Goal: Task Accomplishment & Management: Complete application form

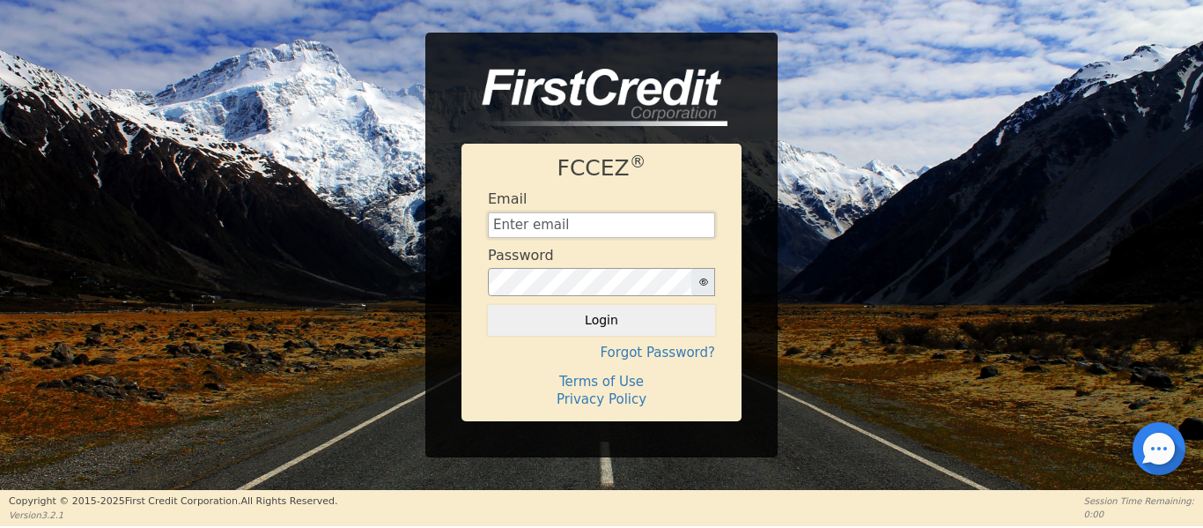
type input "[EMAIL_ADDRESS][DOMAIN_NAME]"
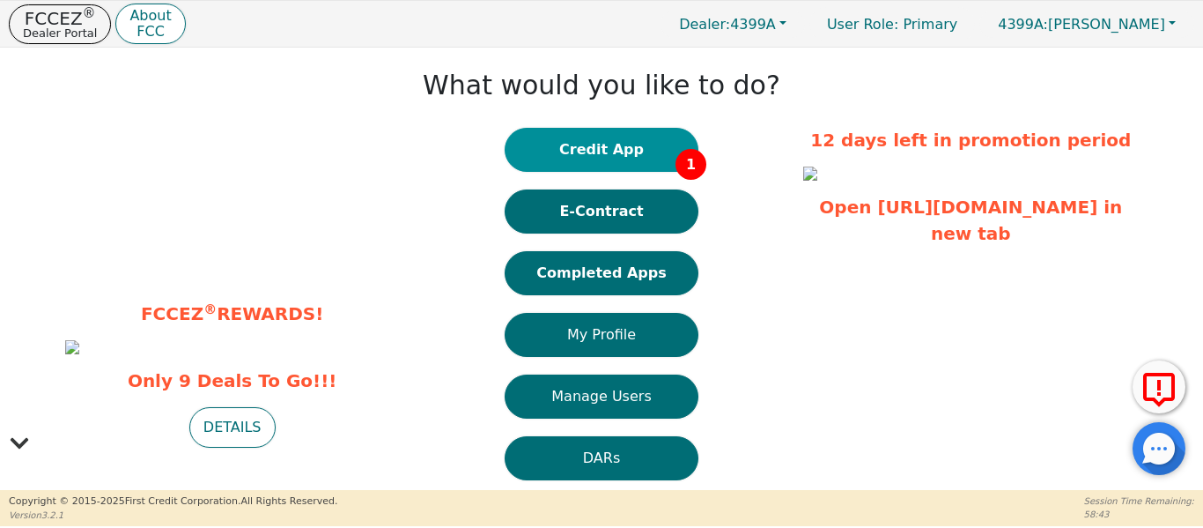
click at [595, 164] on button "Credit App 1" at bounding box center [602, 150] width 194 height 44
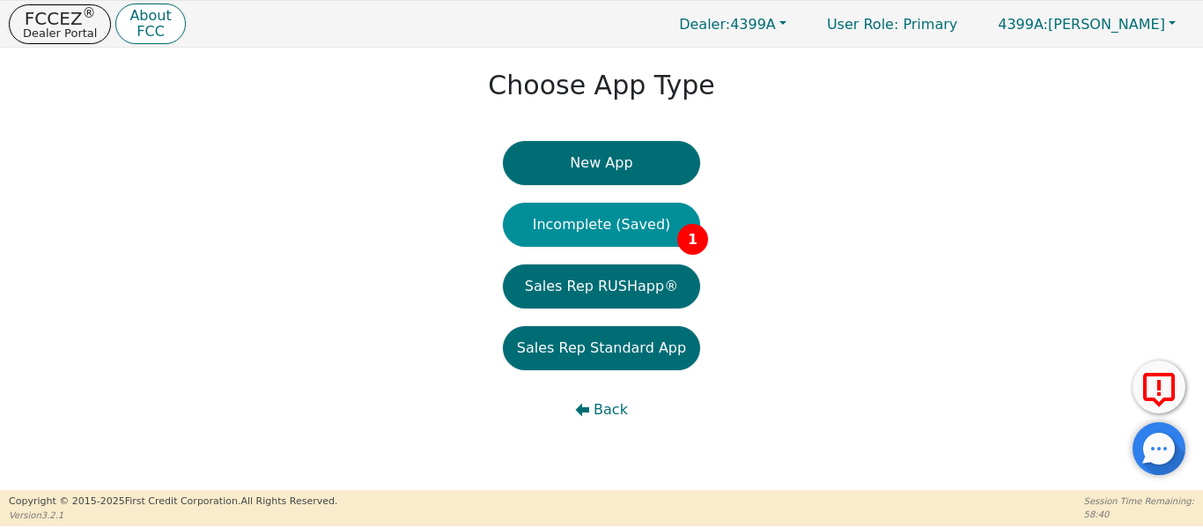
click at [573, 218] on button "Incomplete (Saved) 1" at bounding box center [601, 225] width 197 height 44
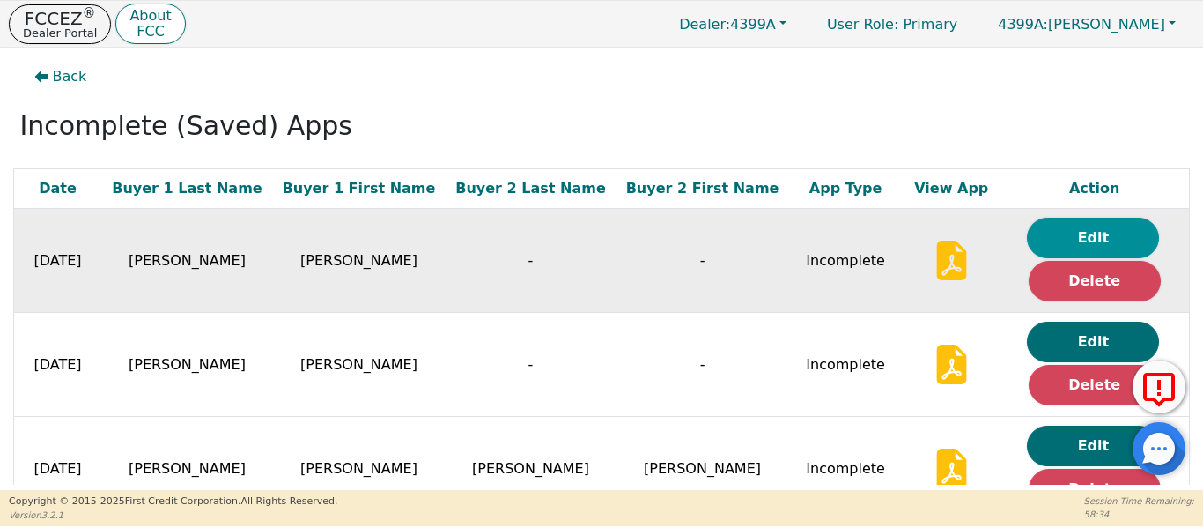
click at [1061, 235] on button "Edit" at bounding box center [1093, 238] width 132 height 41
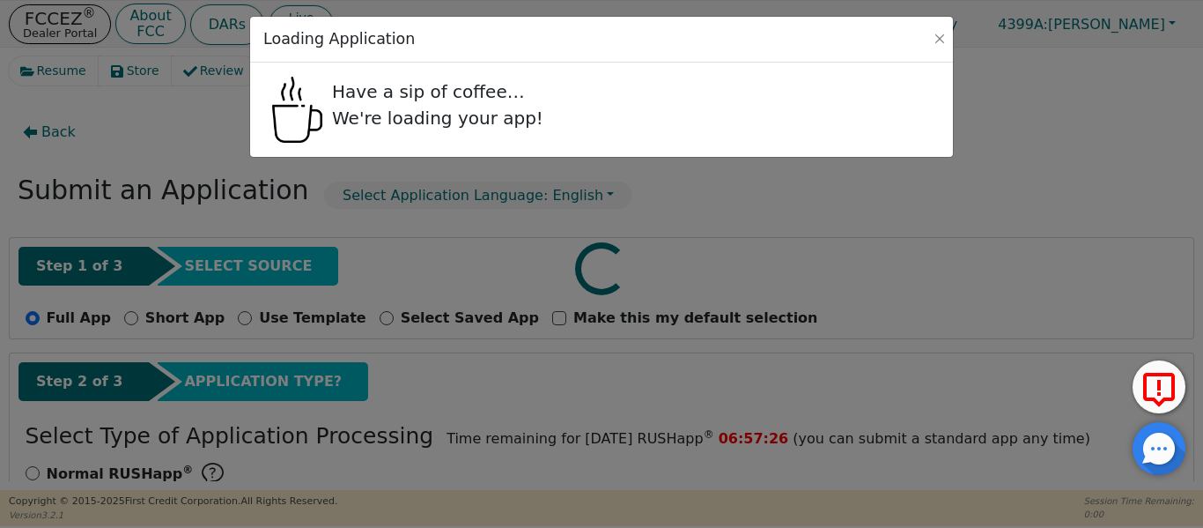
select select "[GEOGRAPHIC_DATA]"
select select "n"
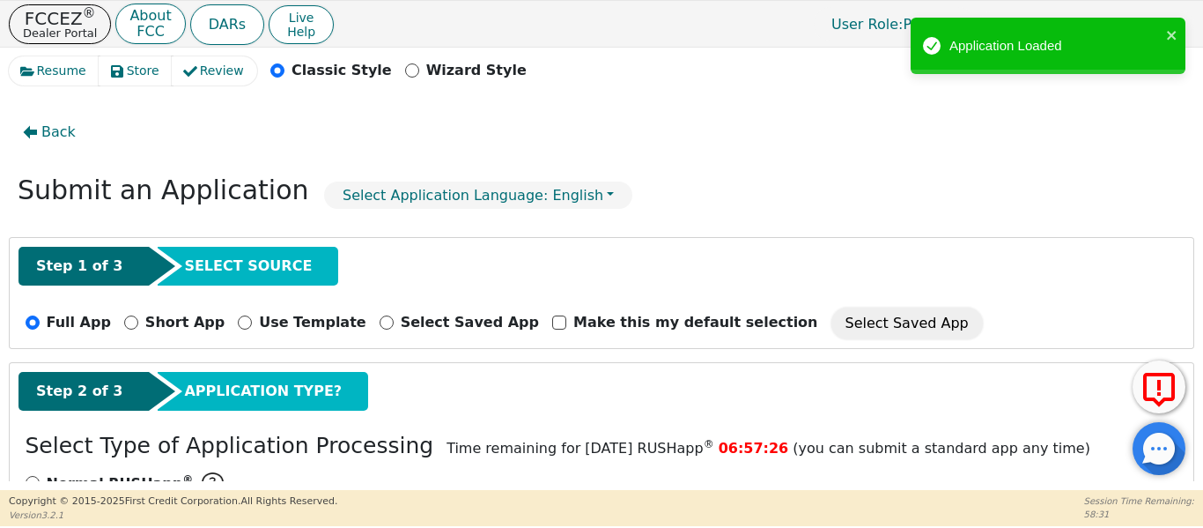
radio input "false"
radio input "true"
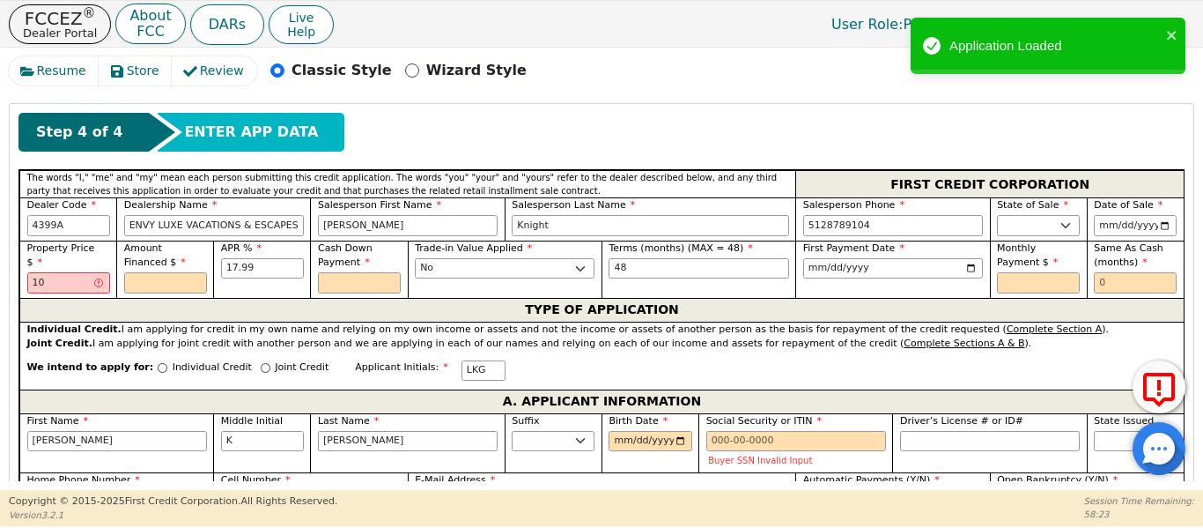
scroll to position [764, 0]
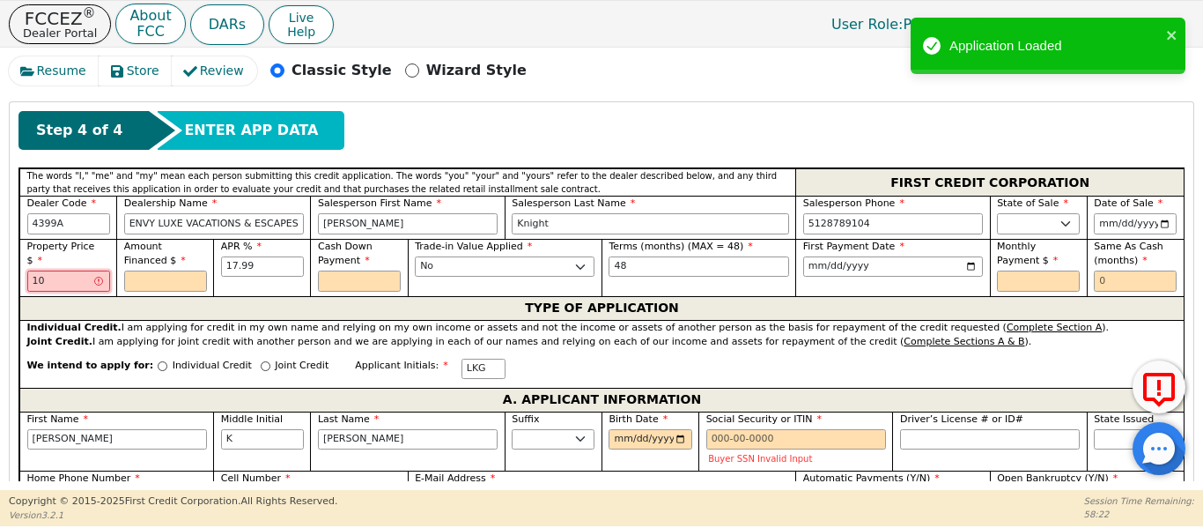
drag, startPoint x: 54, startPoint y: 247, endPoint x: 0, endPoint y: 247, distance: 53.7
click at [0, 247] on div "Resume Store Review Classic Style Wizard Style Back Submit an Application Selec…" at bounding box center [601, 269] width 1203 height 442
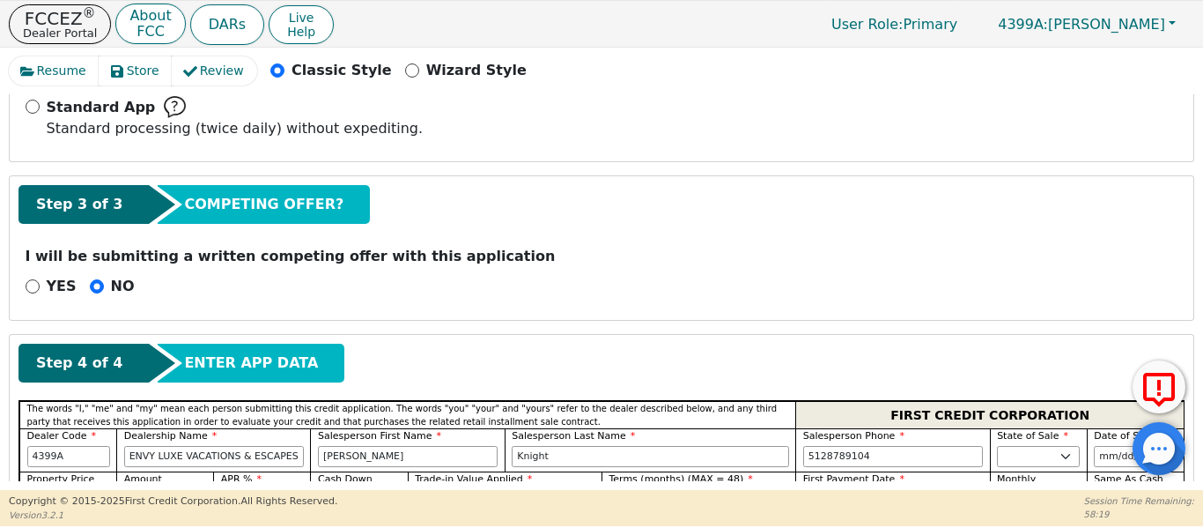
scroll to position [616, 0]
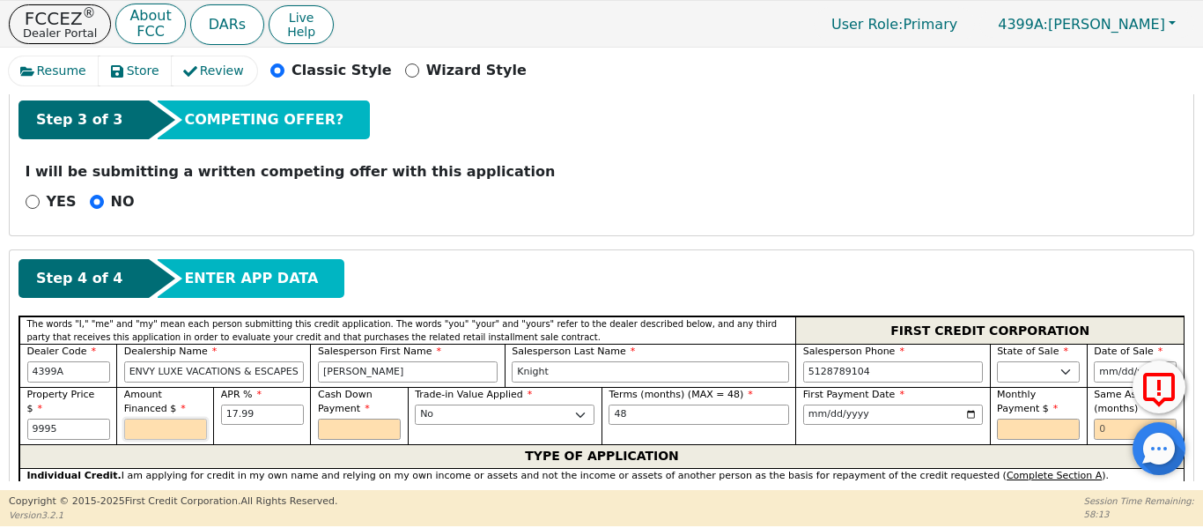
type input "9995.00"
click at [151, 418] on input "text" at bounding box center [165, 428] width 83 height 21
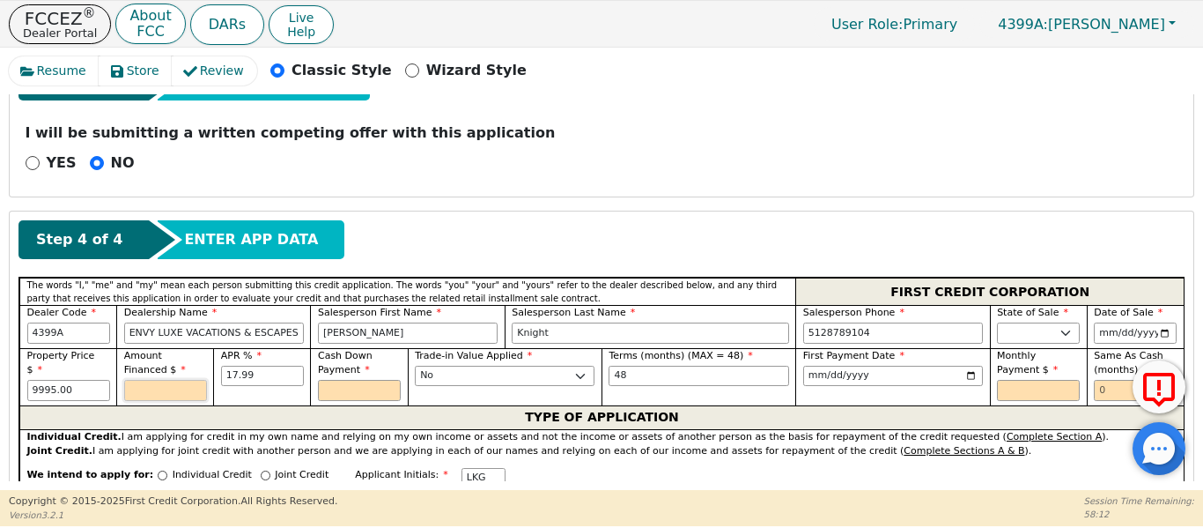
scroll to position [733, 0]
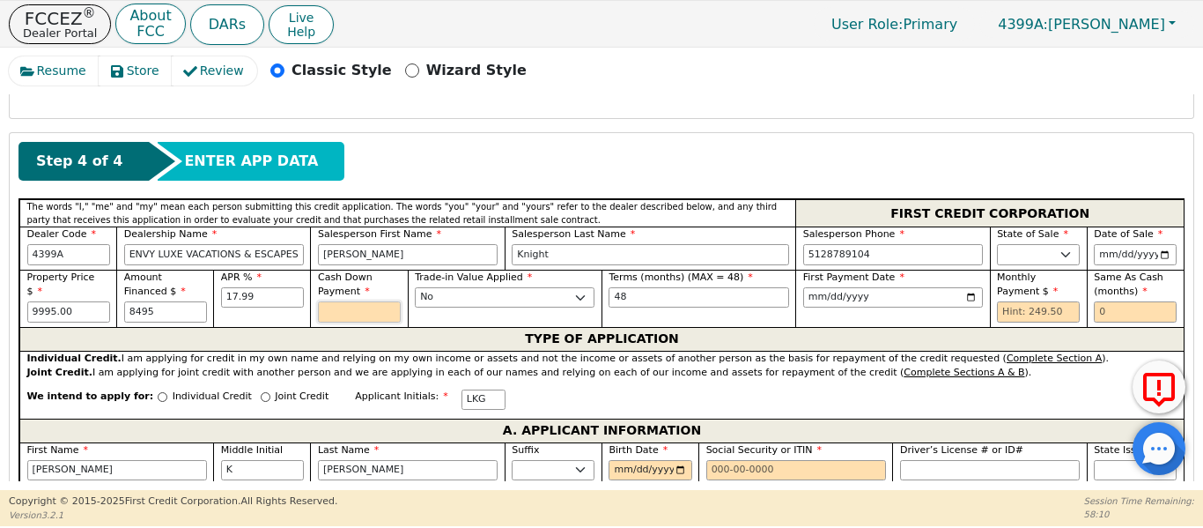
type input "8495.00"
click at [340, 301] on input "text" at bounding box center [359, 311] width 83 height 21
type input "1500.00"
click at [1036, 301] on input "text" at bounding box center [1038, 311] width 83 height 21
type input "249.50"
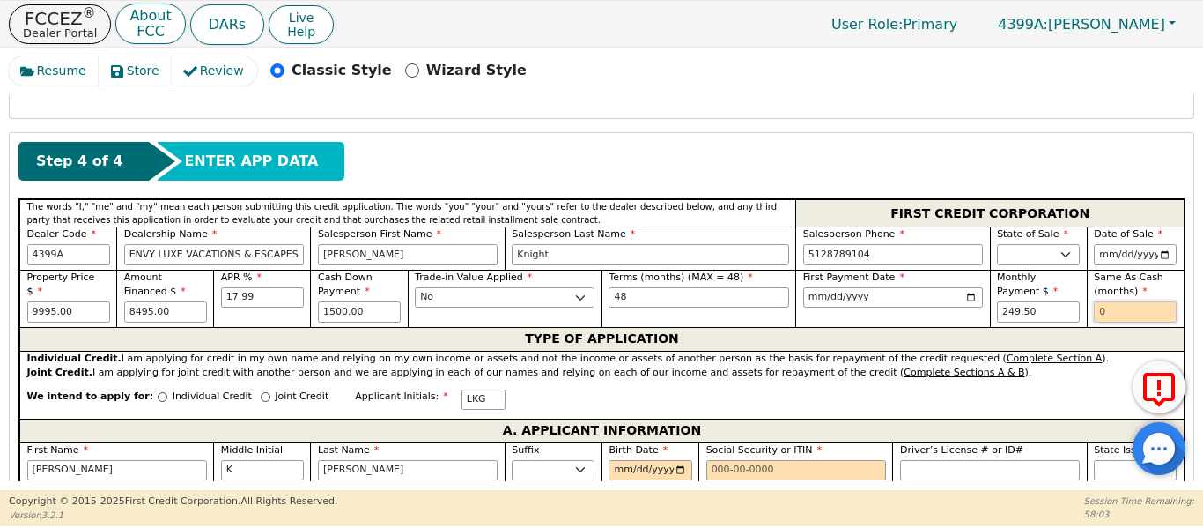
drag, startPoint x: 1124, startPoint y: 283, endPoint x: 1114, endPoint y: 288, distance: 11.0
click at [1115, 301] on input "text" at bounding box center [1135, 311] width 83 height 21
type input "6"
drag, startPoint x: 1039, startPoint y: 294, endPoint x: 915, endPoint y: 290, distance: 124.3
click at [915, 290] on div "Property Price $ 9995.00 Amount Financed $ 8495.00 APR % 17.99 Cash Down Paymen…" at bounding box center [601, 298] width 1164 height 57
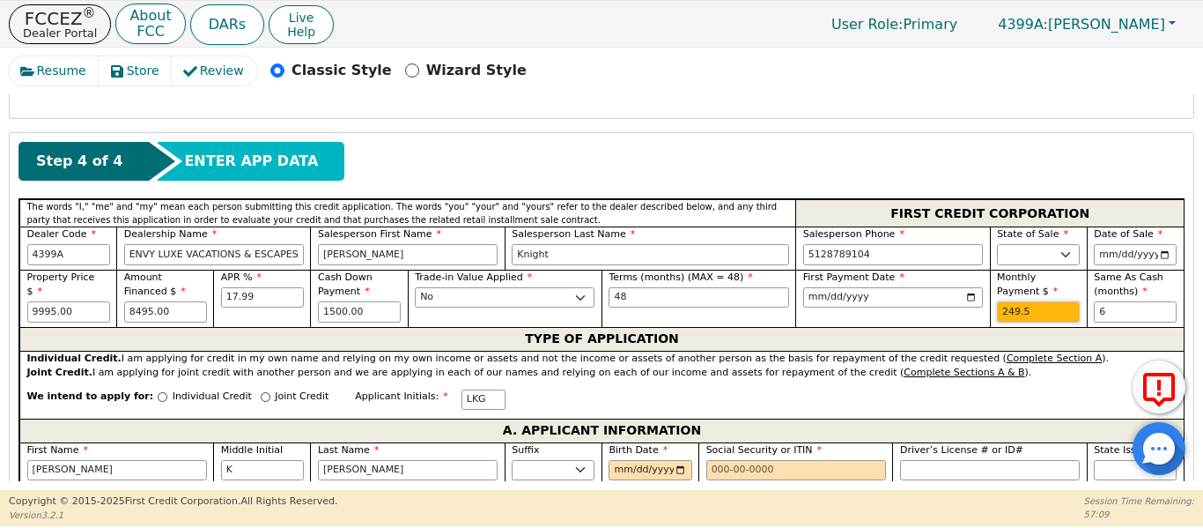
type input "249.50"
drag, startPoint x: 183, startPoint y: 291, endPoint x: 77, endPoint y: 291, distance: 106.6
click at [80, 291] on div "Property Price $ 9995.00 Amount Financed $ 8495.00 APR % 17.99 Cash Down Paymen…" at bounding box center [601, 298] width 1164 height 57
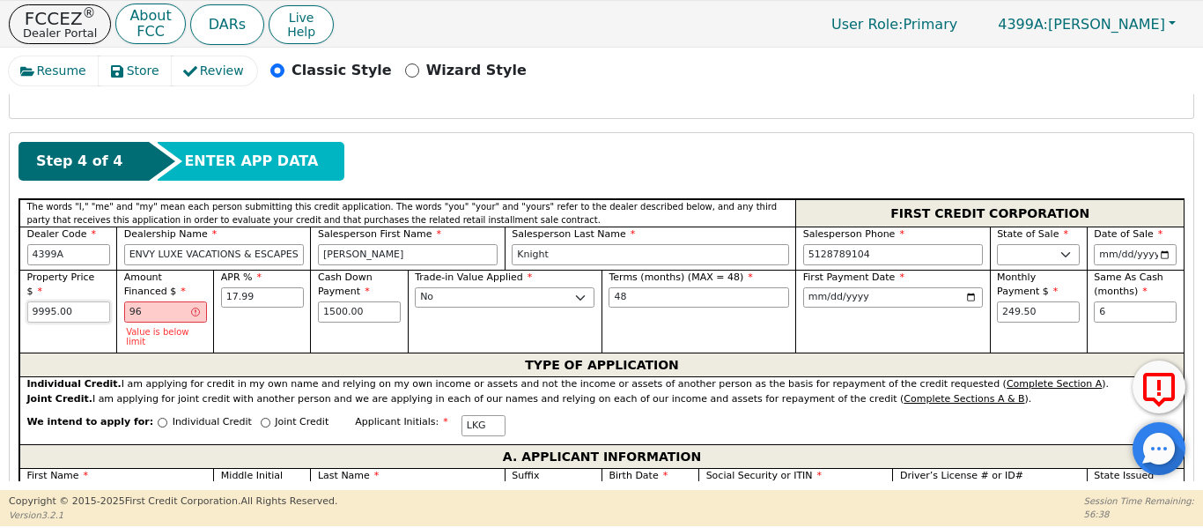
type input "96.00"
drag, startPoint x: 84, startPoint y: 274, endPoint x: 0, endPoint y: 276, distance: 83.7
click at [0, 276] on div "Resume Store Review Classic Style Wizard Style Back Submit an Application Selec…" at bounding box center [601, 269] width 1203 height 442
type input "4995.00"
drag, startPoint x: 155, startPoint y: 289, endPoint x: 59, endPoint y: 296, distance: 96.3
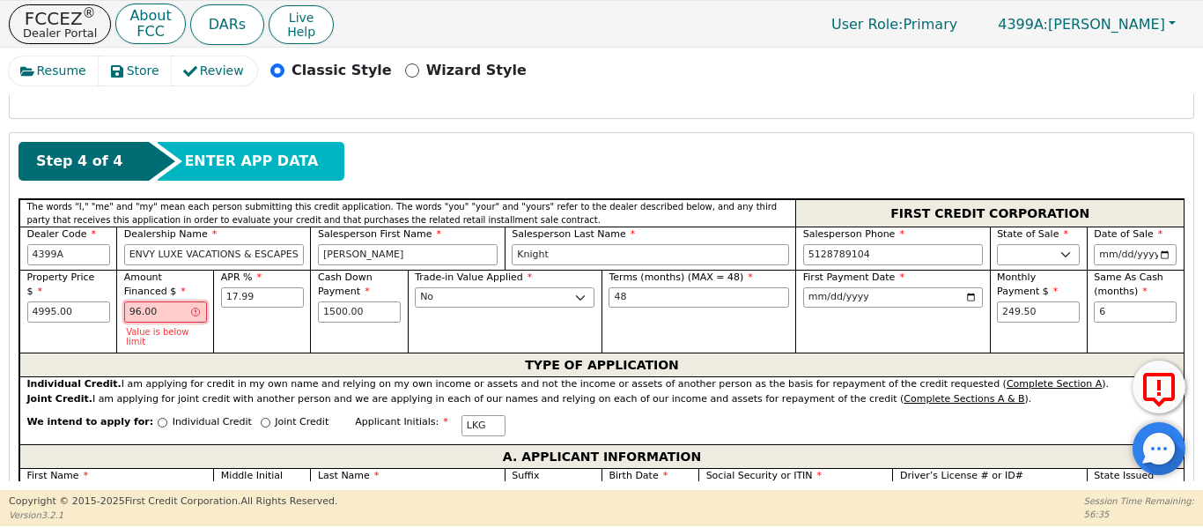
click at [65, 296] on div "Property Price $ 4995.00 Amount Financed $ 96.00 Value is below limit APR % 17.…" at bounding box center [601, 312] width 1164 height 84
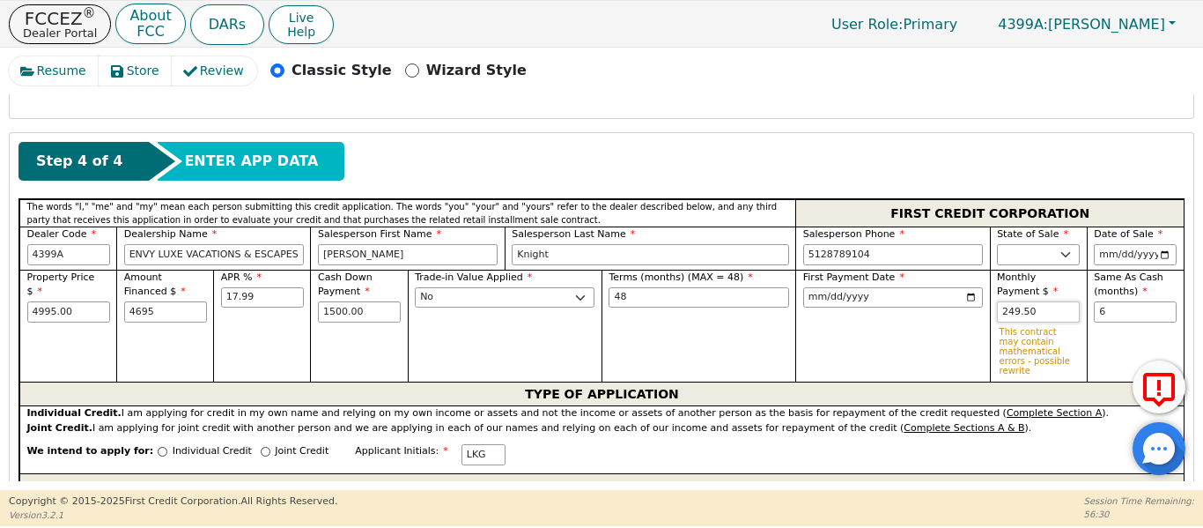
type input "4695.00"
drag, startPoint x: 1037, startPoint y: 291, endPoint x: 879, endPoint y: 290, distance: 157.7
click at [879, 290] on div "Property Price $ 4995.00 Amount Financed $ 4695.00 APR % 17.99 Cash Down Paymen…" at bounding box center [601, 326] width 1164 height 113
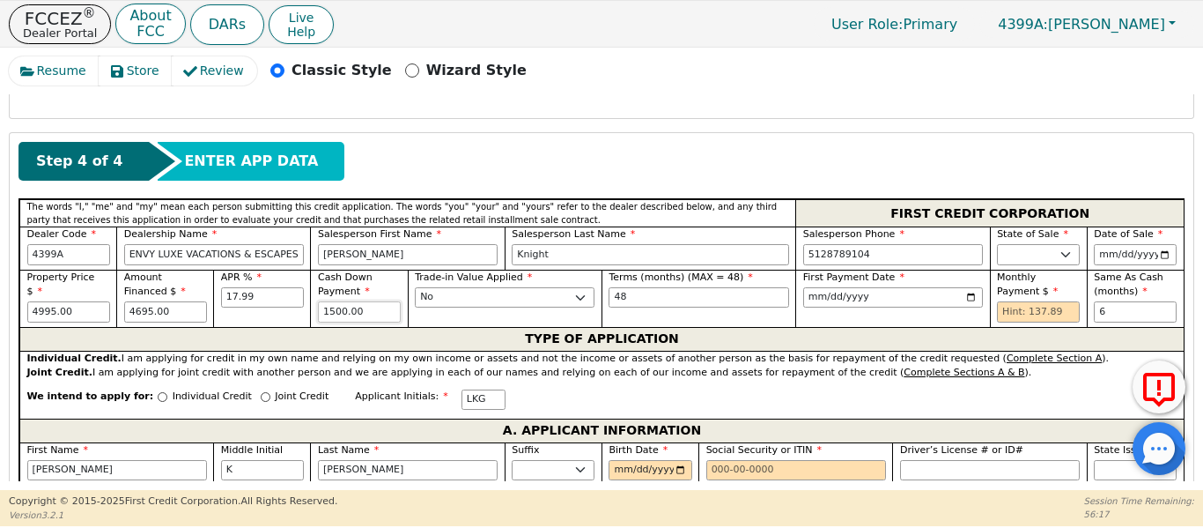
drag, startPoint x: 389, startPoint y: 299, endPoint x: 253, endPoint y: 274, distance: 138.7
click at [253, 274] on div "Property Price $ 4995.00 Amount Financed $ 4695.00 APR % 17.99 Cash Down Paymen…" at bounding box center [601, 298] width 1164 height 57
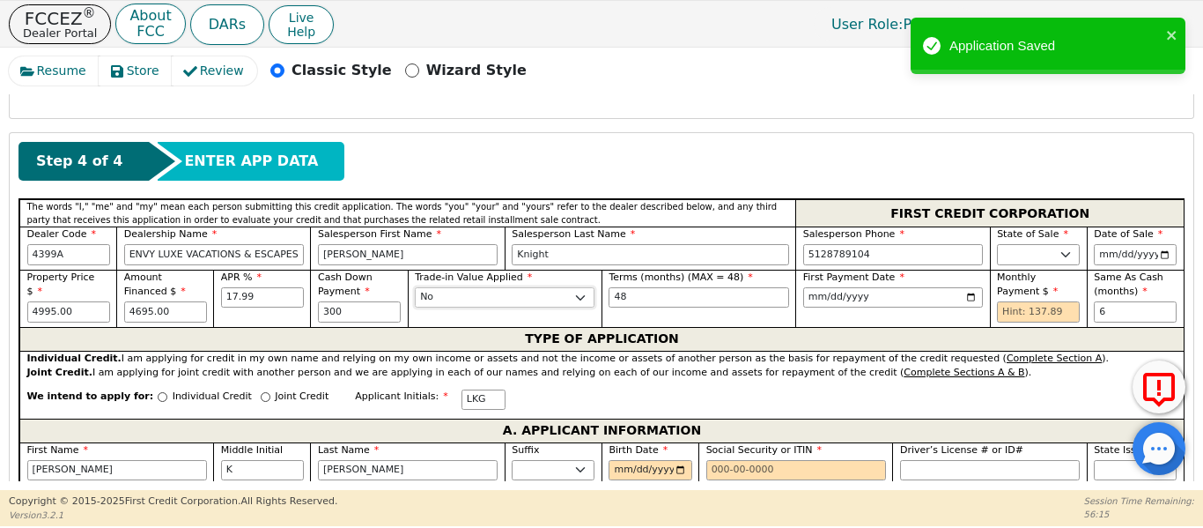
type input "300.00"
click at [1032, 301] on input "text" at bounding box center [1038, 311] width 83 height 21
type input "137.89"
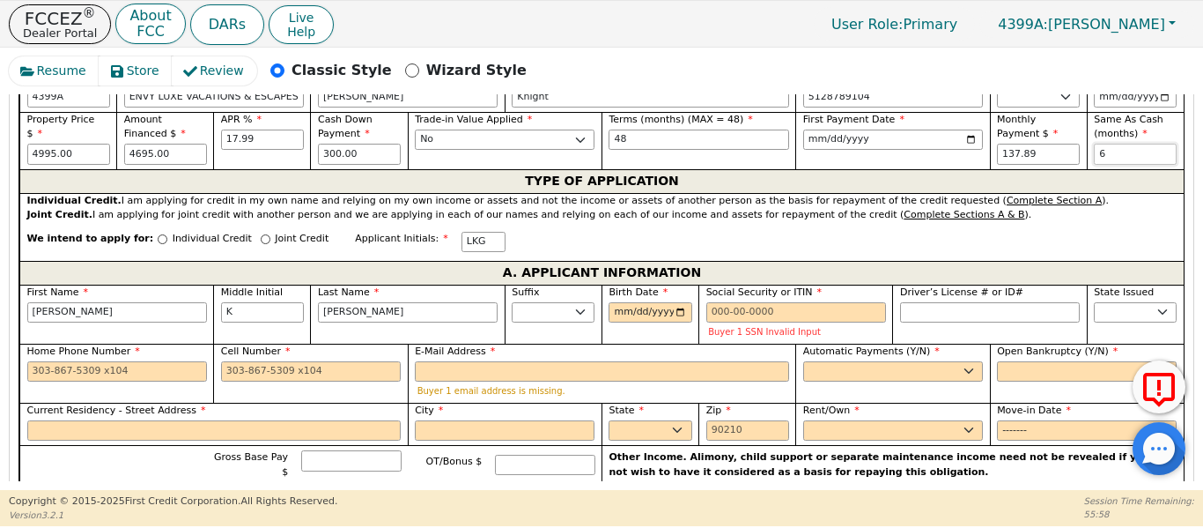
scroll to position [968, 0]
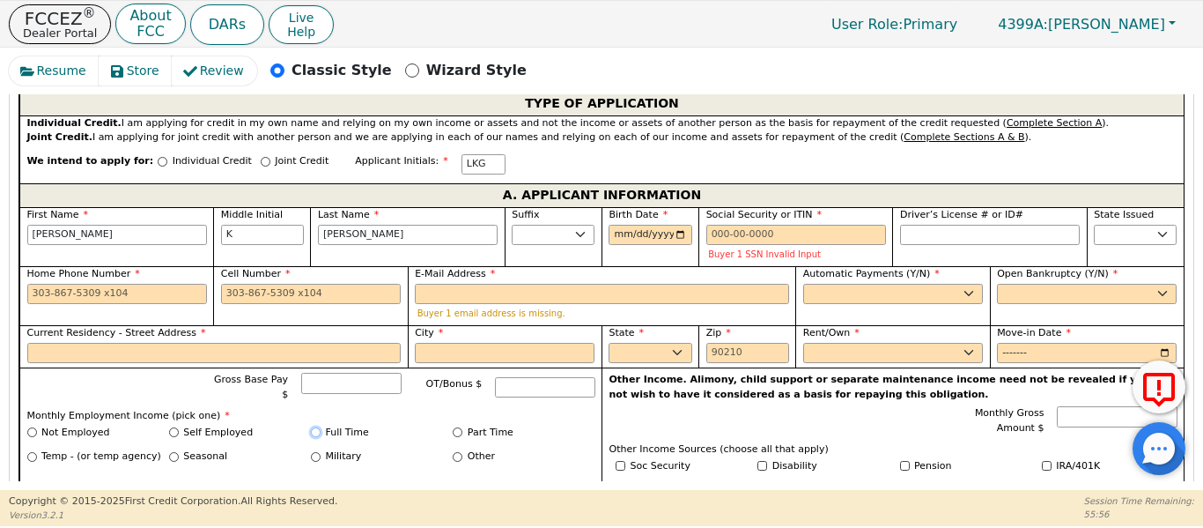
click at [315, 427] on input "Full Time" at bounding box center [316, 432] width 10 height 10
radio input "true"
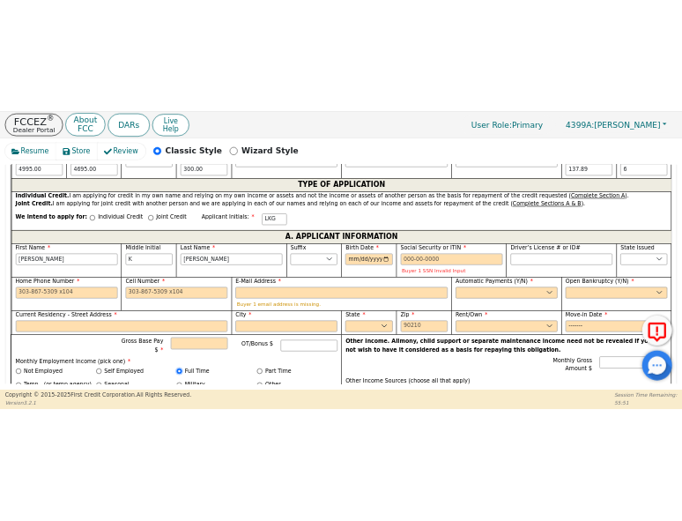
scroll to position [939, 0]
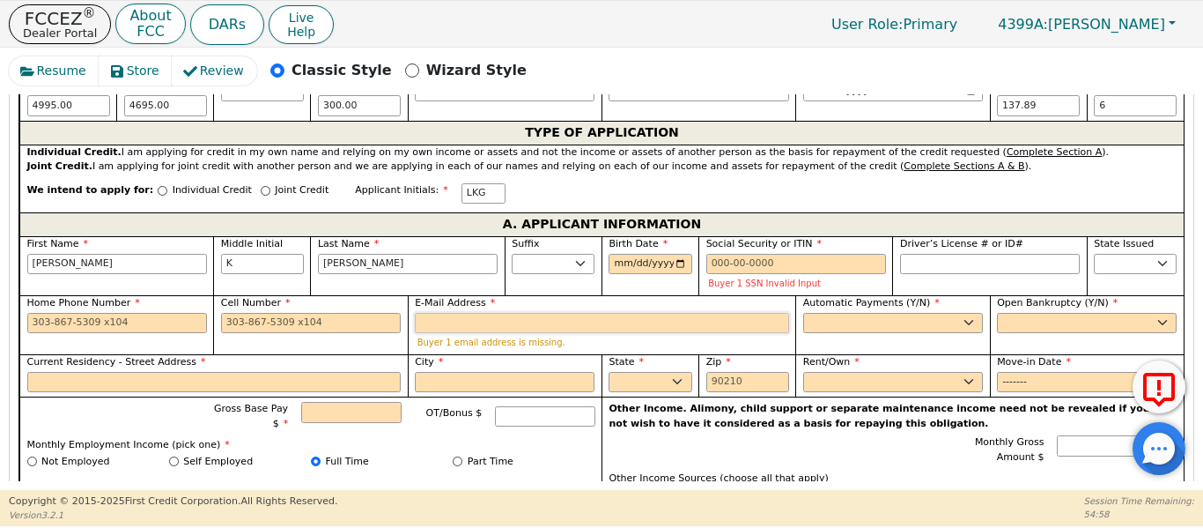
click at [431, 313] on input "E-Mail Address" at bounding box center [602, 323] width 374 height 21
paste input "[EMAIL_ADDRESS][DOMAIN_NAME]"
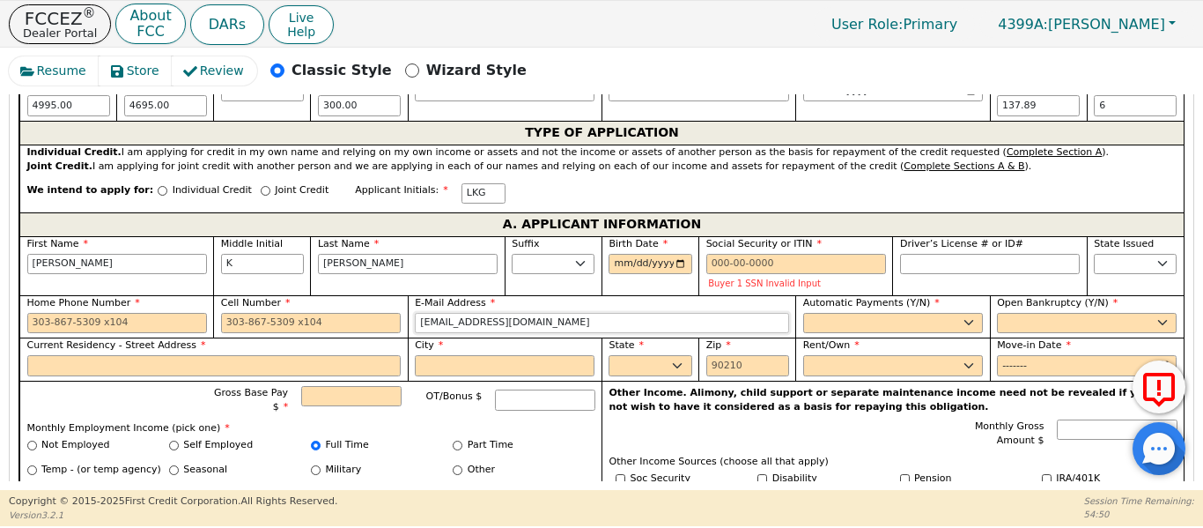
type input "[EMAIL_ADDRESS][DOMAIN_NAME]"
click at [316, 179] on div "We intend to apply for: Individual Credit Joint Credit Applicant Initials: LKG" at bounding box center [601, 193] width 1164 height 38
paste input "[STREET_ADDRESS]"
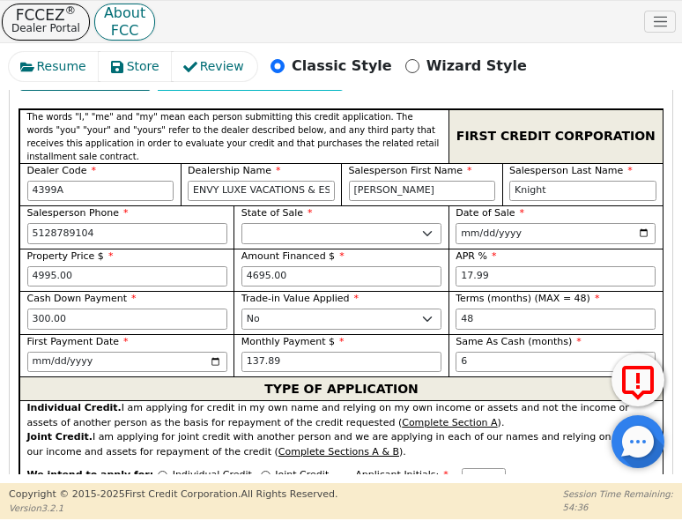
type input "[STREET_ADDRESS]"
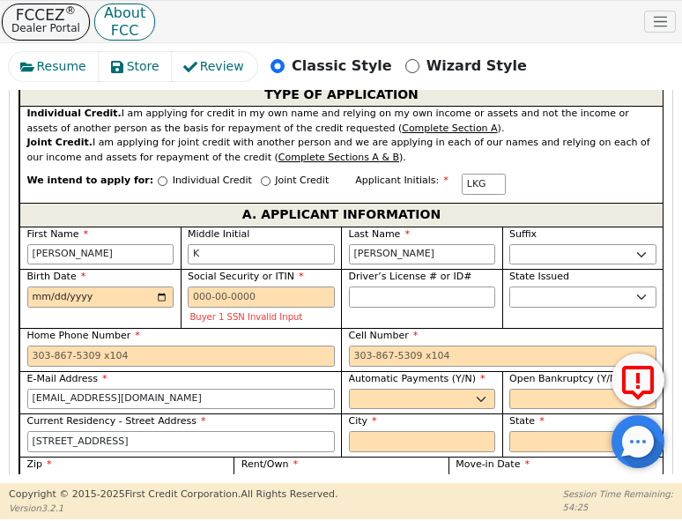
scroll to position [1257, 0]
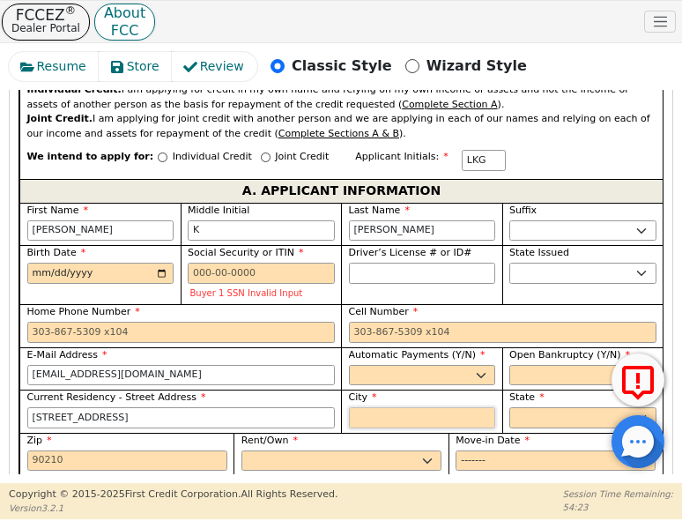
paste input "Jonestown"
type input "Jonestown"
click at [173, 450] on input "Zip" at bounding box center [127, 460] width 200 height 21
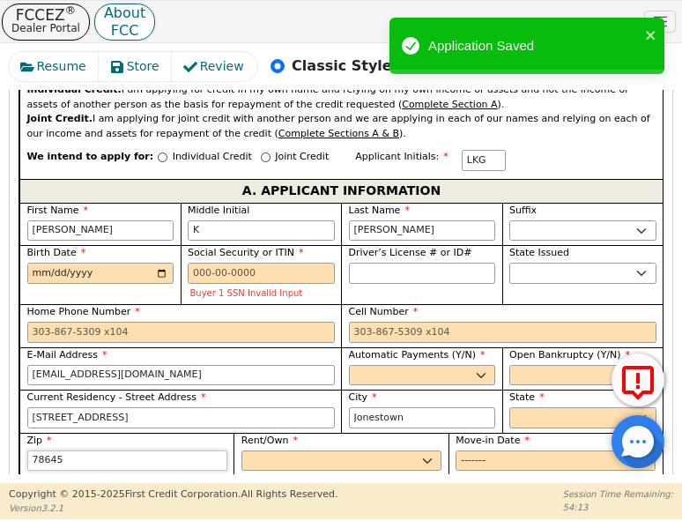
type input "78645"
click at [391, 365] on select "Yes No" at bounding box center [422, 375] width 147 height 21
select select "y"
click at [349, 365] on select "Yes No" at bounding box center [422, 375] width 147 height 21
type input "[PERSON_NAME]"
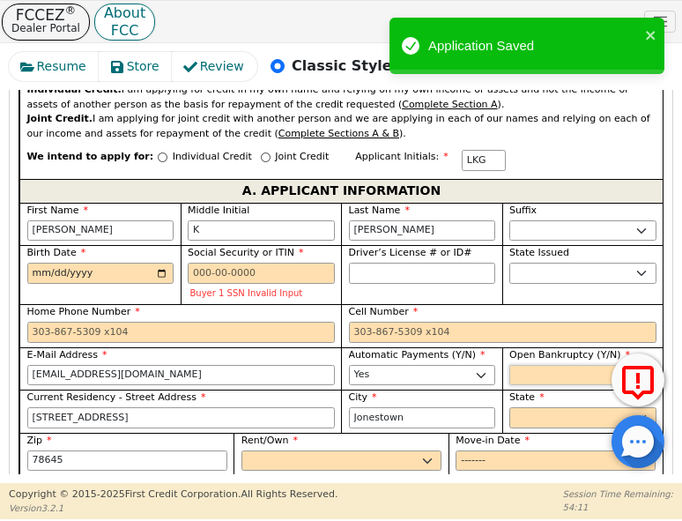
click at [529, 365] on select "Yes No" at bounding box center [582, 375] width 147 height 21
select select "n"
click at [509, 365] on select "Yes No" at bounding box center [582, 375] width 147 height 21
click at [350, 450] on select "Rent Own" at bounding box center [341, 460] width 200 height 21
select select "Own"
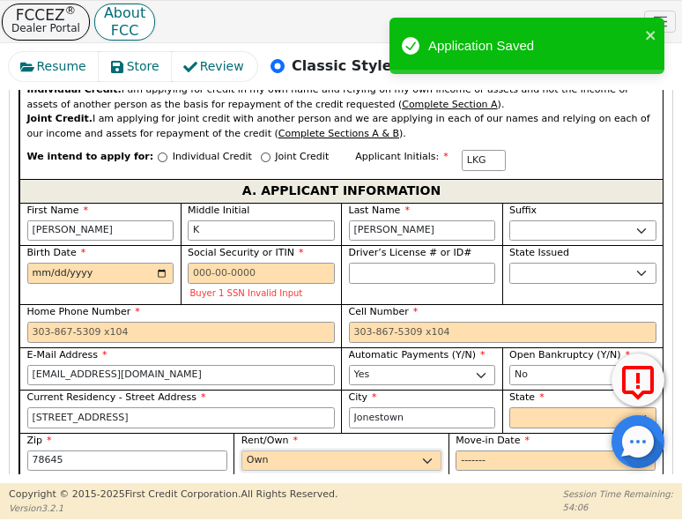
click at [241, 450] on select "Rent Own" at bounding box center [341, 460] width 200 height 21
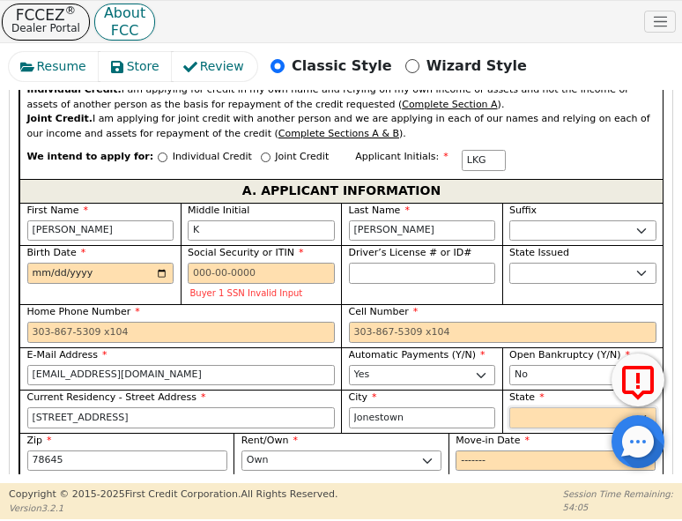
click at [523, 407] on select "AK AL AR AZ CA CO CT DC DE FL [GEOGRAPHIC_DATA] HI IA ID IL IN KS [GEOGRAPHIC_D…" at bounding box center [582, 417] width 147 height 21
select select "[GEOGRAPHIC_DATA]"
click at [509, 407] on select "AK AL AR AZ CA CO CT DC DE FL [GEOGRAPHIC_DATA] HI IA ID IL IN KS [GEOGRAPHIC_D…" at bounding box center [582, 417] width 147 height 21
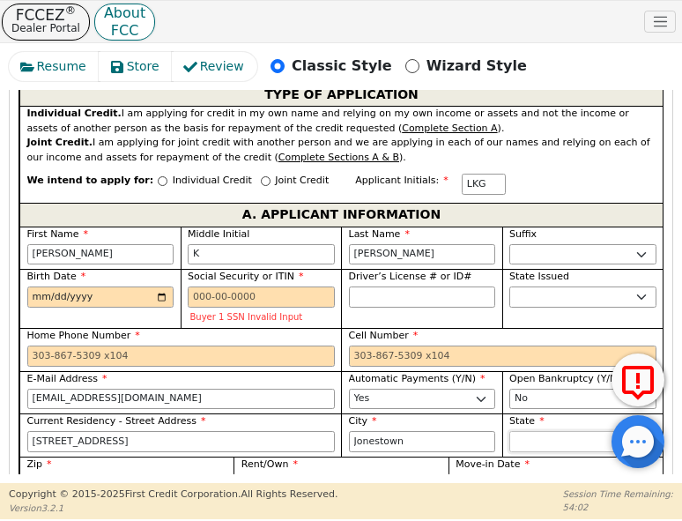
scroll to position [1227, 0]
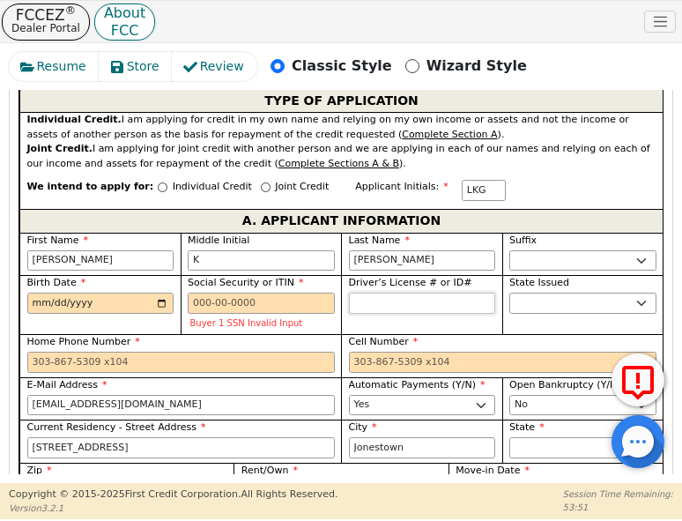
click at [366, 292] on input "Driver’s License # or ID#" at bounding box center [422, 302] width 147 height 21
click at [26, 275] on div "Birth Date" at bounding box center [99, 304] width 161 height 59
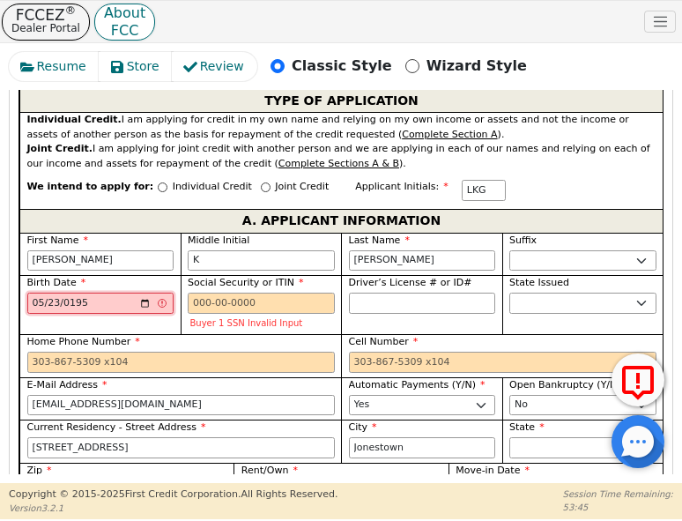
type input "[DATE]"
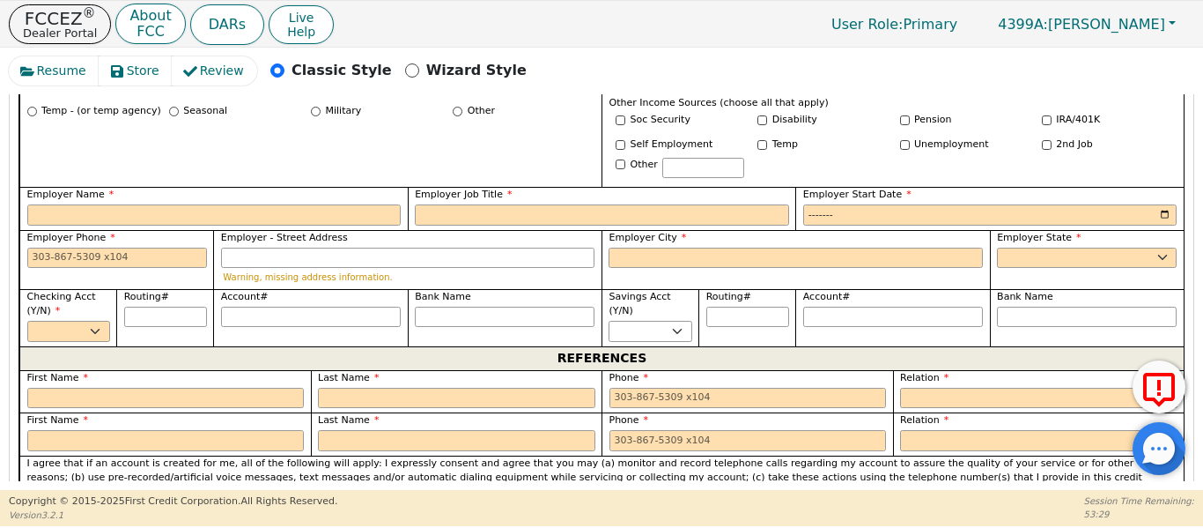
scroll to position [1286, 0]
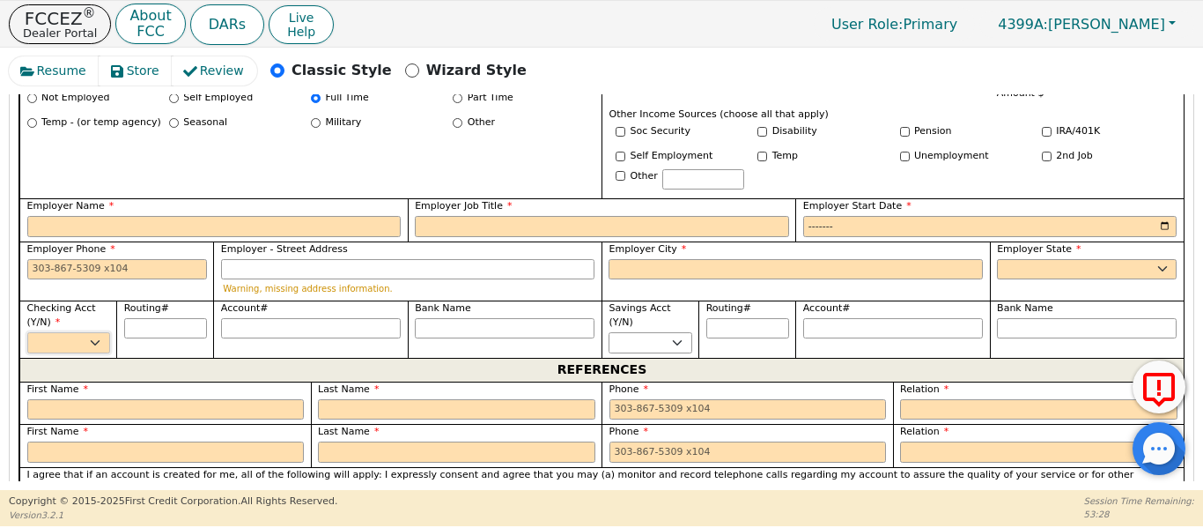
click at [34, 332] on select "Yes No" at bounding box center [68, 342] width 83 height 21
select select "y"
click at [27, 332] on select "Yes No" at bounding box center [68, 342] width 83 height 21
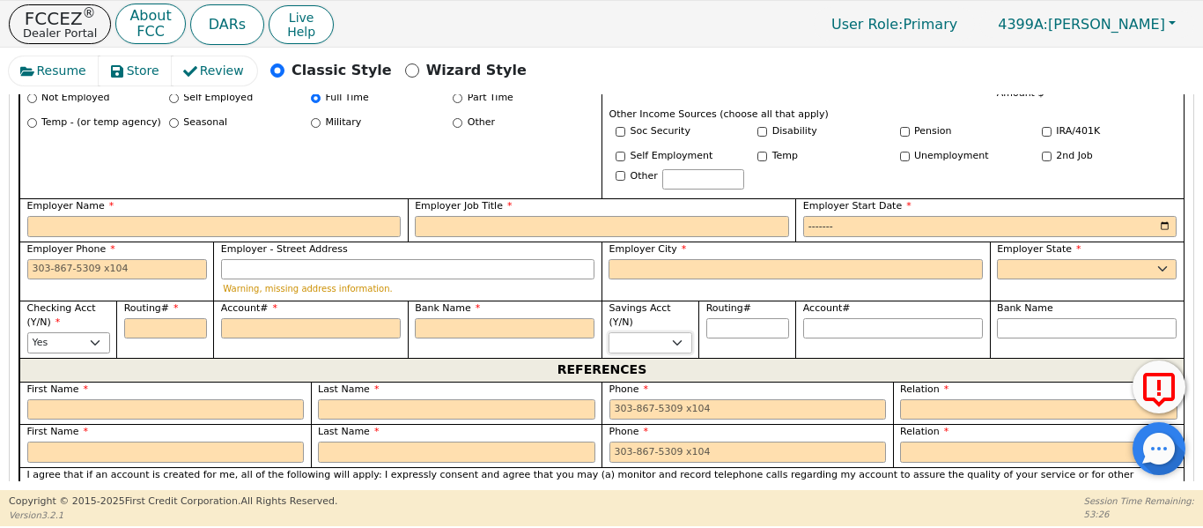
click at [672, 332] on select "Yes No" at bounding box center [650, 342] width 83 height 21
select select "n"
click at [609, 332] on select "Yes No" at bounding box center [650, 342] width 83 height 21
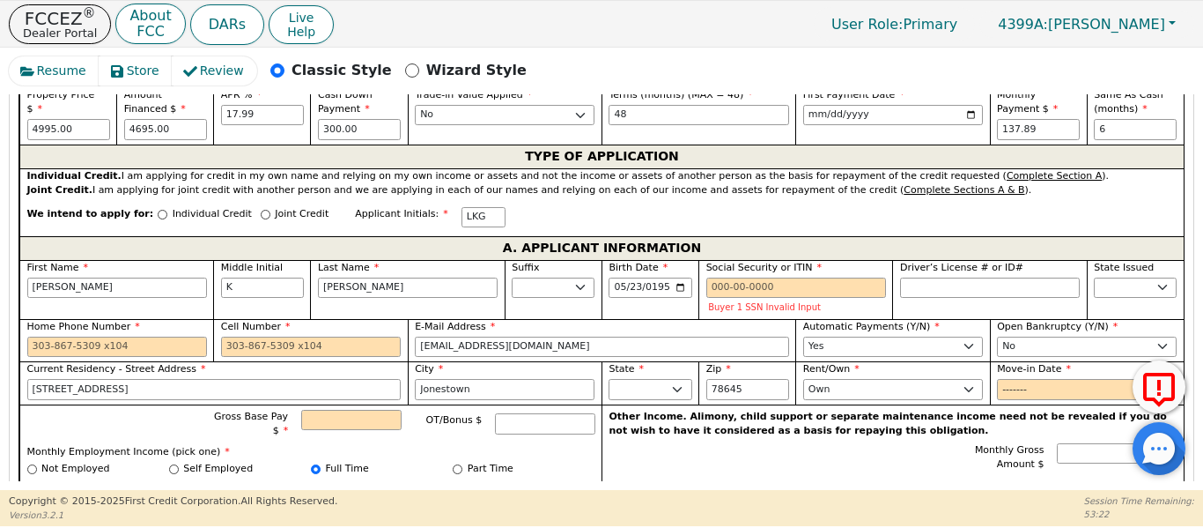
scroll to position [905, 0]
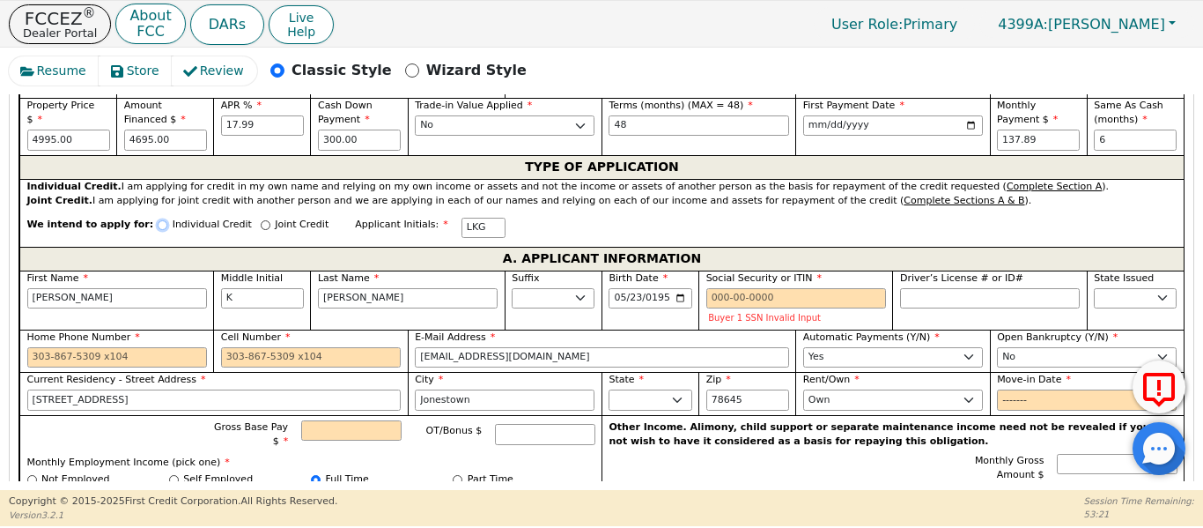
click at [158, 220] on input "Individual Credit" at bounding box center [163, 225] width 10 height 10
radio input "true"
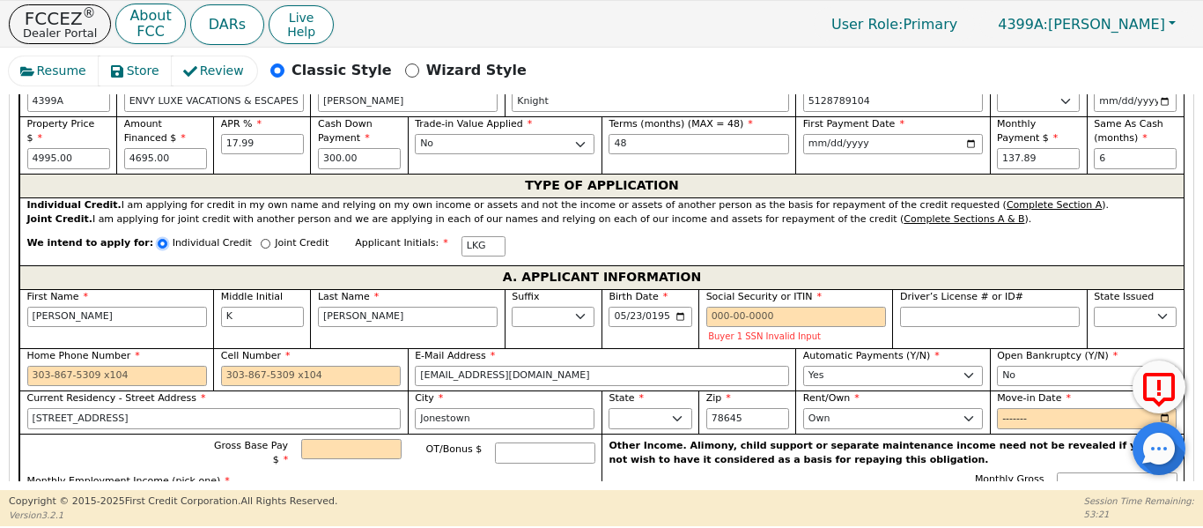
scroll to position [846, 0]
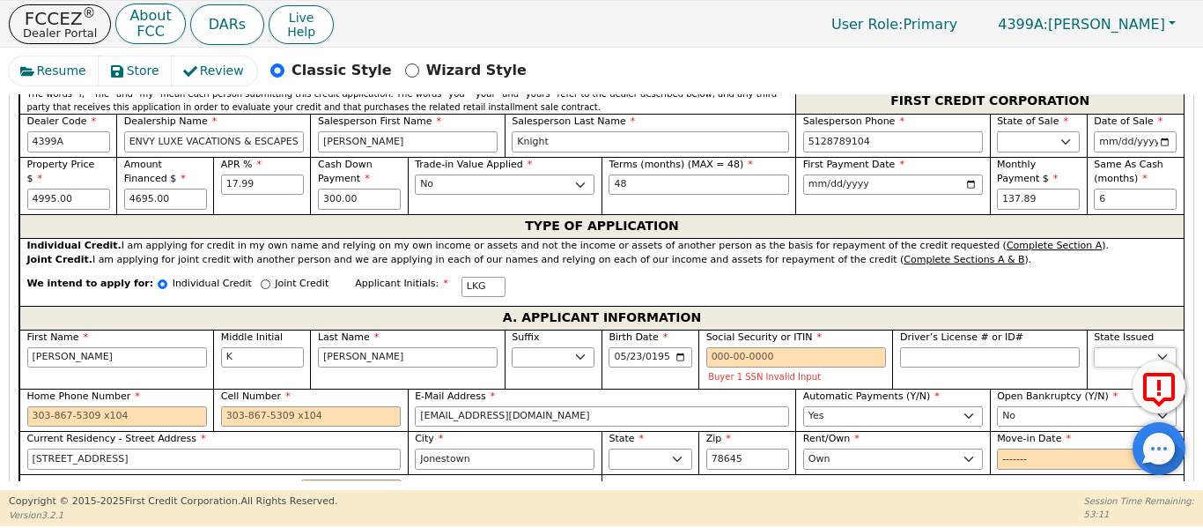
click at [1120, 347] on select "AK AL AR AZ CA CO CT DC DE FL [GEOGRAPHIC_DATA] HI IA ID IL IN KS [GEOGRAPHIC_D…" at bounding box center [1135, 357] width 83 height 21
select select "[GEOGRAPHIC_DATA]"
click at [1094, 347] on select "AK AL AR AZ CA CO CT DC DE FL [GEOGRAPHIC_DATA] HI IA ID IL IN KS [GEOGRAPHIC_D…" at bounding box center [1135, 357] width 83 height 21
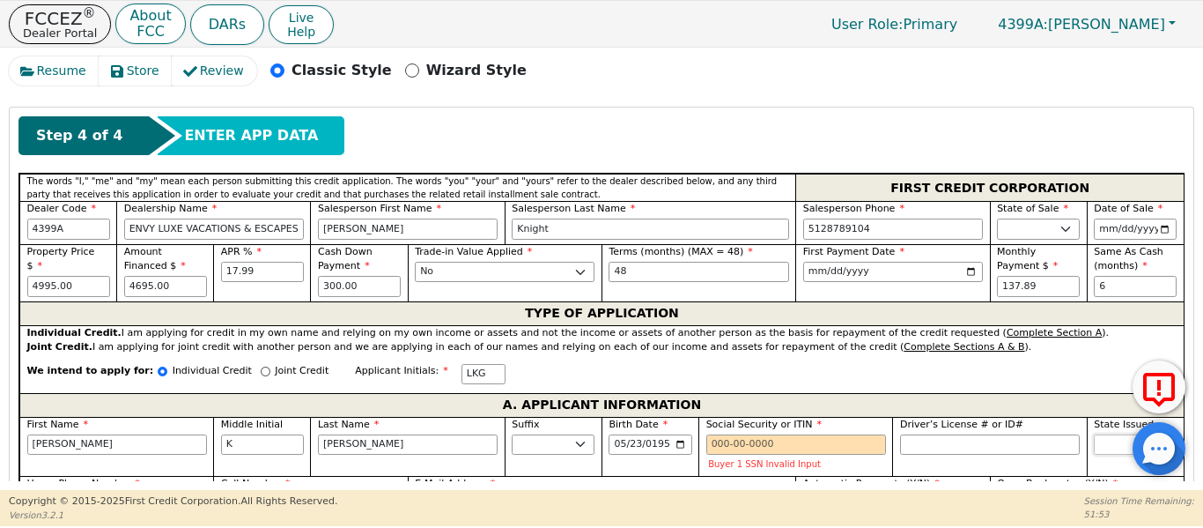
scroll to position [758, 0]
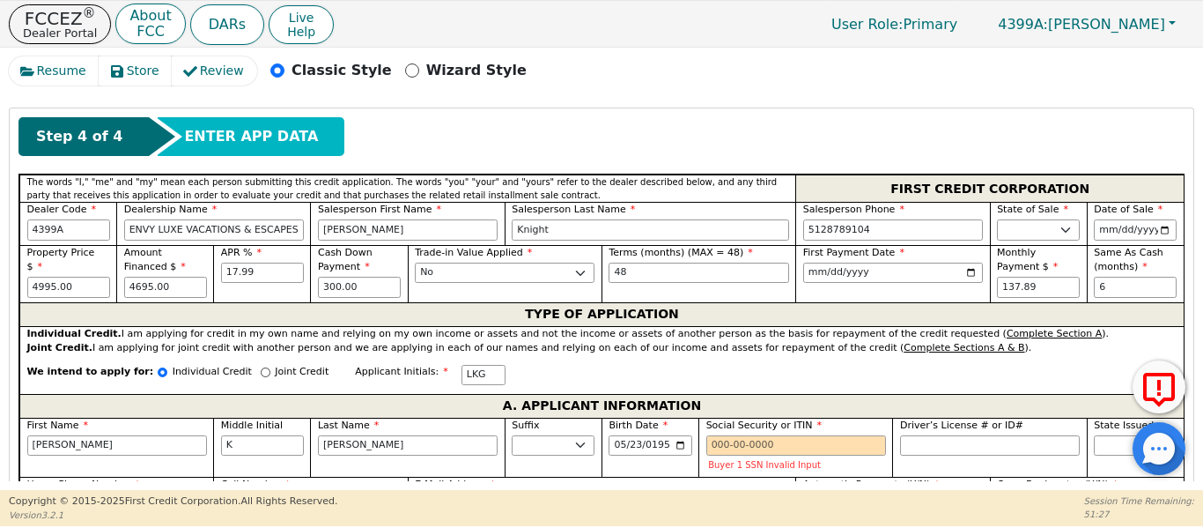
click at [691, 356] on div "We intend to apply for: Individual Credit Joint Credit Applicant Initials: LKG" at bounding box center [601, 375] width 1164 height 38
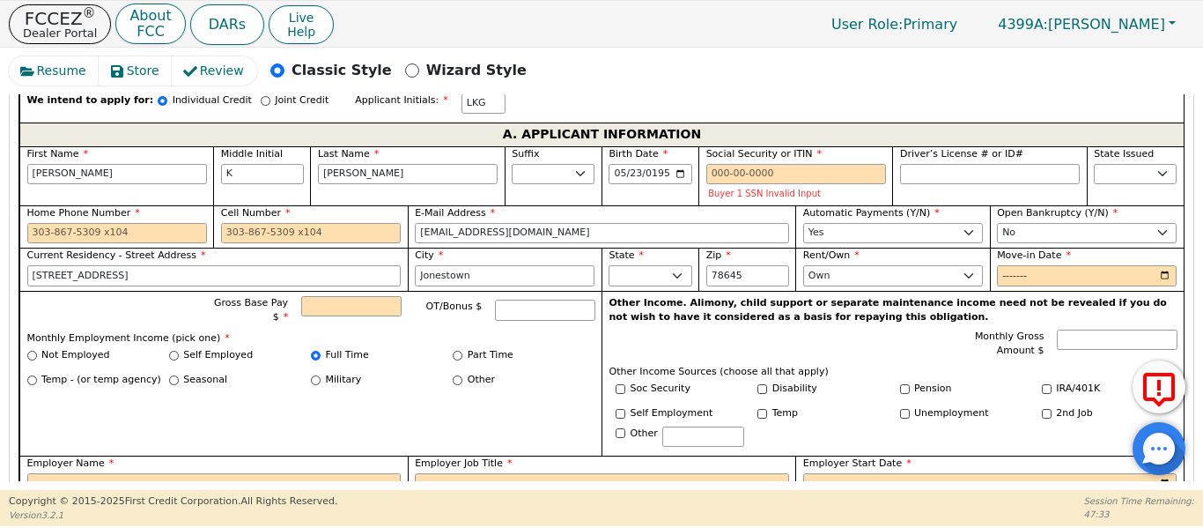
scroll to position [1022, 0]
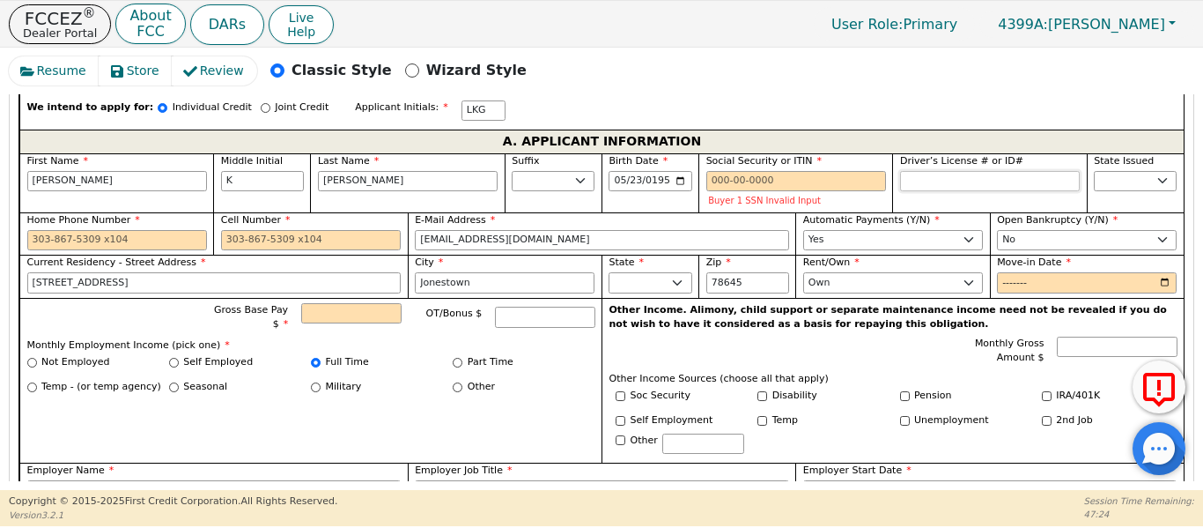
click at [920, 171] on input "Driver’s License # or ID#" at bounding box center [990, 181] width 180 height 21
click at [927, 171] on input "Driver’s License # or ID#" at bounding box center [990, 181] width 180 height 21
click at [268, 230] on input "Cell Number" at bounding box center [311, 240] width 180 height 21
type input "[PHONE_NUMBER]"
click at [915, 171] on input "Driver’s License # or ID#" at bounding box center [990, 181] width 180 height 21
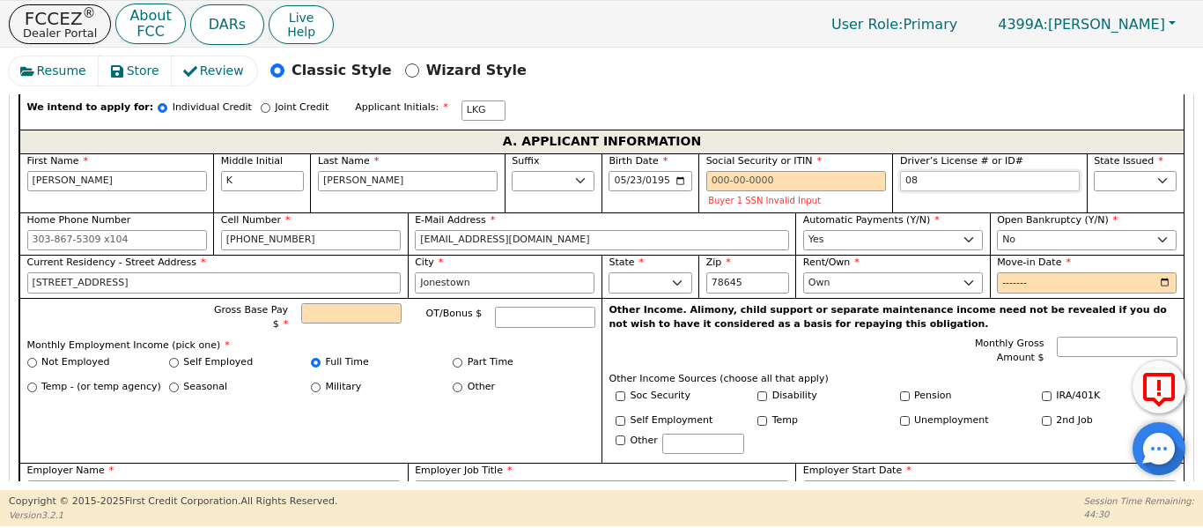
type input "0"
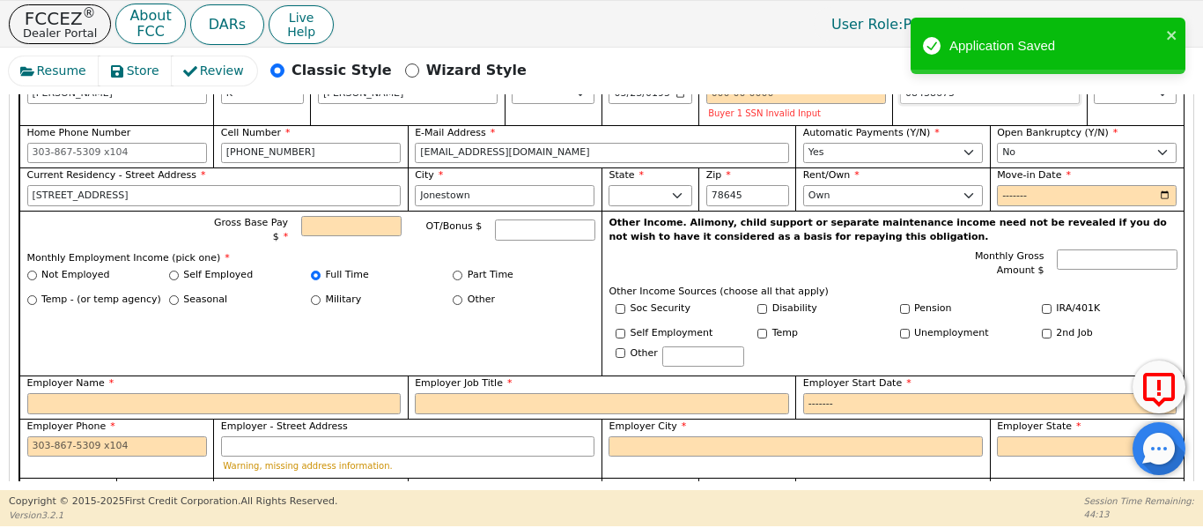
scroll to position [1110, 0]
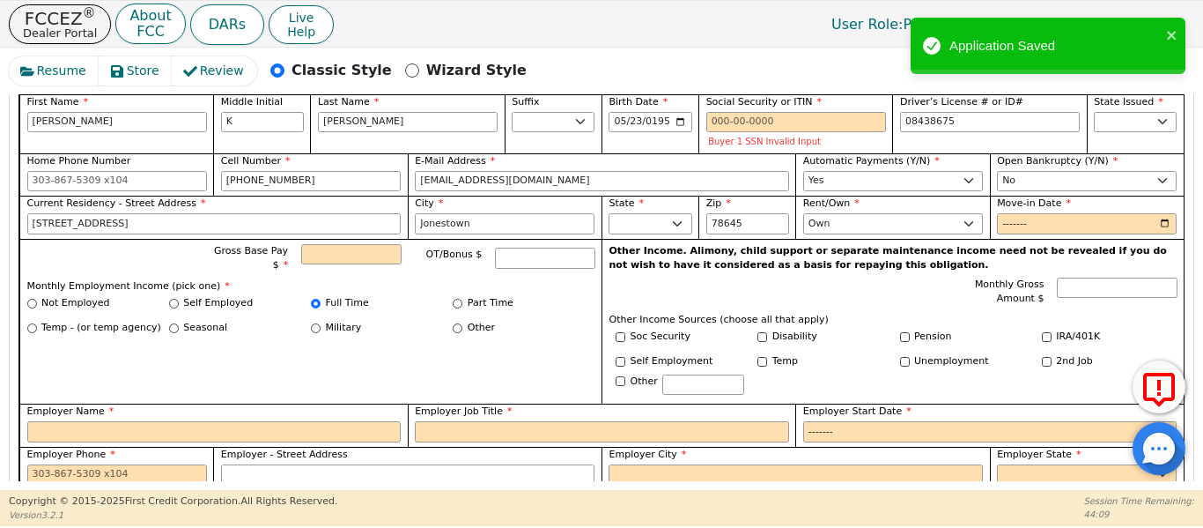
type input "********"
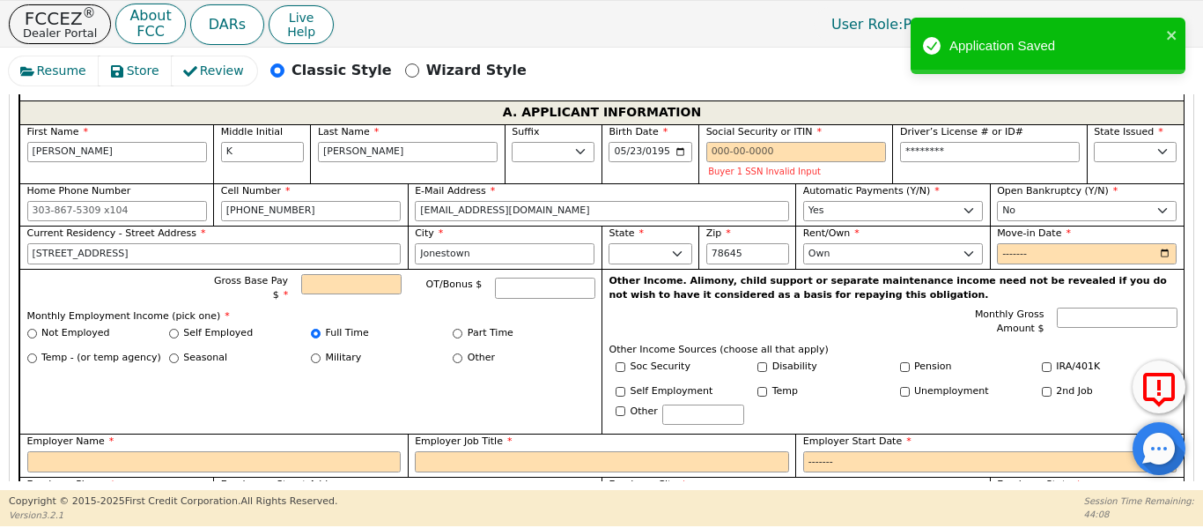
drag, startPoint x: 498, startPoint y: 373, endPoint x: 318, endPoint y: 380, distance: 179.8
click at [318, 380] on div "Gross Base Pay $ OT/Bonus $ Monthly Employment Income (pick one) * Not Employed…" at bounding box center [310, 352] width 582 height 166
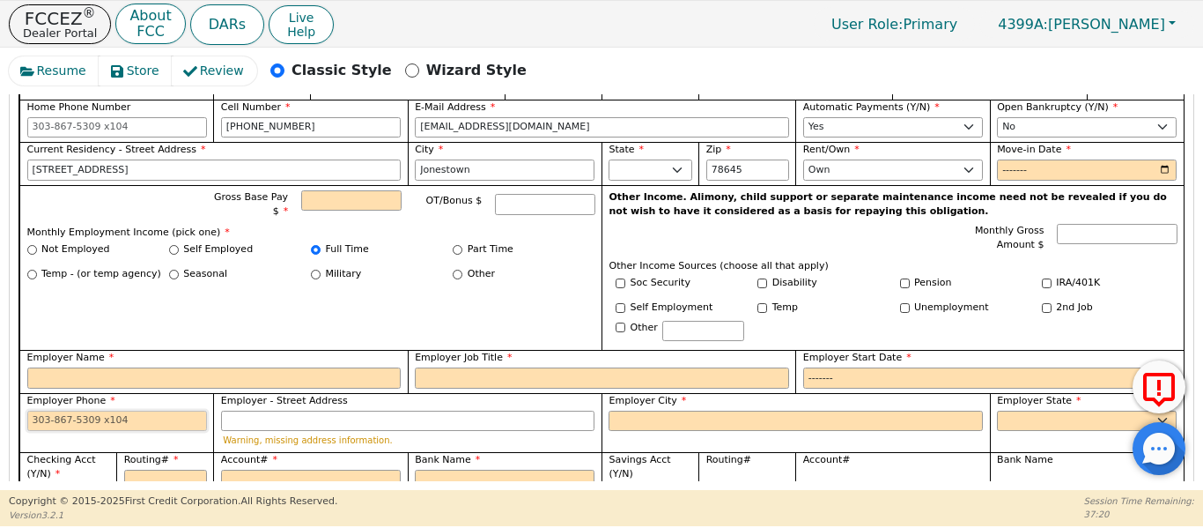
scroll to position [1139, 0]
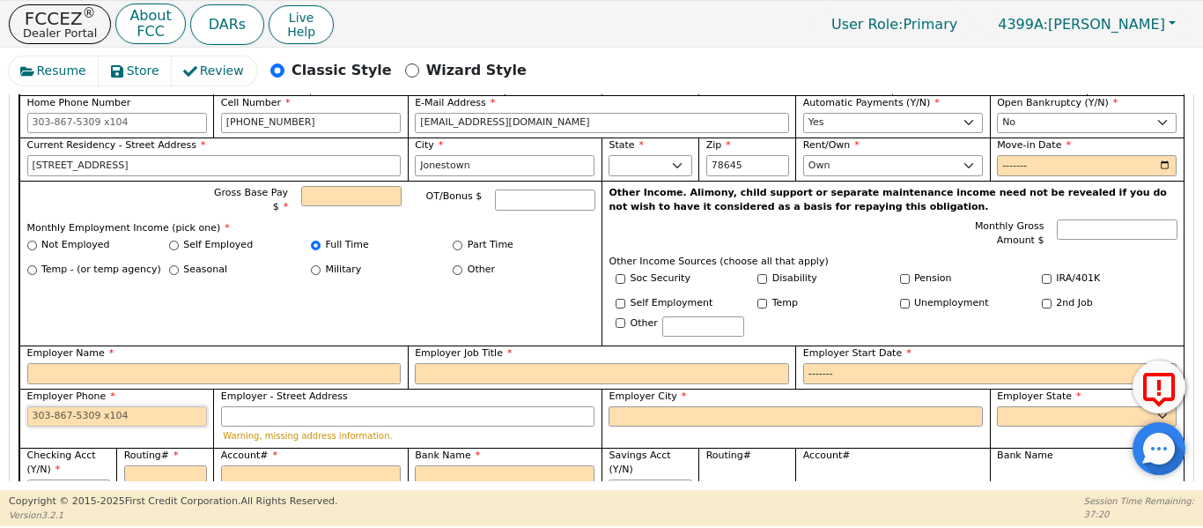
click at [160, 406] on input "Employer Phone" at bounding box center [117, 416] width 180 height 21
click at [162, 363] on input "Employer Name" at bounding box center [214, 373] width 374 height 21
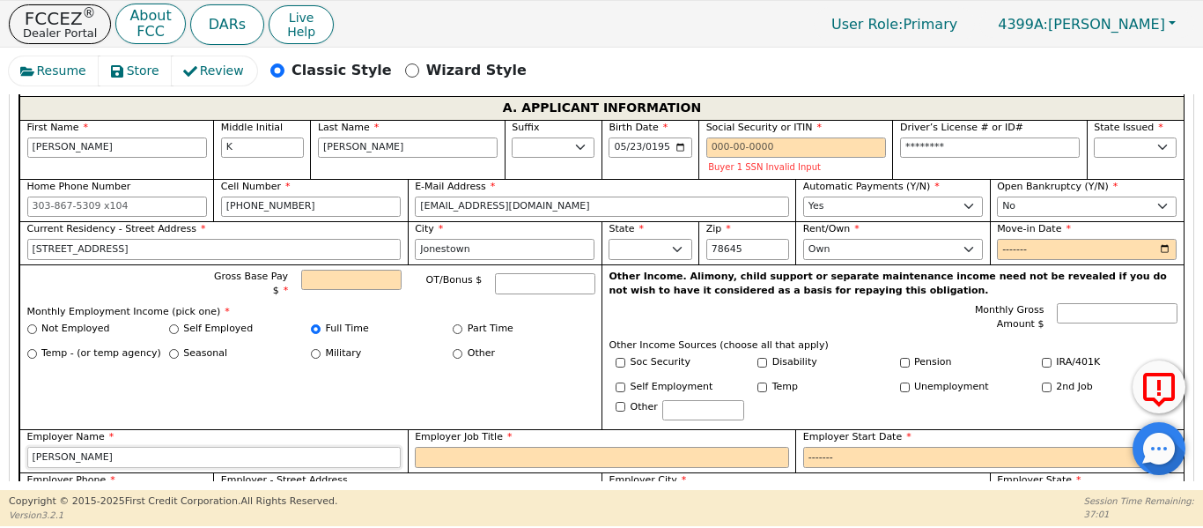
scroll to position [1081, 0]
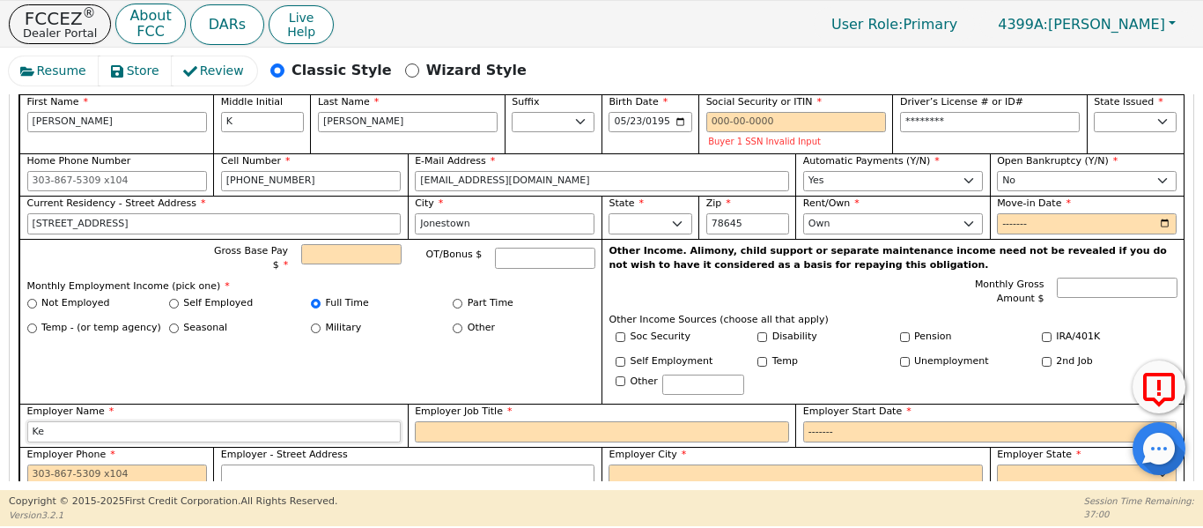
type input "K"
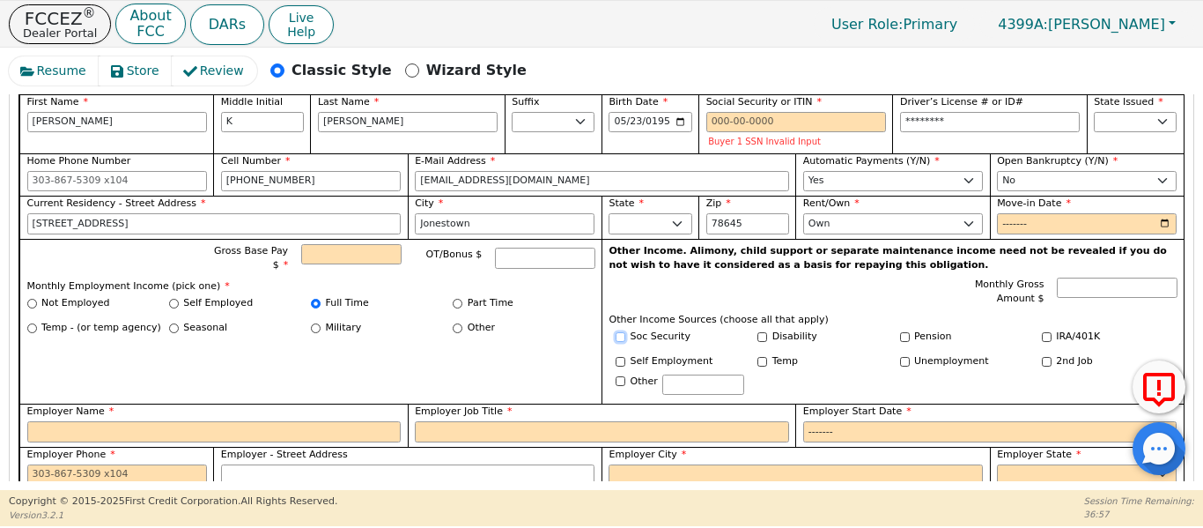
drag, startPoint x: 617, startPoint y: 314, endPoint x: 607, endPoint y: 303, distance: 15.0
click at [619, 332] on input "Soc Security" at bounding box center [621, 337] width 10 height 10
checkbox input "true"
click at [1083, 277] on input "Monthly Gross Amount $" at bounding box center [1118, 287] width 115 height 21
type input "1"
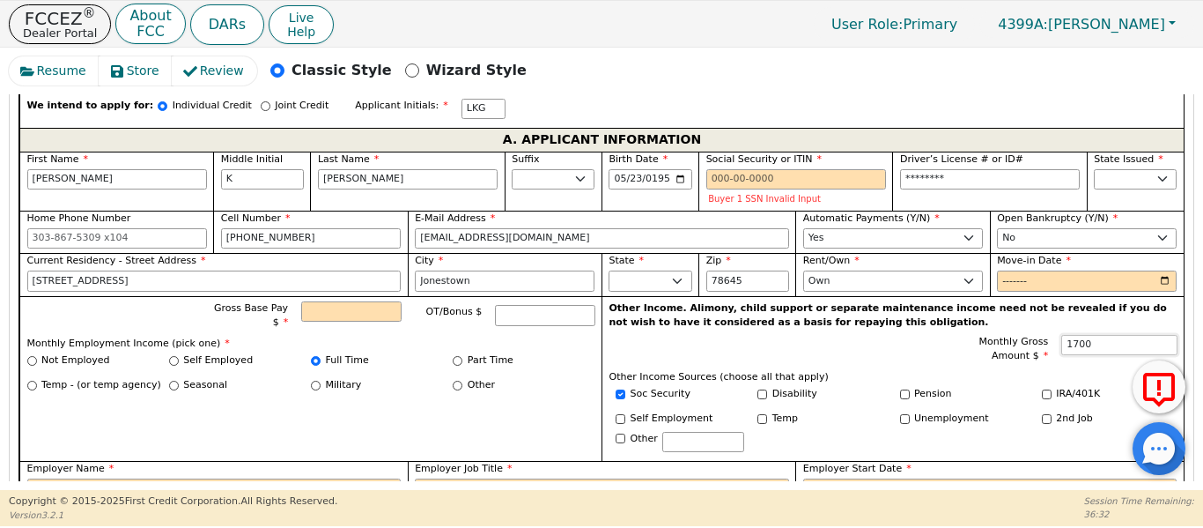
scroll to position [1022, 0]
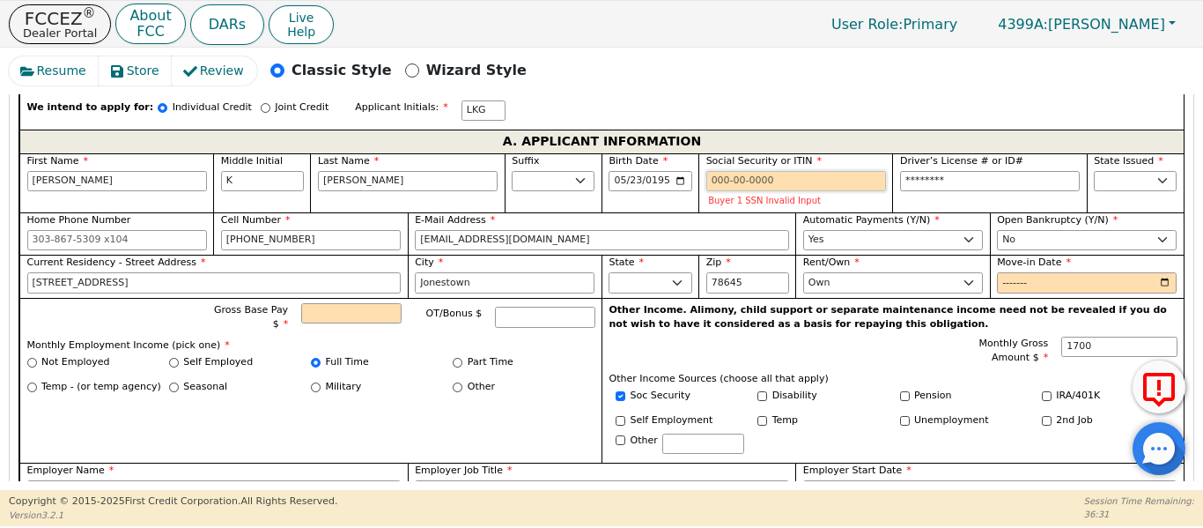
type input "1700.00"
click at [722, 171] on input "Social Security or ITIN" at bounding box center [796, 181] width 180 height 21
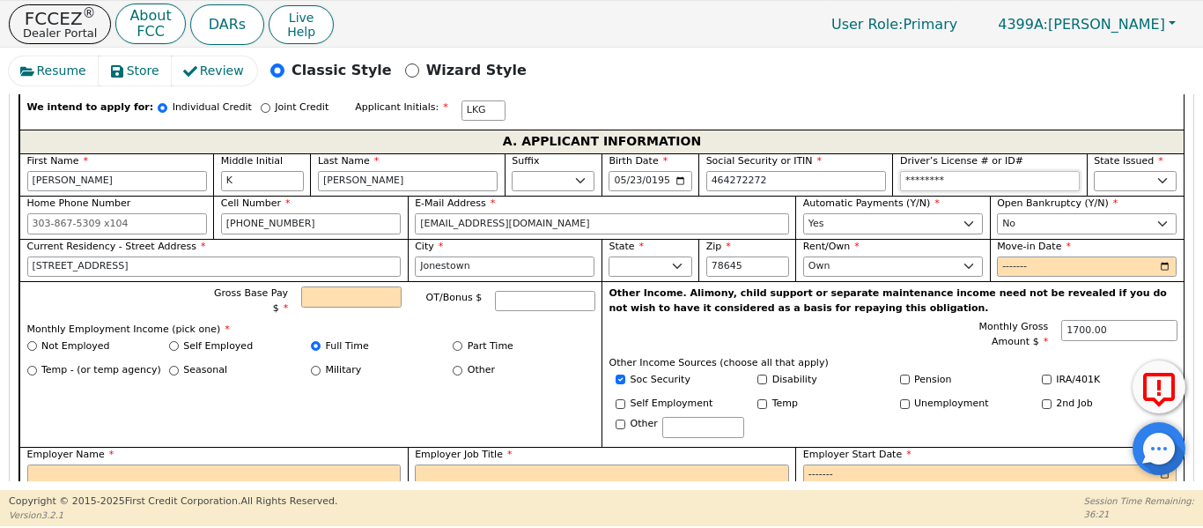
type input "***-**-2272"
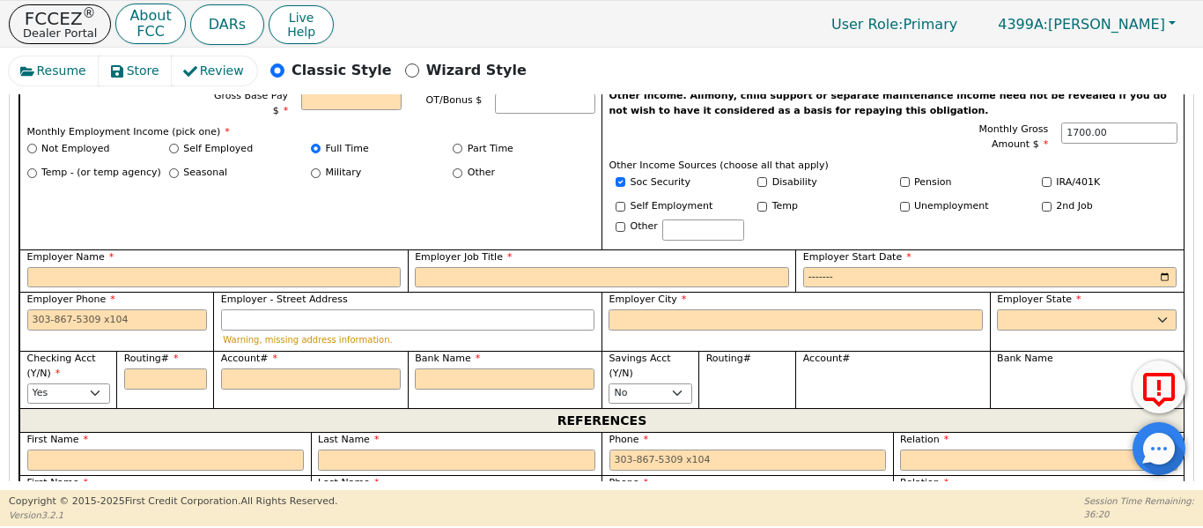
scroll to position [1227, 0]
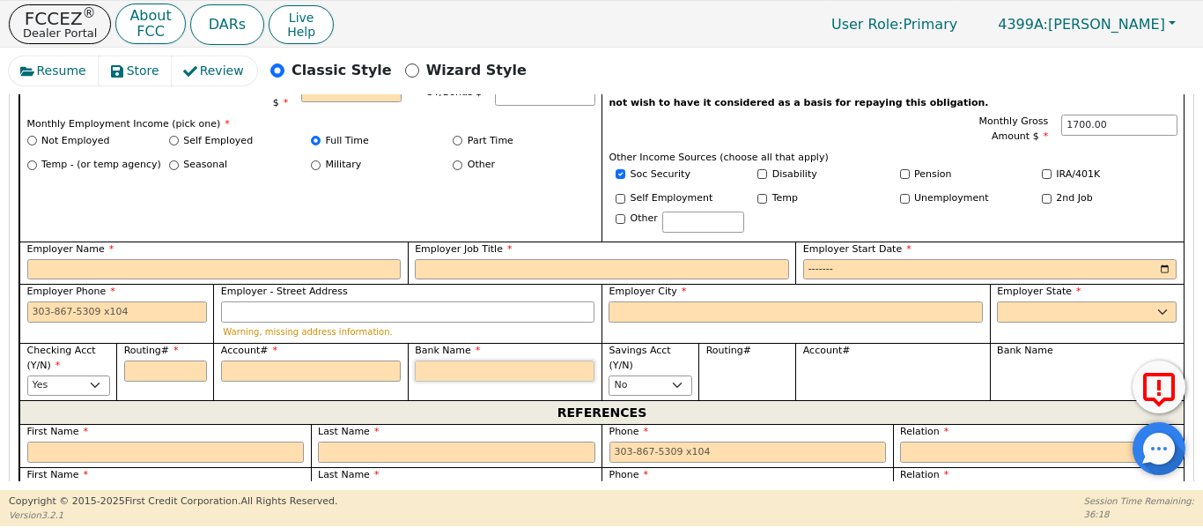
type input "********"
click at [447, 360] on input "Bank Name" at bounding box center [505, 370] width 180 height 21
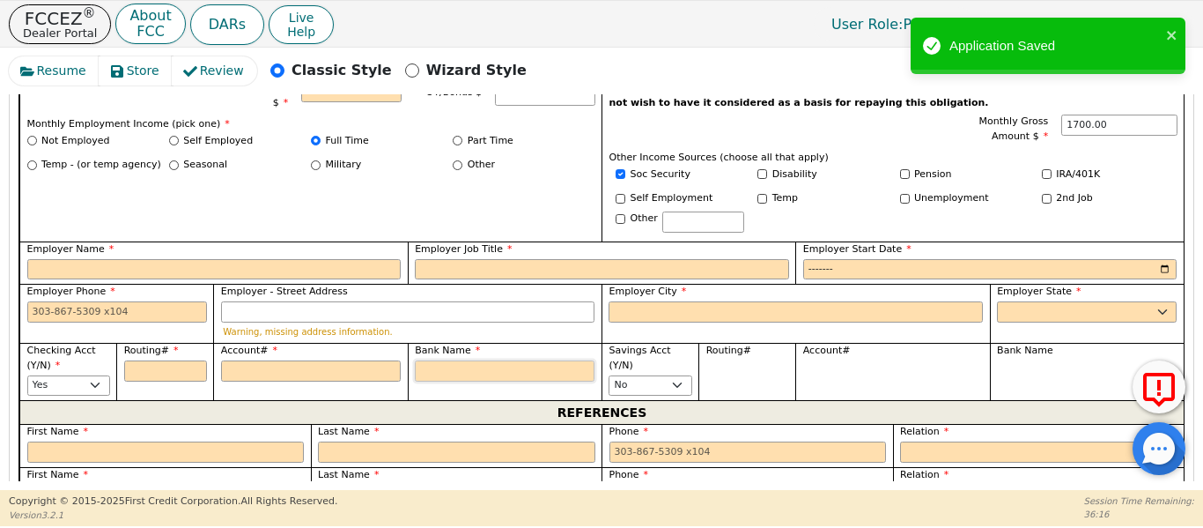
click at [447, 360] on input "Bank Name" at bounding box center [505, 370] width 180 height 21
click at [443, 344] on span "Bank Name" at bounding box center [447, 349] width 65 height 11
click at [443, 360] on input "Bank Name" at bounding box center [505, 370] width 180 height 21
type input "dfS"
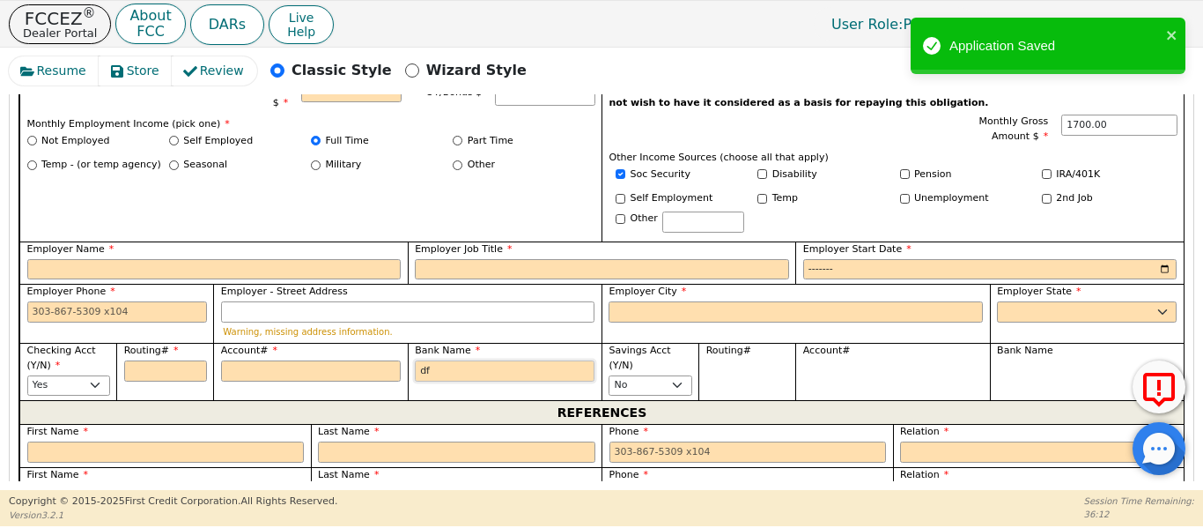
type input "dfS"
type input "dfSJF"
type input "dfSJFP"
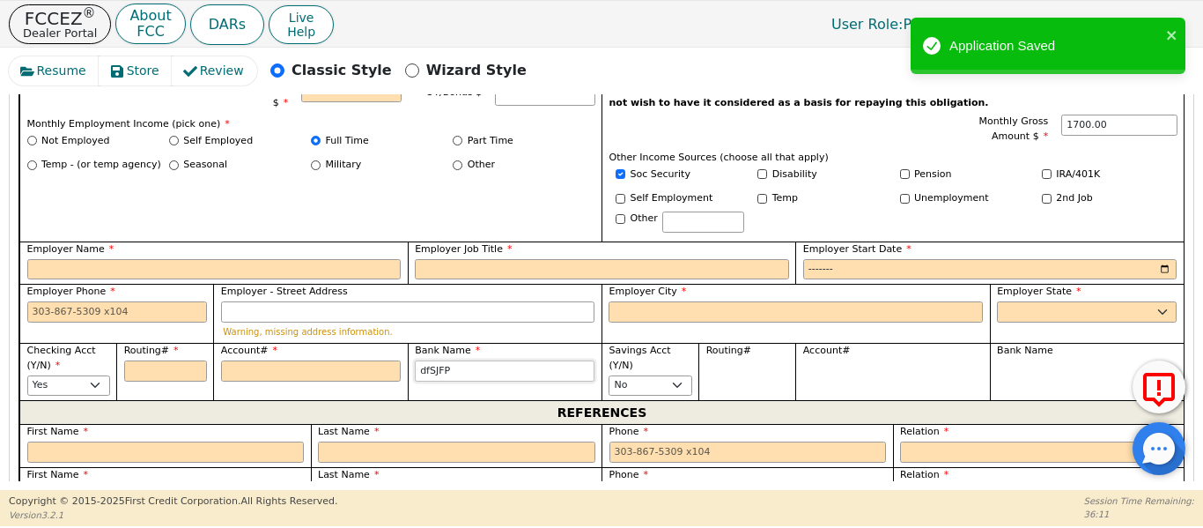
type input "dfSJF"
type input "dfSJ"
type input "dfS"
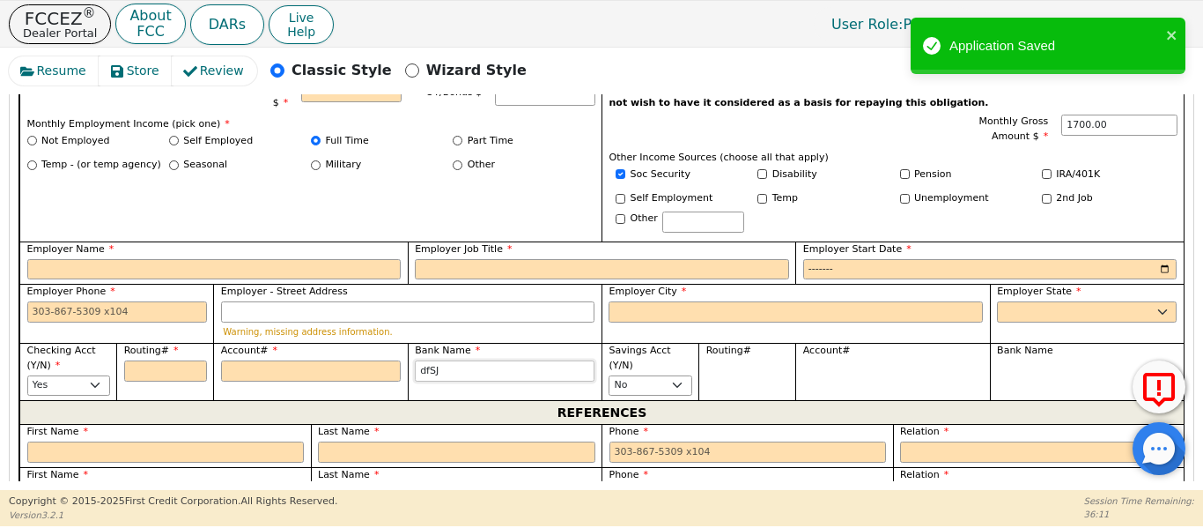
type input "dfS"
type input "df"
type input "d"
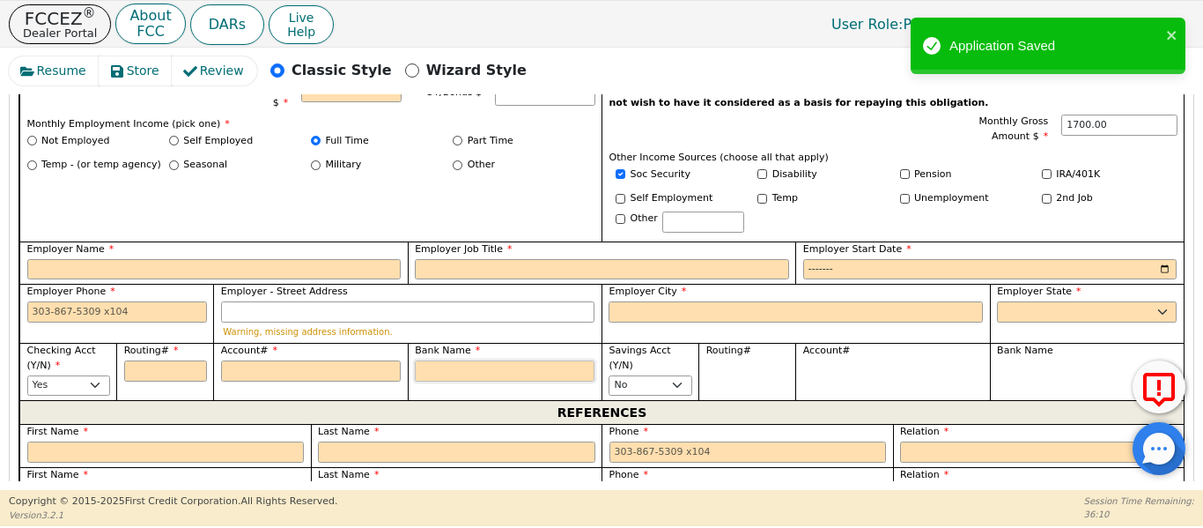
type input "J"
type input "Jp"
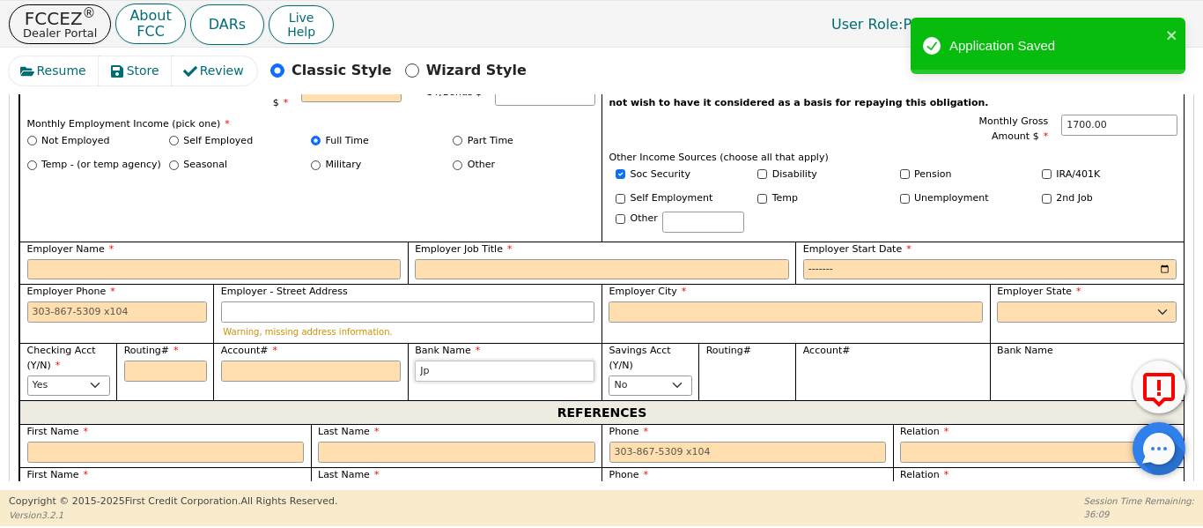
type input "Jp"
type input "J"
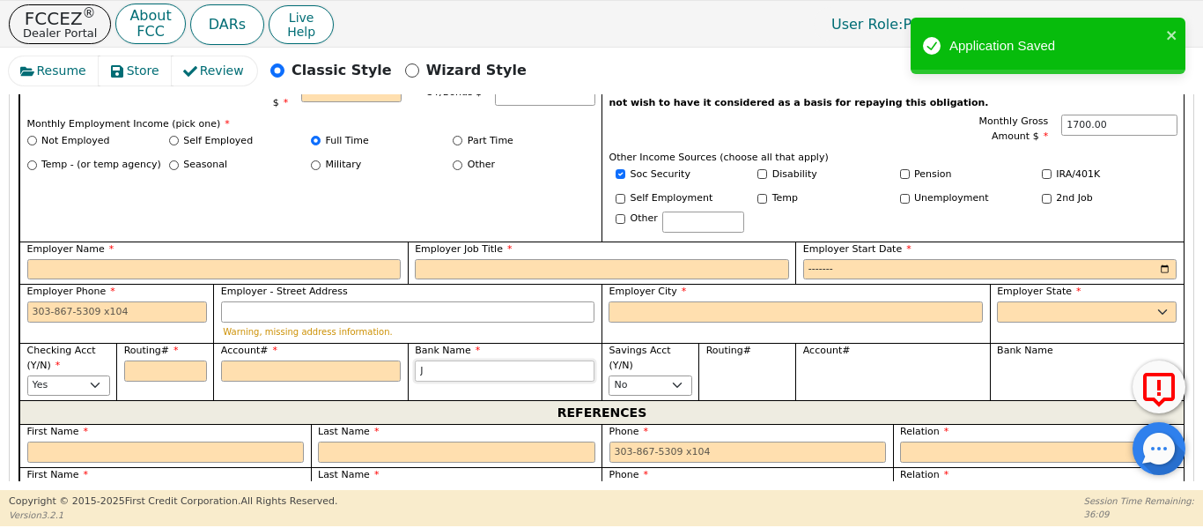
type input "JP"
type input "JP M"
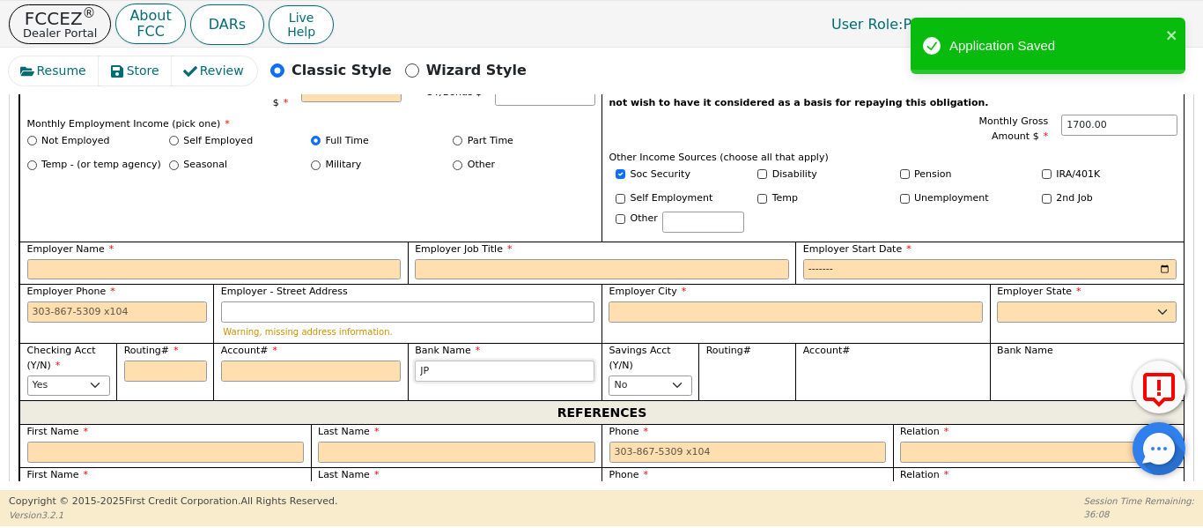
type input "JP M"
type input "JP MO"
type input "JP MOr"
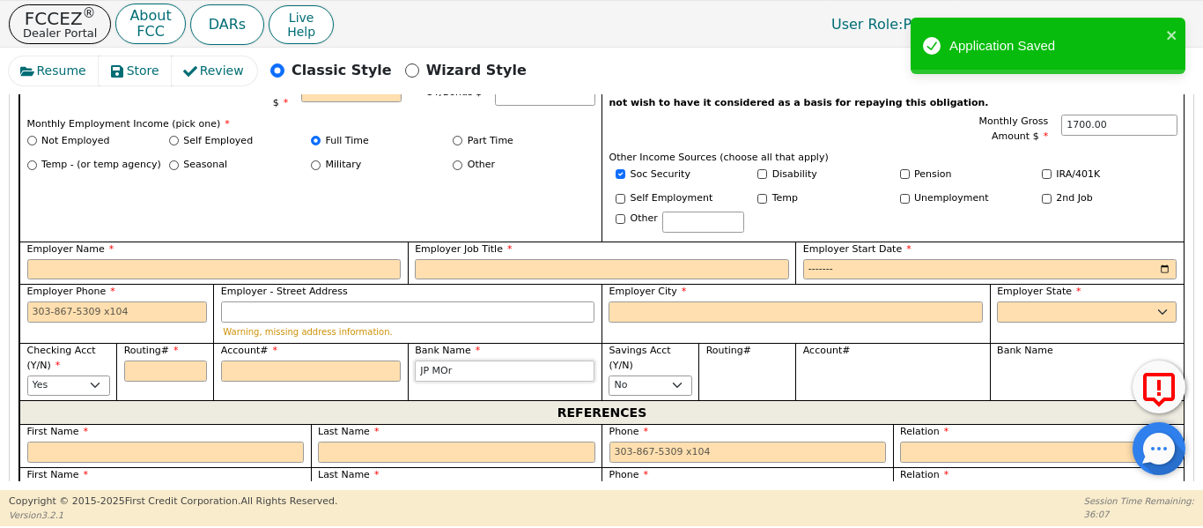
type input "JP MO"
type input "JP M"
type input "JP Mo"
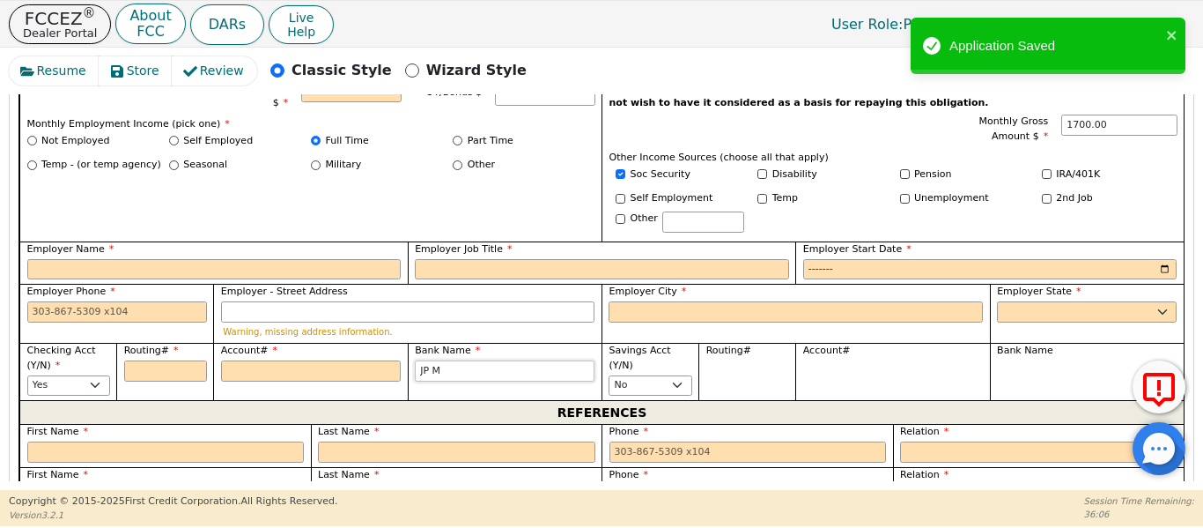
type input "JP Mo"
type input "JP Mor"
type input "JP Morg"
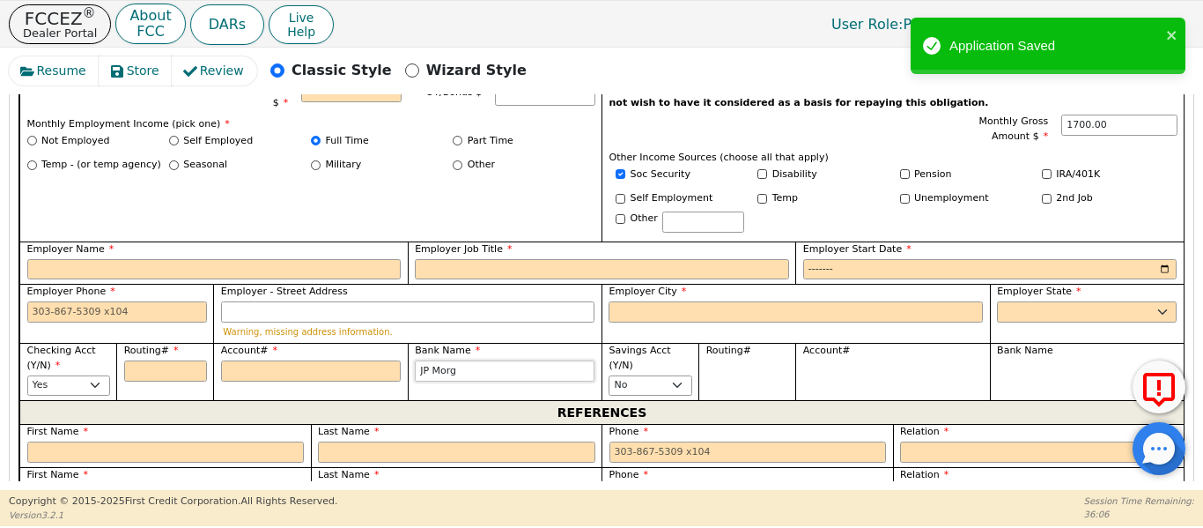
type input "[PERSON_NAME]"
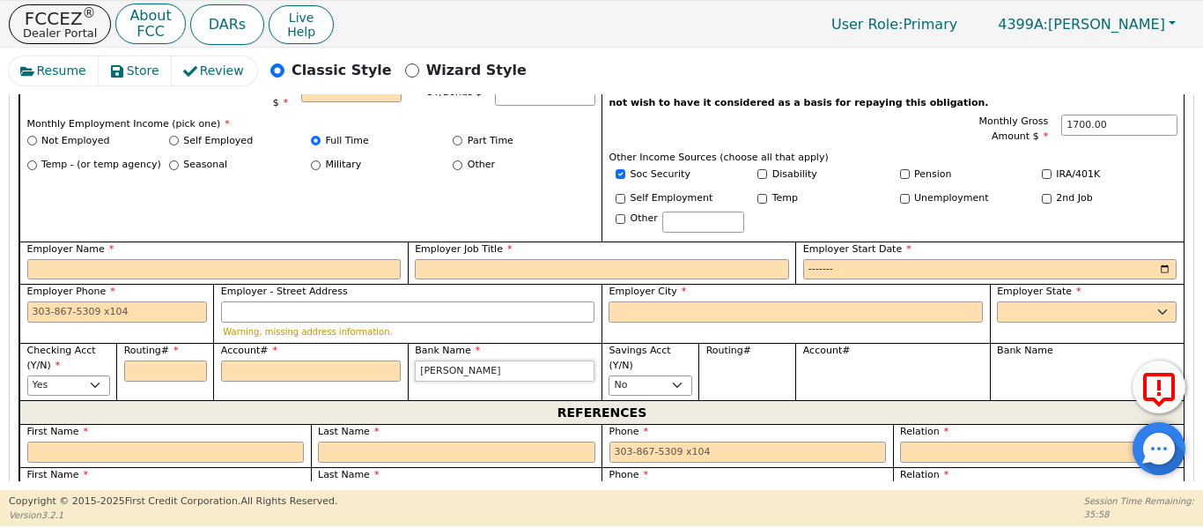
type input "[PERSON_NAME]"
type input "[PERSON_NAME] C"
type input "[PERSON_NAME] Ch"
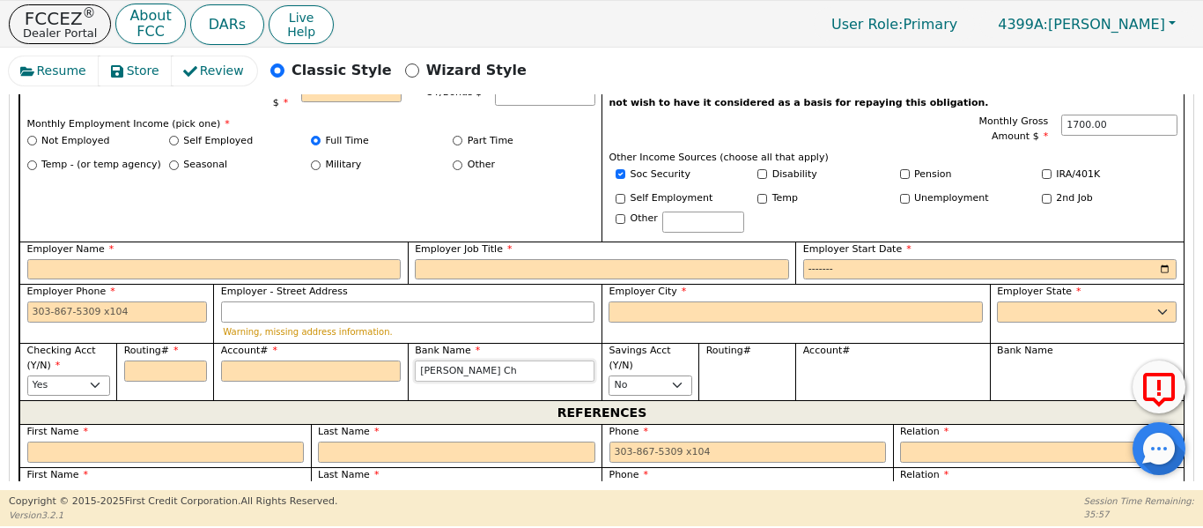
type input "[PERSON_NAME] Ch"
type input "[PERSON_NAME] Cha"
type input "[PERSON_NAME] [PERSON_NAME]"
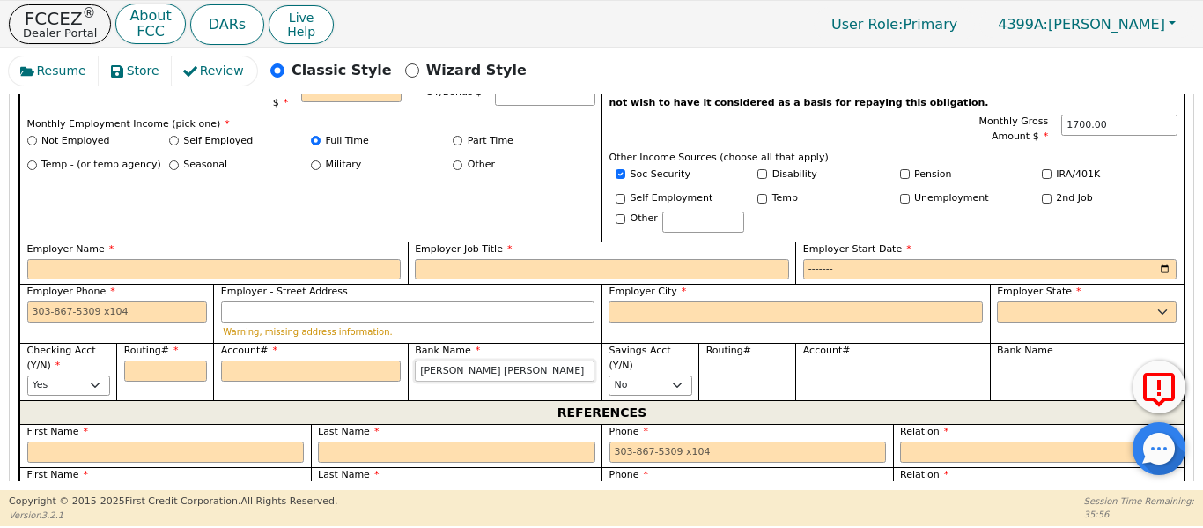
type input "[PERSON_NAME] [PERSON_NAME]"
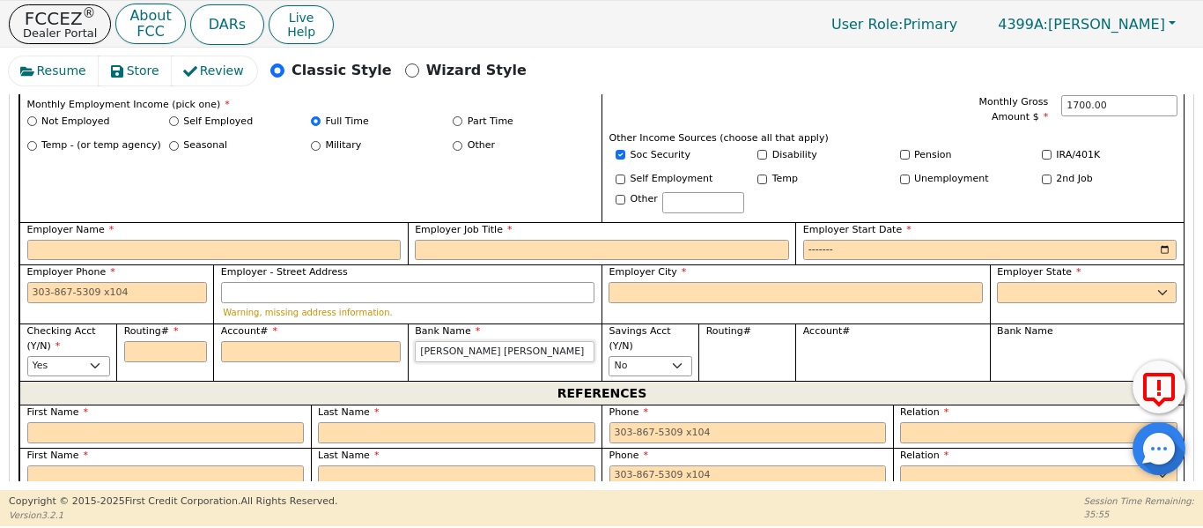
scroll to position [1257, 0]
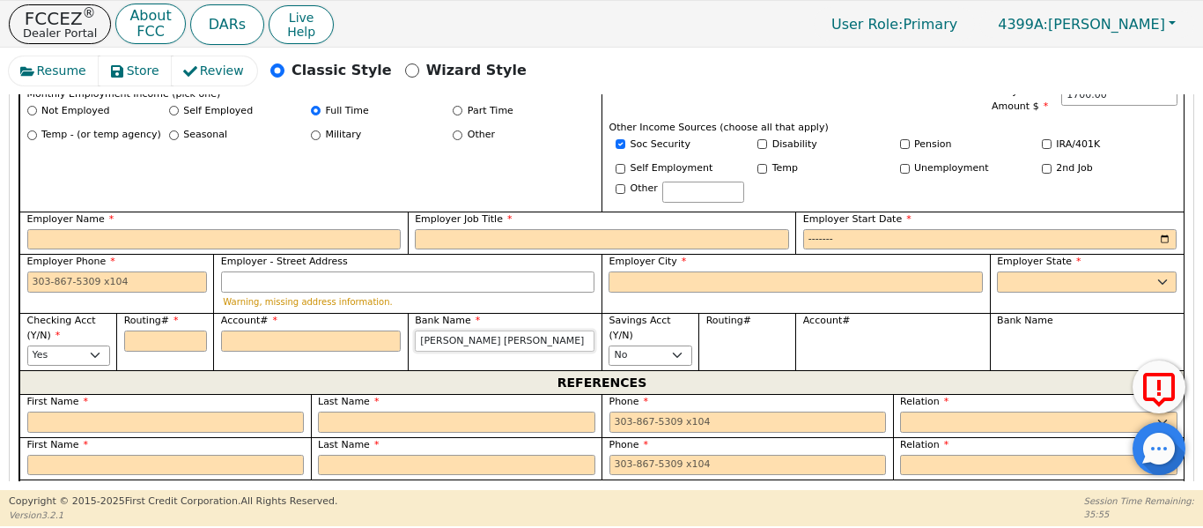
type input "[PERSON_NAME] [PERSON_NAME]"
click at [334, 330] on input "Account#" at bounding box center [311, 340] width 180 height 21
click at [274, 330] on input "Account#" at bounding box center [311, 340] width 180 height 21
click at [148, 330] on input "Routing#" at bounding box center [165, 340] width 83 height 21
click at [240, 330] on input "Account#" at bounding box center [311, 340] width 180 height 21
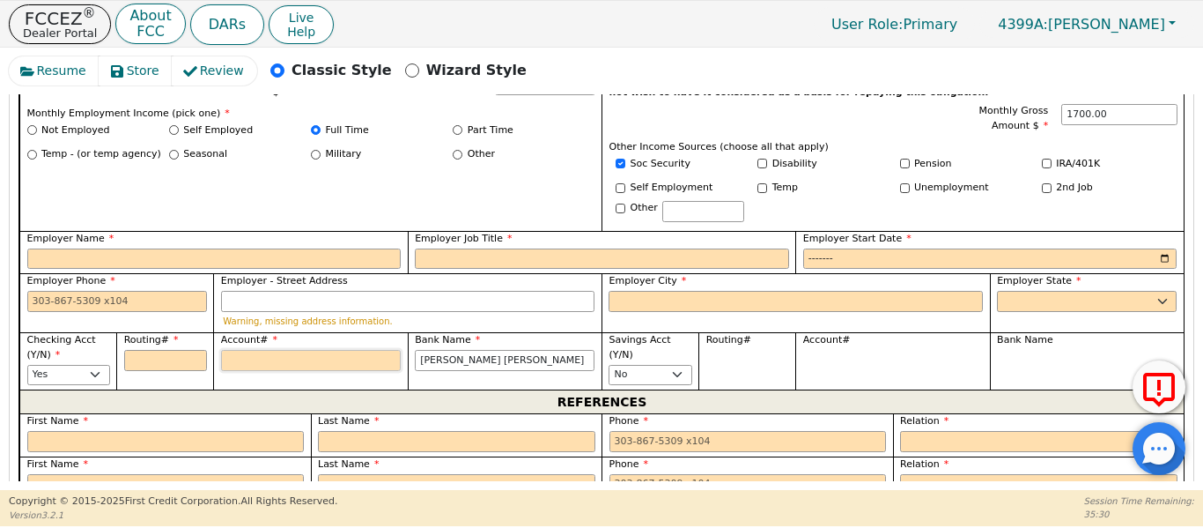
scroll to position [1227, 0]
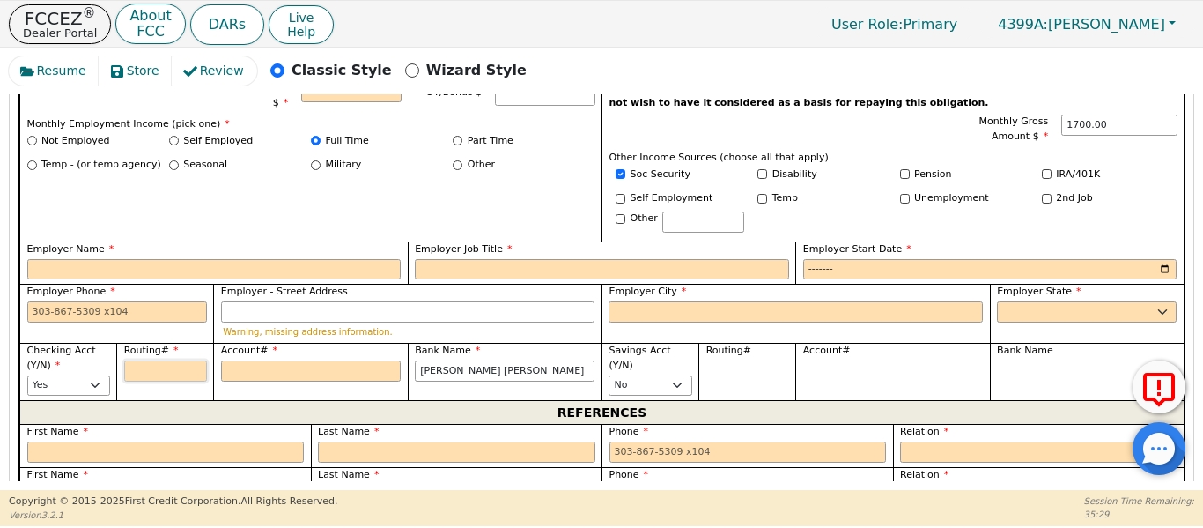
click at [138, 360] on input "Routing#" at bounding box center [165, 370] width 83 height 21
type input "1"
type input "*"
type input "11"
type input "**"
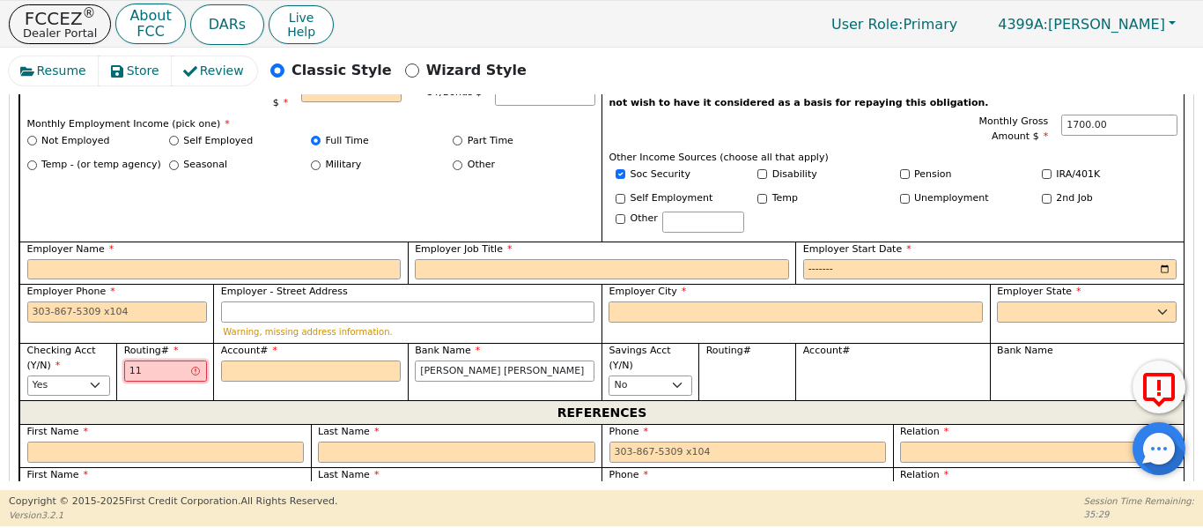
type input "111"
type input "***"
type input "1110"
type input "****"
type input "11100"
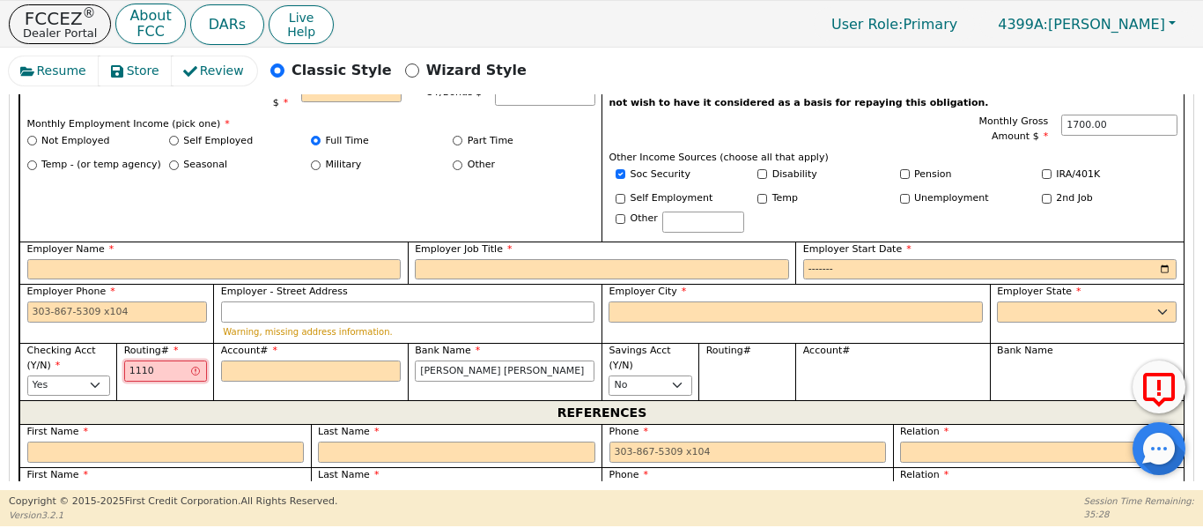
type input "*****"
type input "111000"
type input "******"
type input "1110006"
type input "*******"
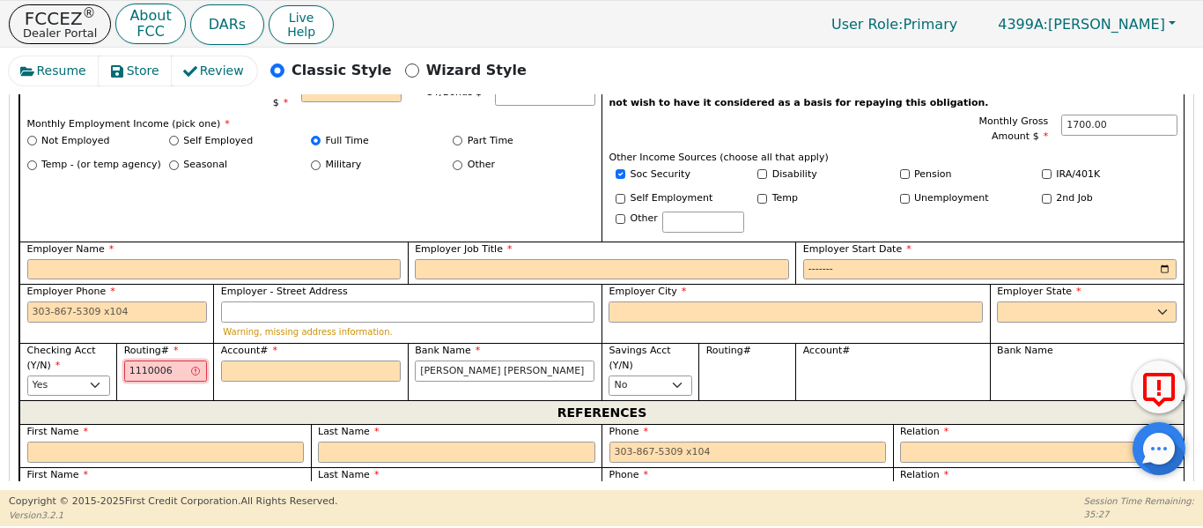
type input "11100061"
type input "********"
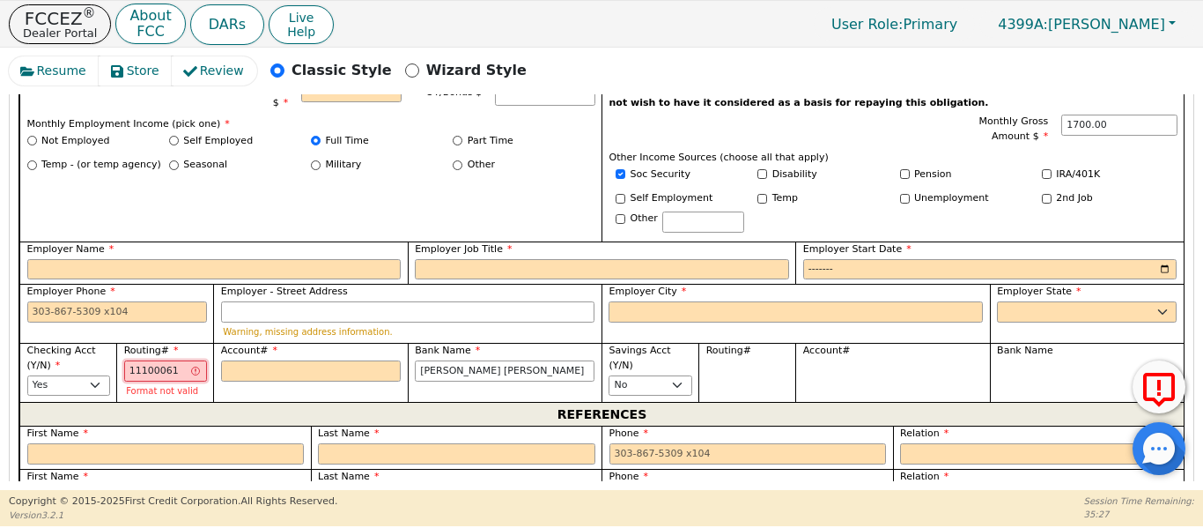
type input "111000614"
type input "*********"
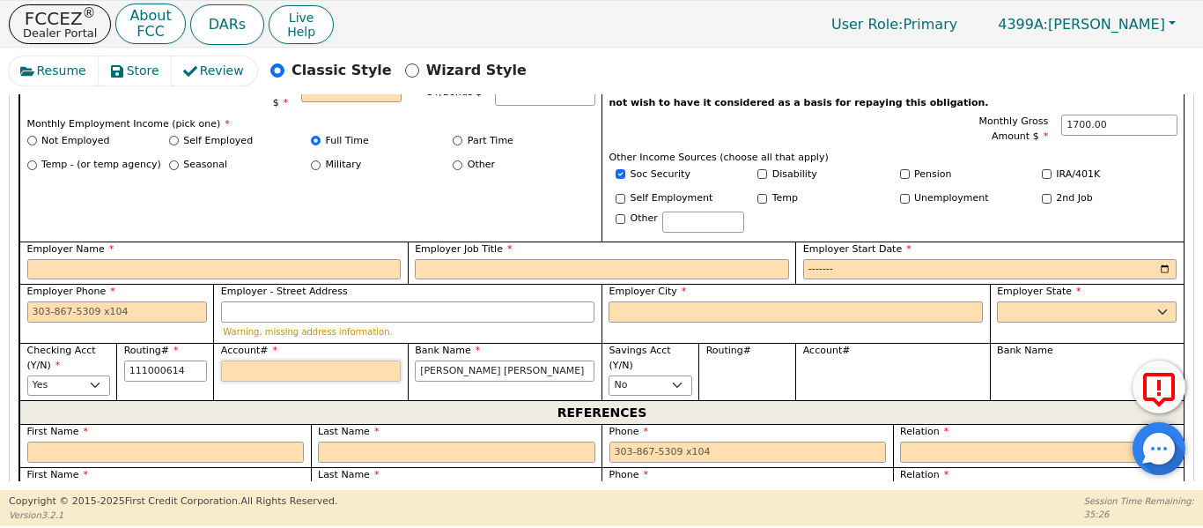
type input "*********"
click at [262, 360] on input "Account#" at bounding box center [311, 370] width 180 height 21
type input "1"
type input "*"
type input "18"
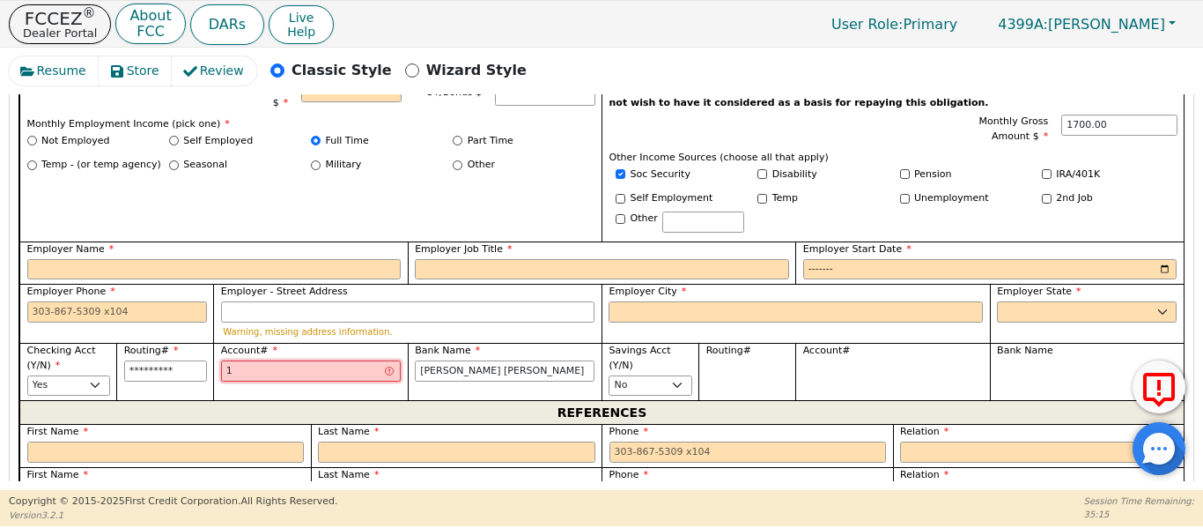
type input "**"
type input "188"
type input "***"
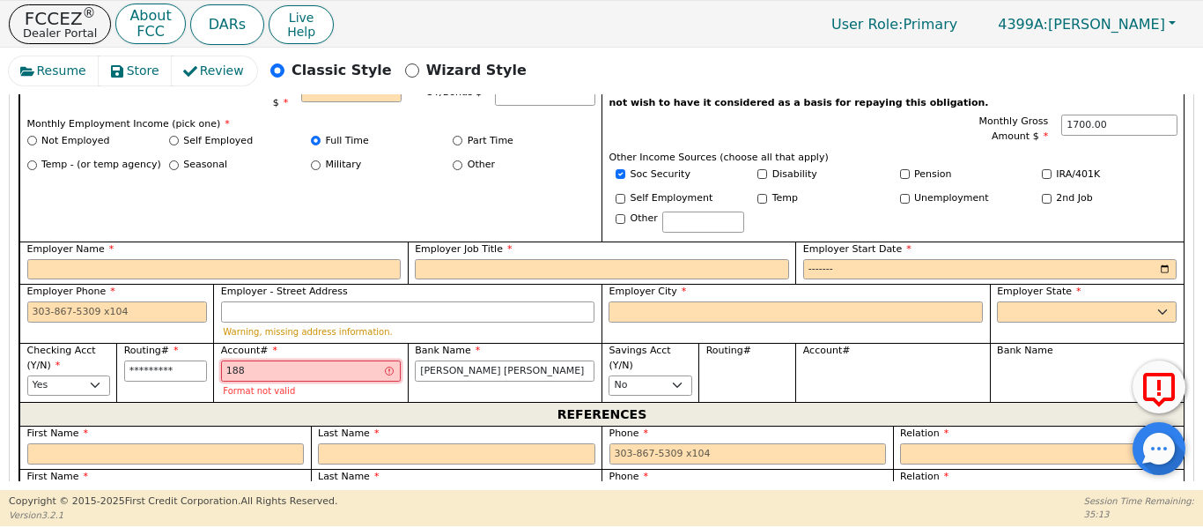
type input "1883"
type input "****"
type input "18833"
type input "*****"
type input "188333"
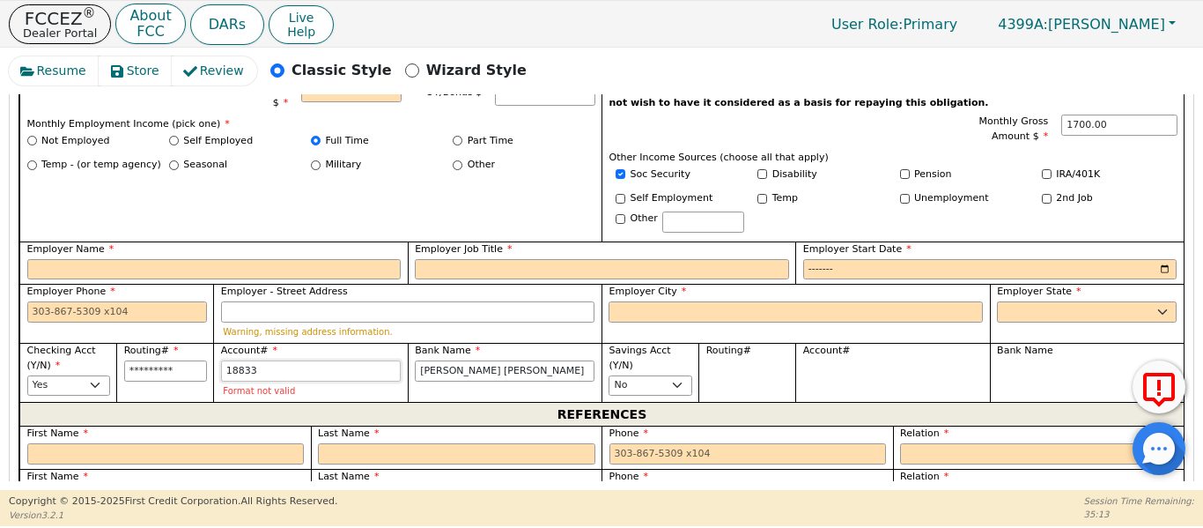
type input "******"
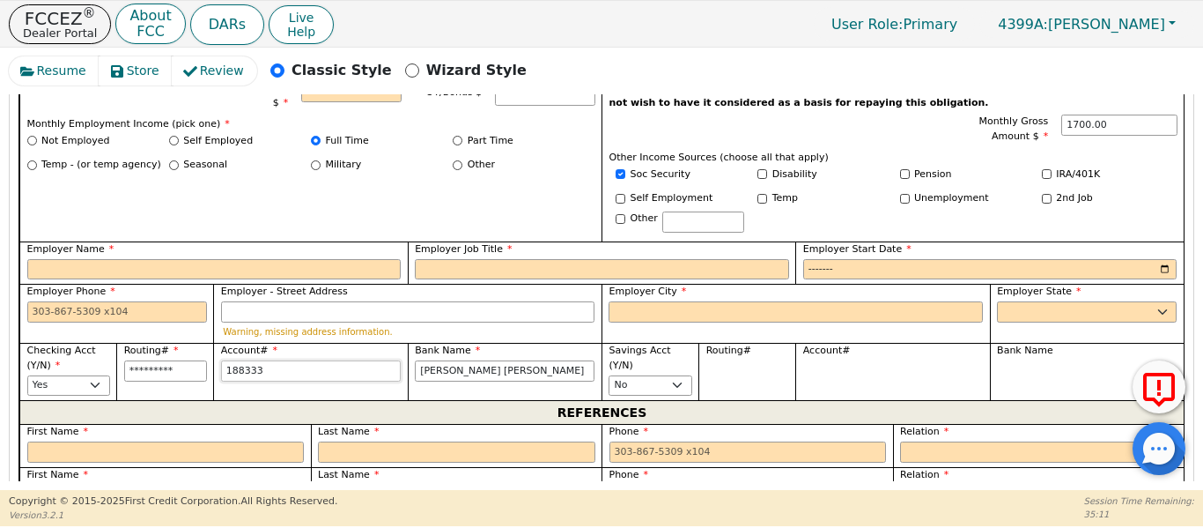
type input "1883334"
type input "*******"
type input "18833342"
type input "********"
type input "188333420"
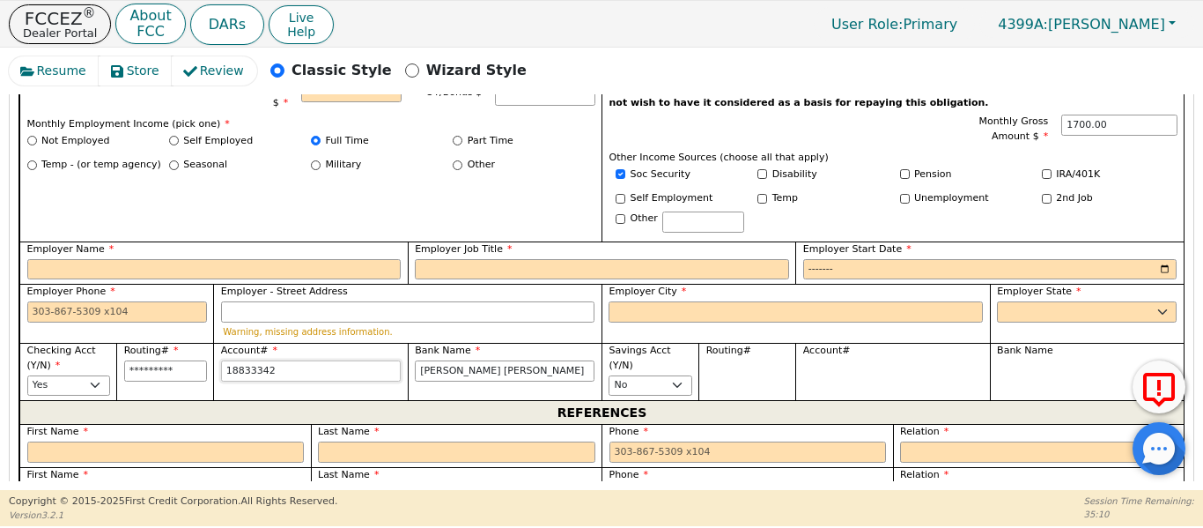
type input "*********"
type input "1883334201"
type input "**********"
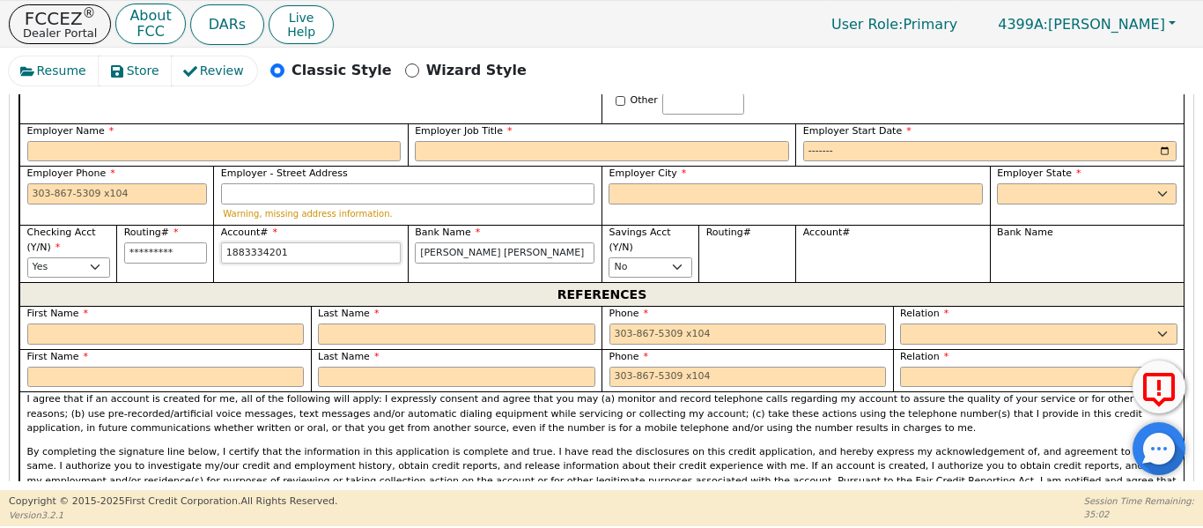
scroll to position [1374, 0]
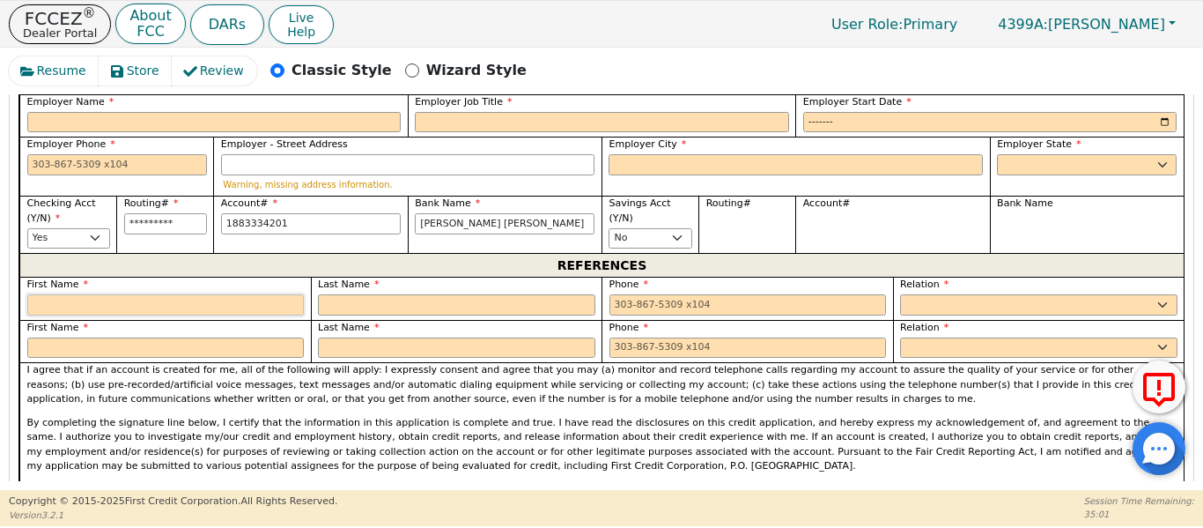
type input "**********"
click at [185, 294] on input "text" at bounding box center [165, 304] width 277 height 21
click at [206, 294] on input "text" at bounding box center [165, 304] width 277 height 21
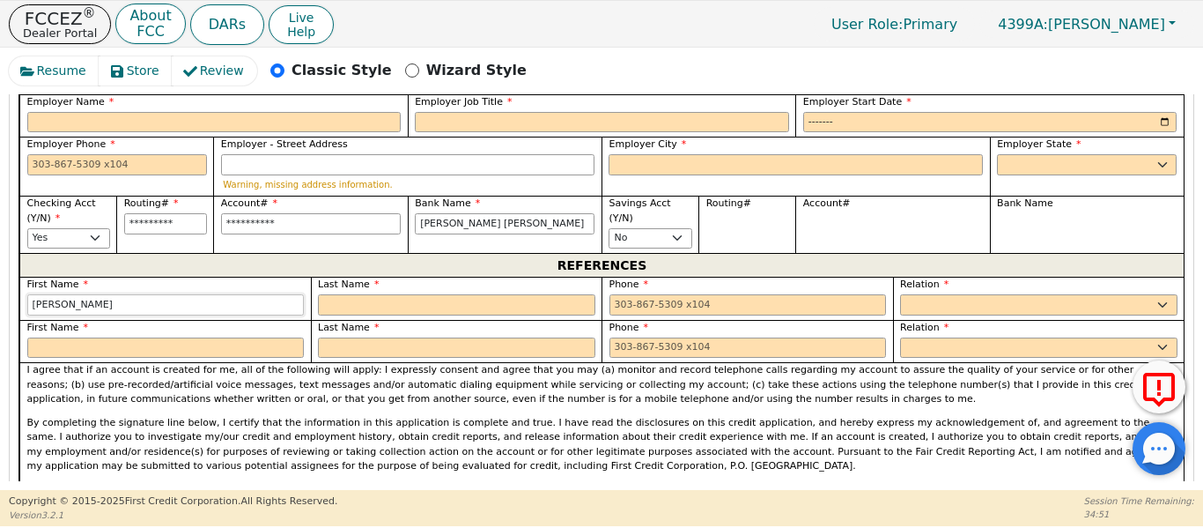
type input "[PERSON_NAME]"
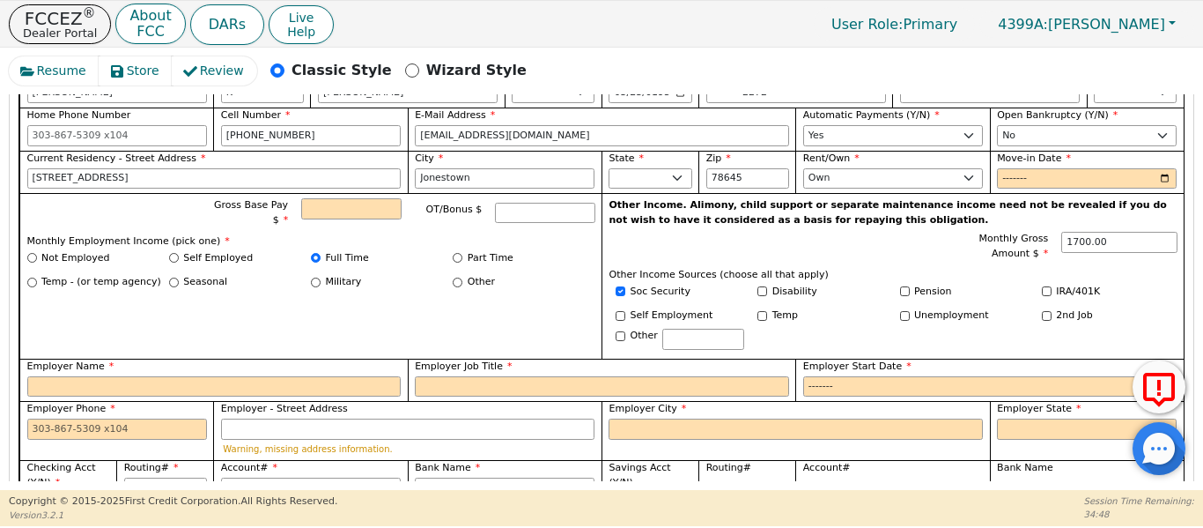
scroll to position [1184, 0]
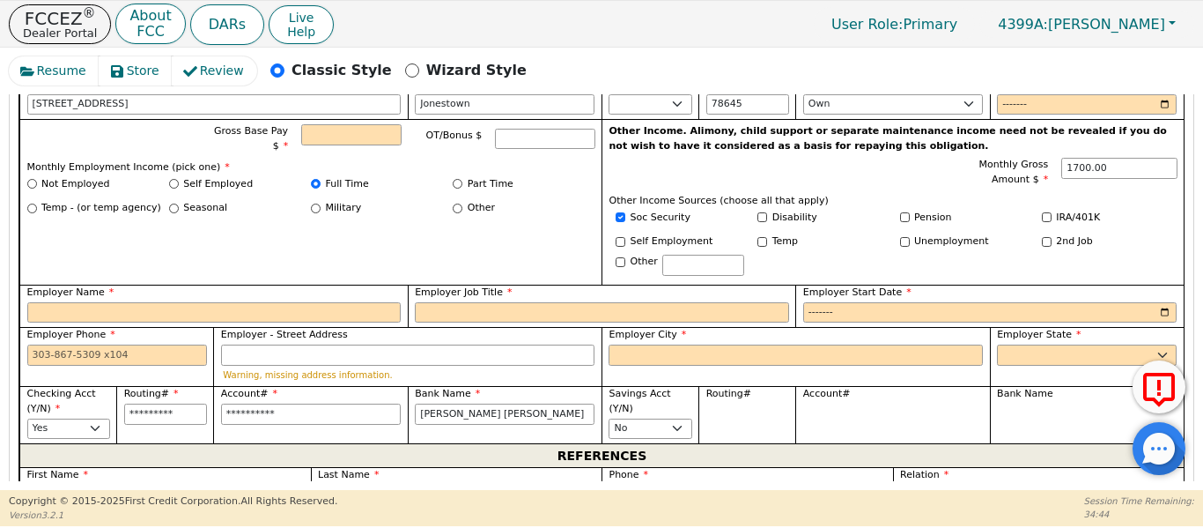
type input "[PERSON_NAME]"
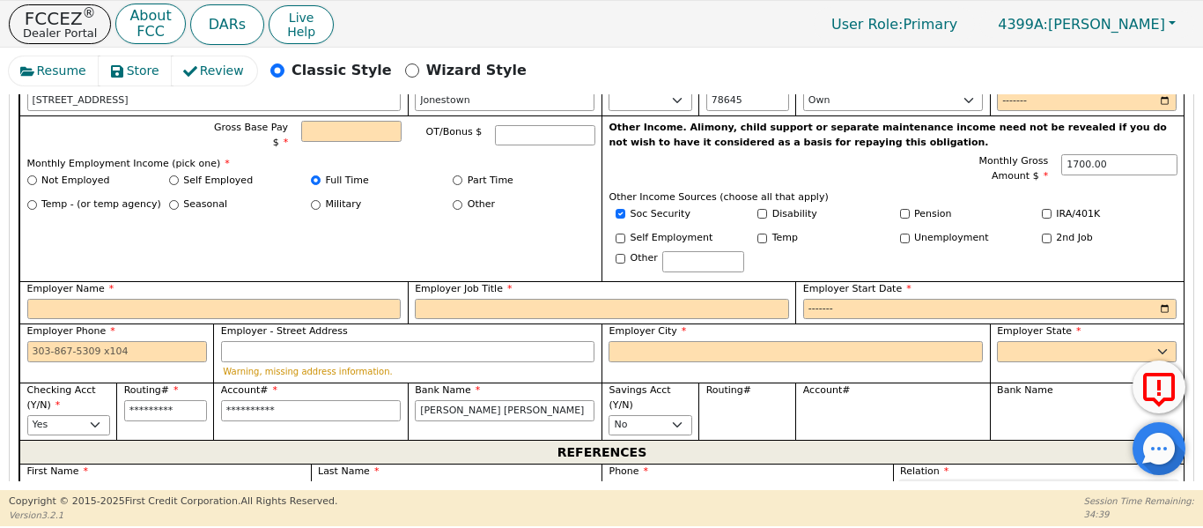
type input "[PHONE_NUMBER]"
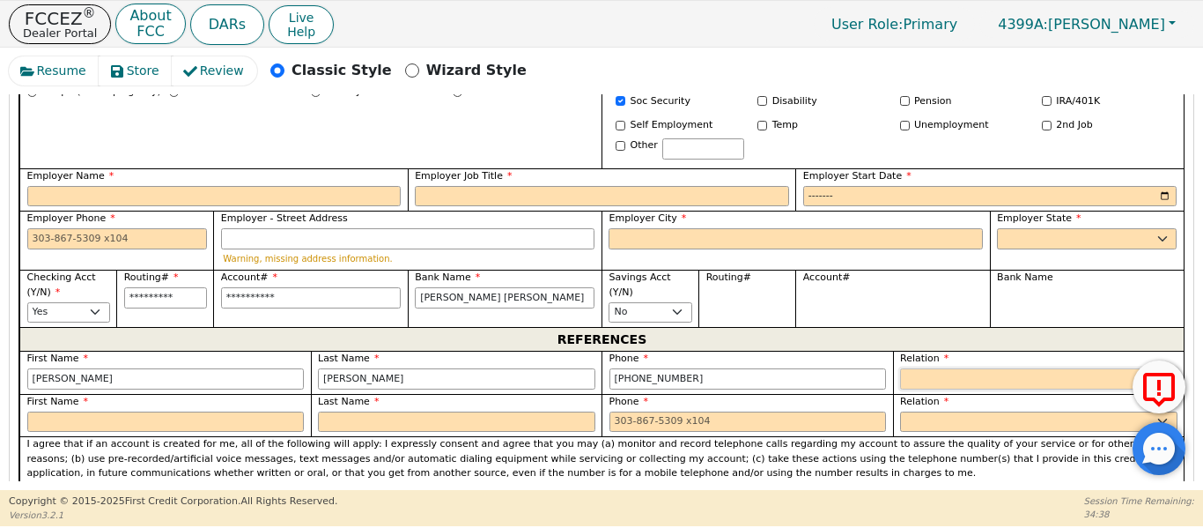
scroll to position [1305, 0]
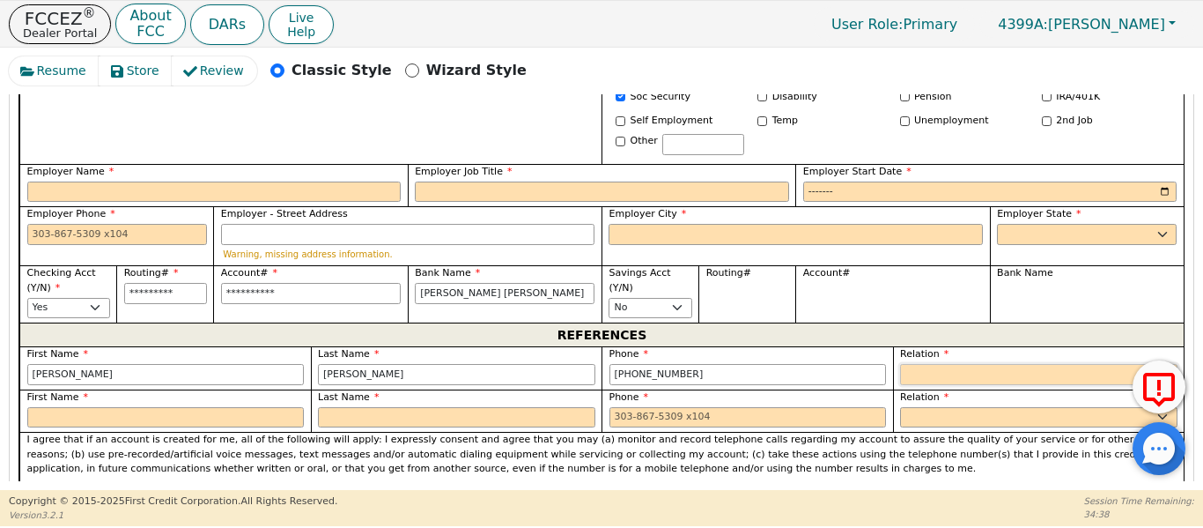
click at [915, 364] on select "FATHER MOTHER SISTER BROTHER DAUGHTER SON CO-WORKER NEIGHBOR FRIEND COUSIN G-MO…" at bounding box center [1038, 374] width 277 height 21
select select "DAUGHTER"
click at [900, 364] on select "FATHER MOTHER SISTER BROTHER DAUGHTER SON CO-WORKER NEIGHBOR FRIEND COUSIN G-MO…" at bounding box center [1038, 374] width 277 height 21
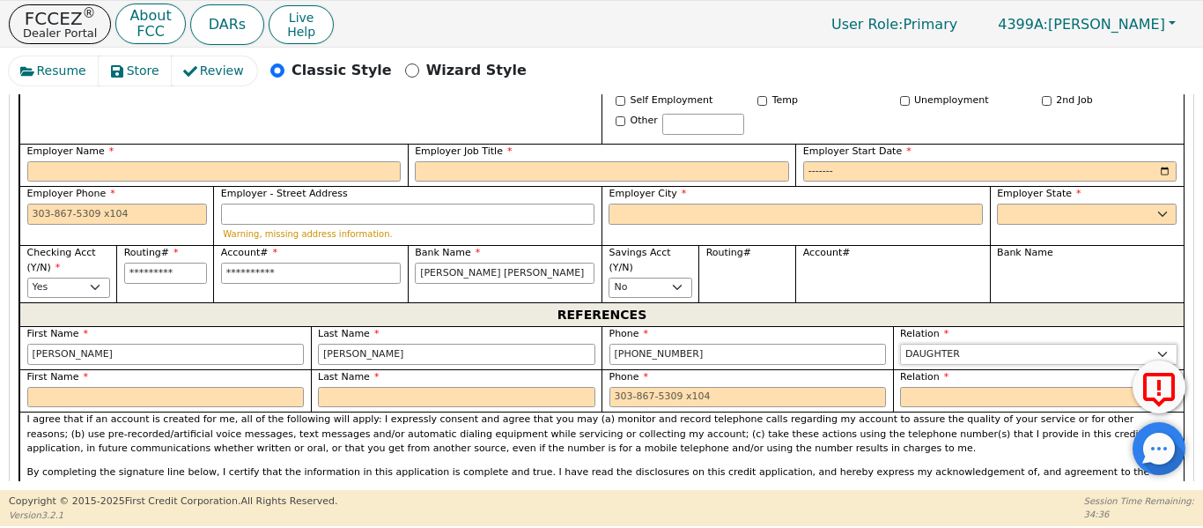
scroll to position [1334, 0]
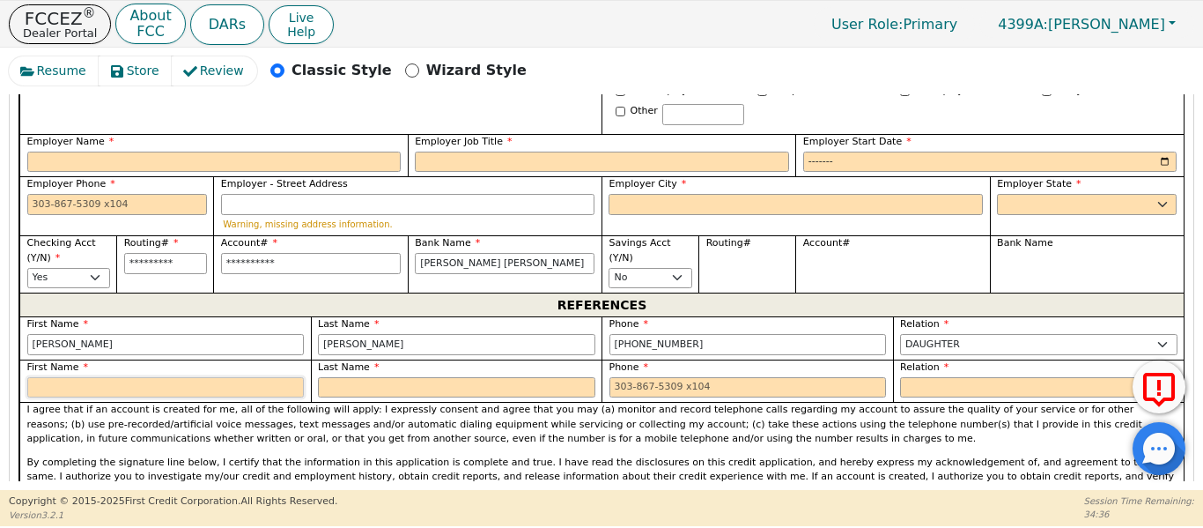
click at [78, 377] on input "text" at bounding box center [165, 387] width 277 height 21
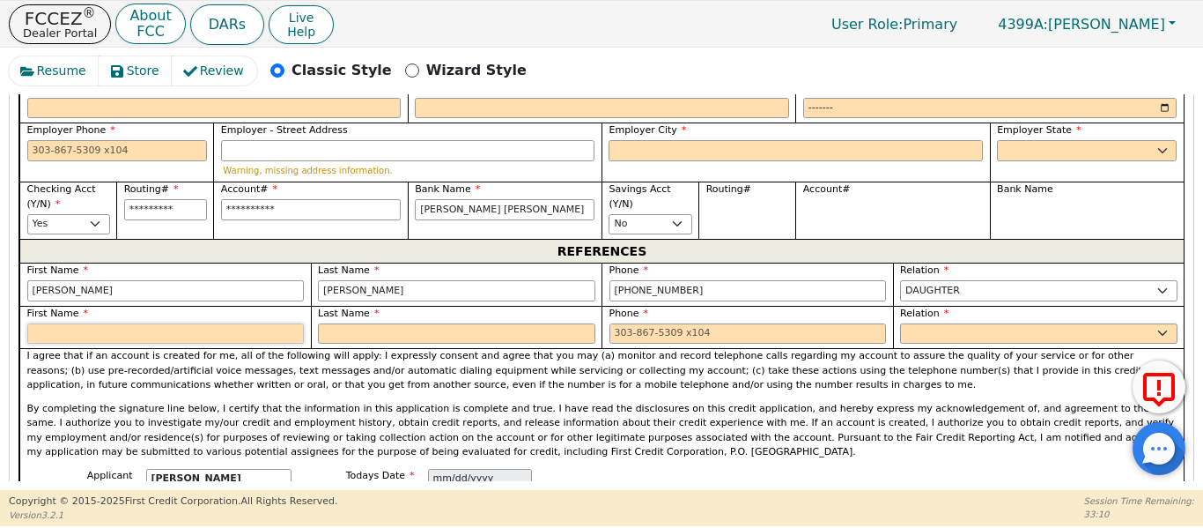
scroll to position [1393, 0]
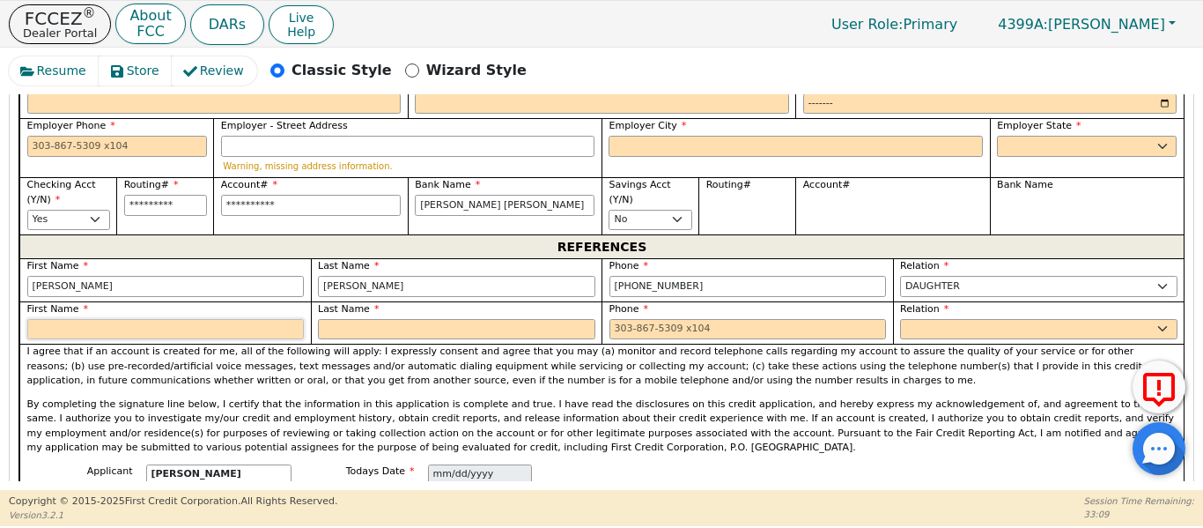
click at [159, 319] on input "text" at bounding box center [165, 329] width 277 height 21
type input "[PERSON_NAME]"
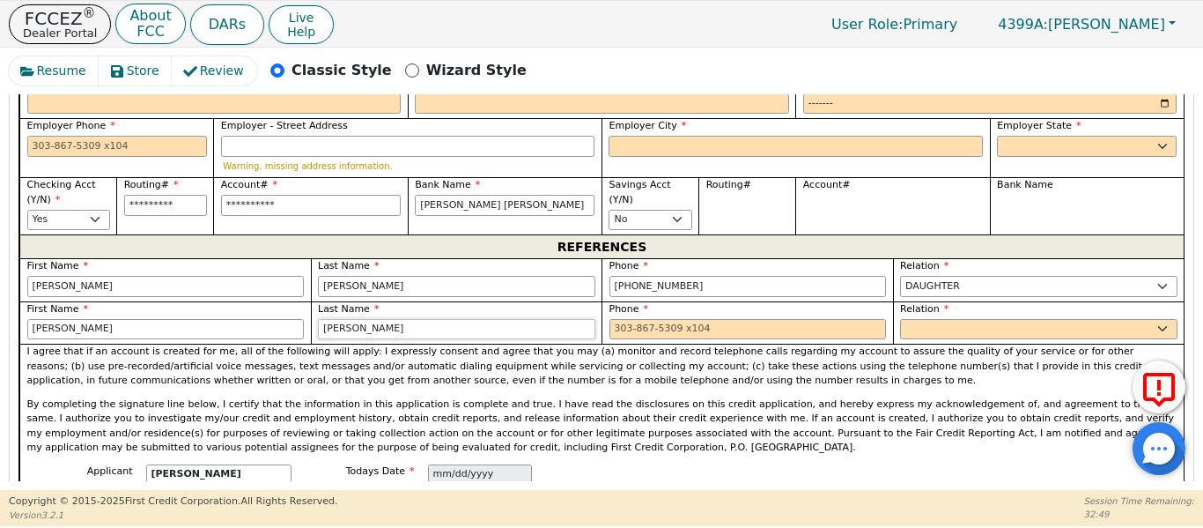
type input "[PERSON_NAME]"
drag, startPoint x: 961, startPoint y: 319, endPoint x: 956, endPoint y: 305, distance: 15.1
click at [964, 309] on div "Relation FATHER MOTHER SISTER BROTHER DAUGHTER SON CO-WORKER NEIGHBOR FRIEND CO…" at bounding box center [1039, 322] width 292 height 43
click at [956, 319] on select "FATHER MOTHER SISTER BROTHER DAUGHTER SON CO-WORKER NEIGHBOR FRIEND COUSIN G-MO…" at bounding box center [1038, 329] width 277 height 21
select select "DAUGHTER"
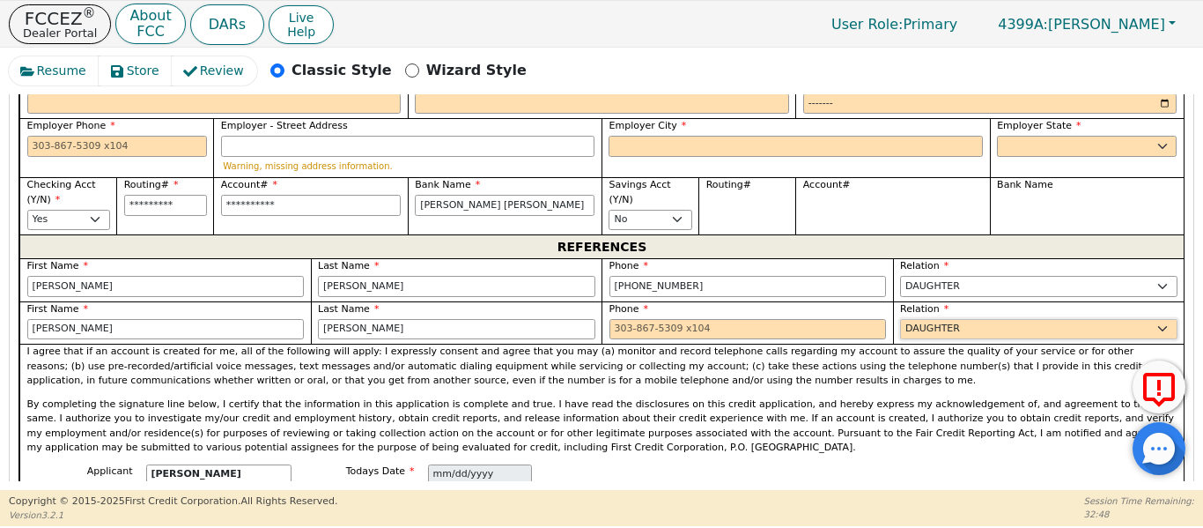
click at [900, 319] on select "FATHER MOTHER SISTER BROTHER DAUGHTER SON CO-WORKER NEIGHBOR FRIEND COUSIN G-MO…" at bounding box center [1038, 329] width 277 height 21
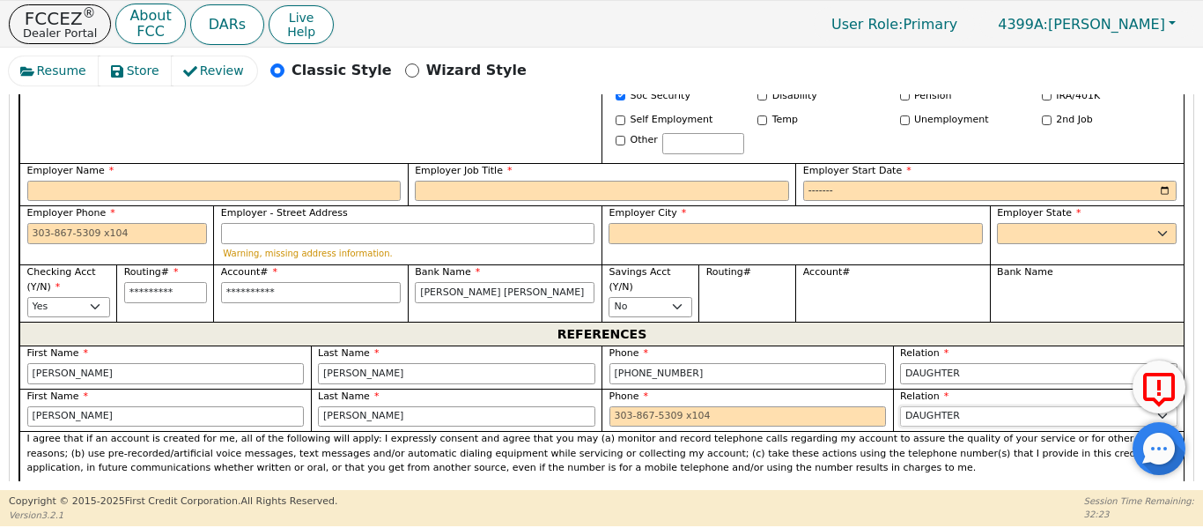
scroll to position [1305, 0]
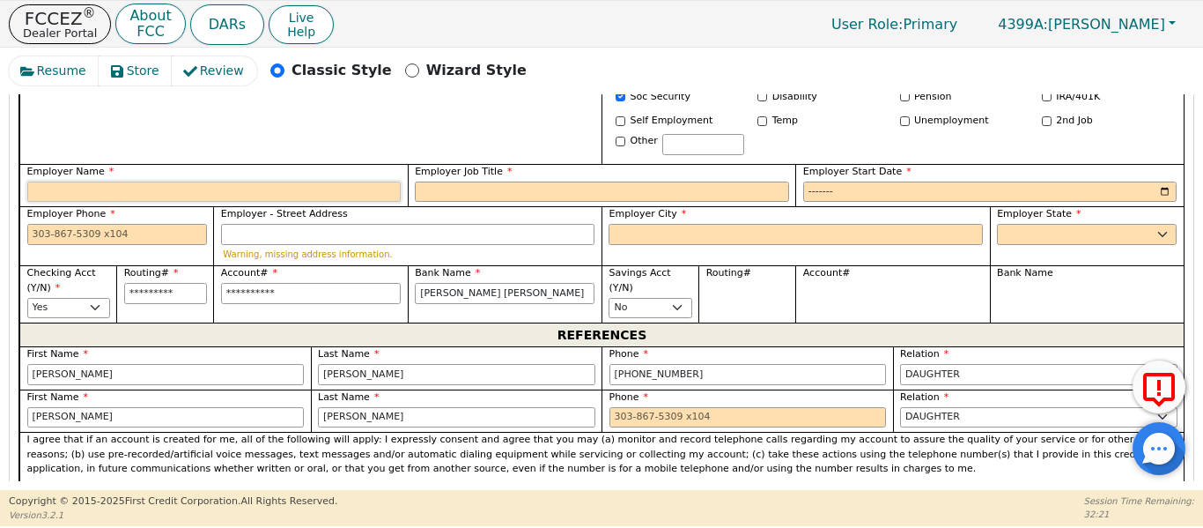
click at [225, 181] on input "Employer Name" at bounding box center [214, 191] width 374 height 21
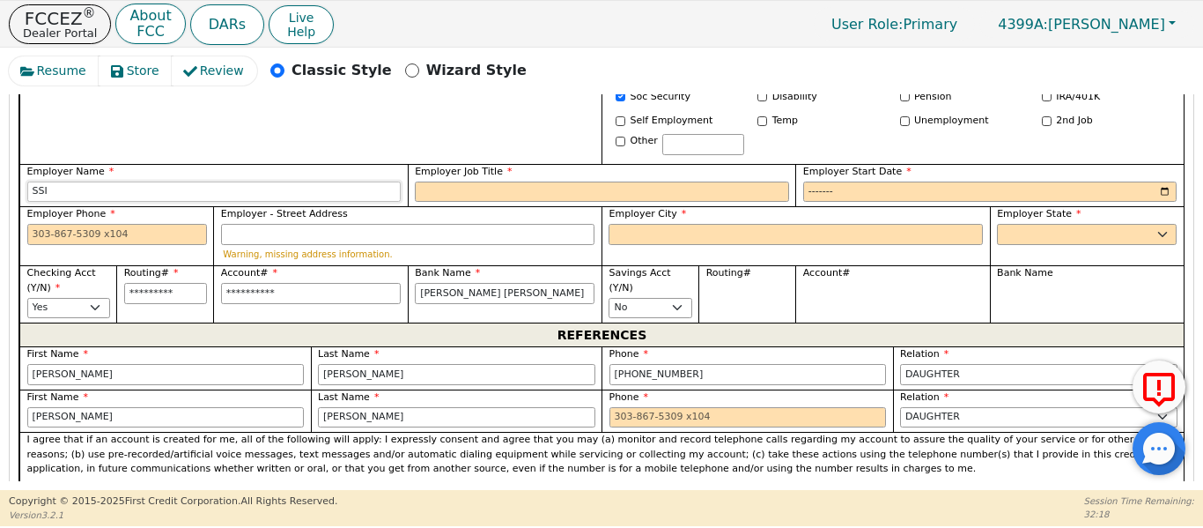
type input "SSI"
click at [499, 181] on input "Employer Job Title" at bounding box center [602, 191] width 374 height 21
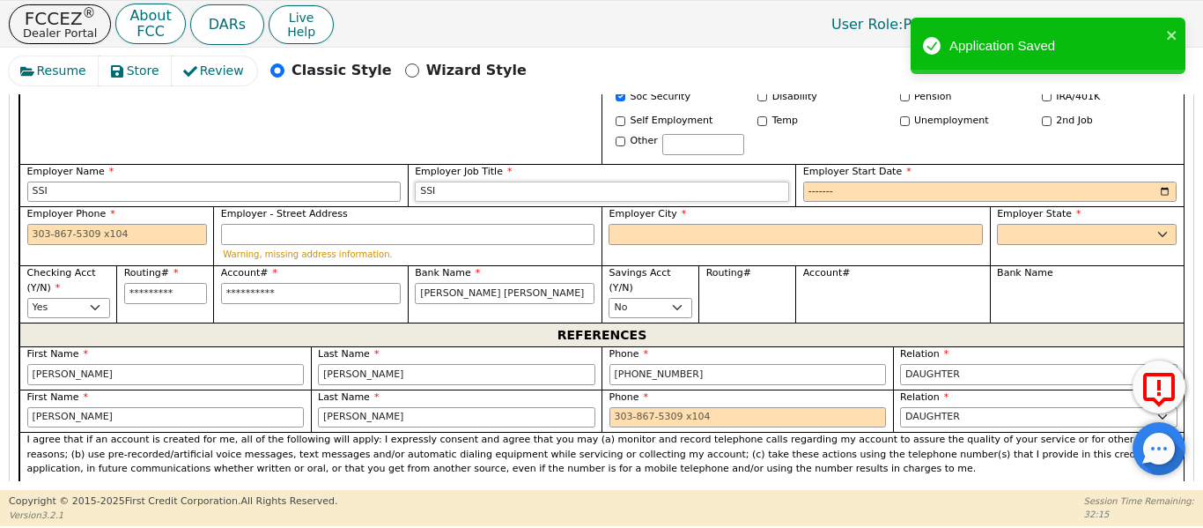
type input "SSI"
paste input "1029 Camino La Costa"
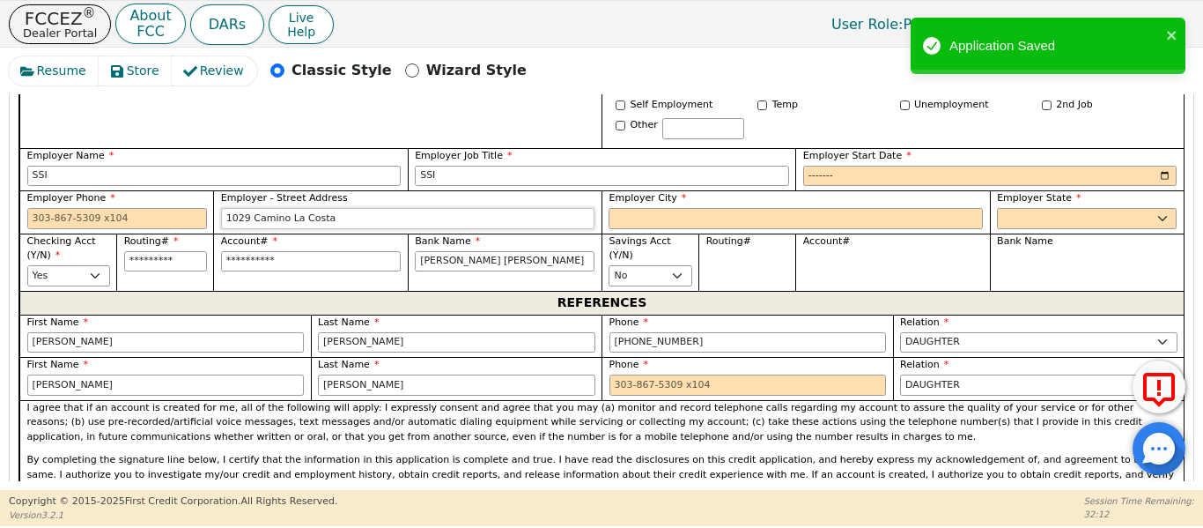
scroll to position [1334, 0]
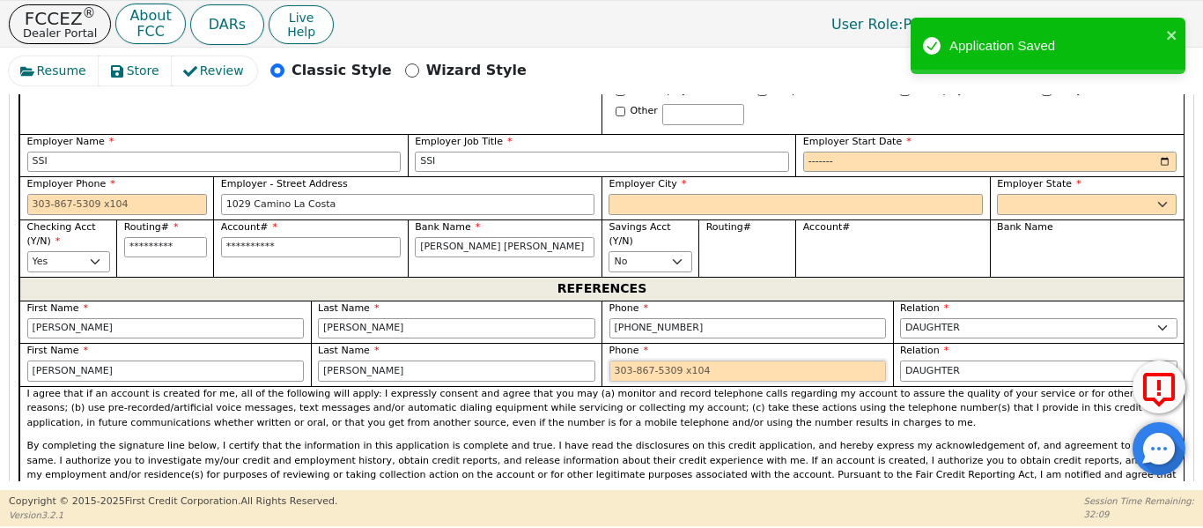
type input "1029 Camino La Costa"
drag, startPoint x: 634, startPoint y: 348, endPoint x: 617, endPoint y: 352, distance: 17.3
click at [618, 360] on input "tel" at bounding box center [748, 370] width 277 height 21
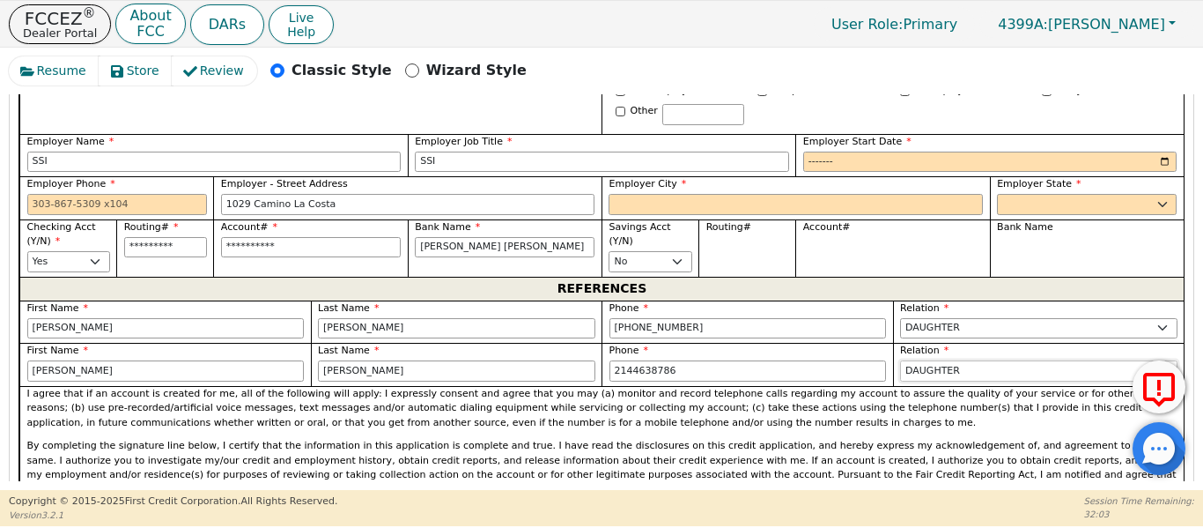
type input "[PHONE_NUMBER]"
click at [957, 249] on div "Account#" at bounding box center [892, 247] width 194 height 57
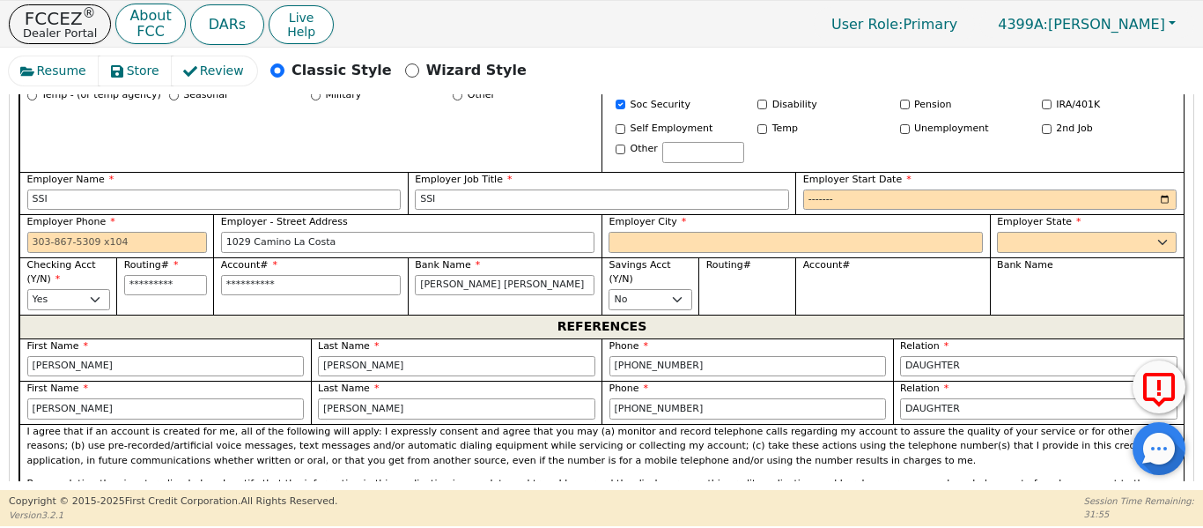
scroll to position [1275, 0]
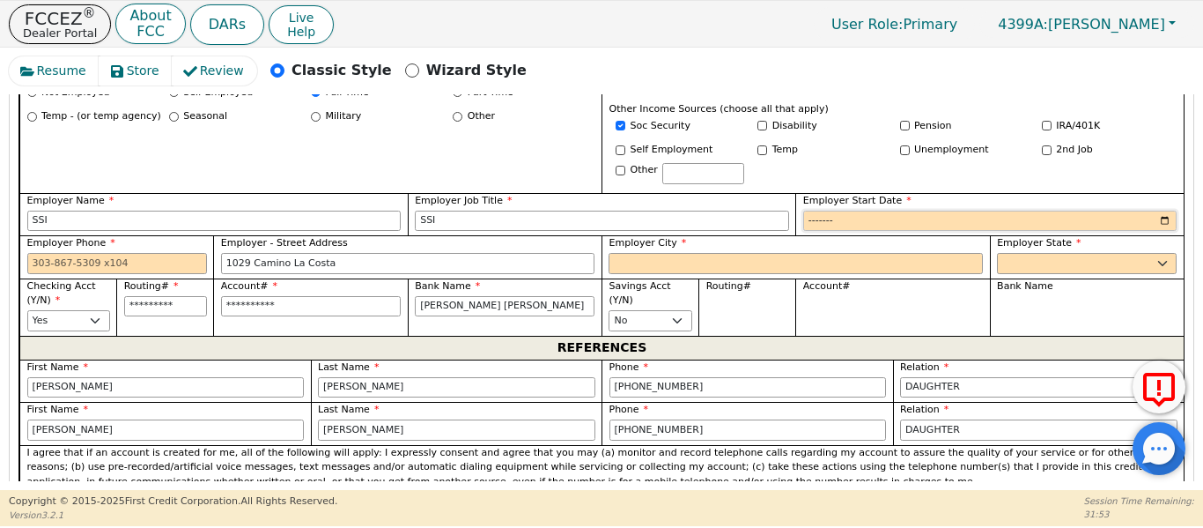
click at [812, 211] on input "Employer Start Date" at bounding box center [990, 221] width 374 height 21
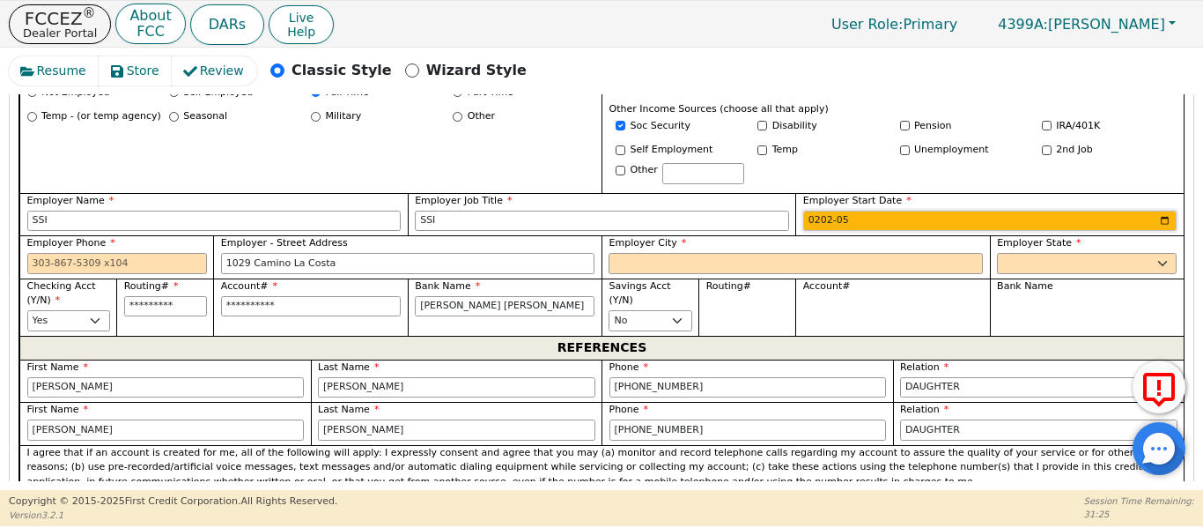
type input "2024-05"
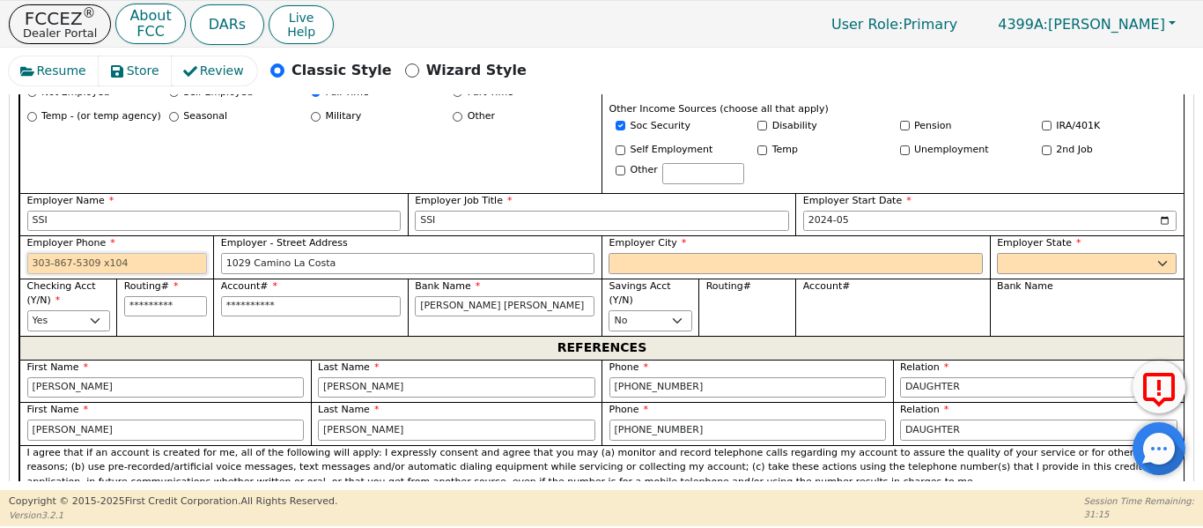
paste input "[PHONE_NUMBER]"
type input "[PHONE_NUMBER]"
click at [617, 253] on input "Employer City" at bounding box center [796, 263] width 374 height 21
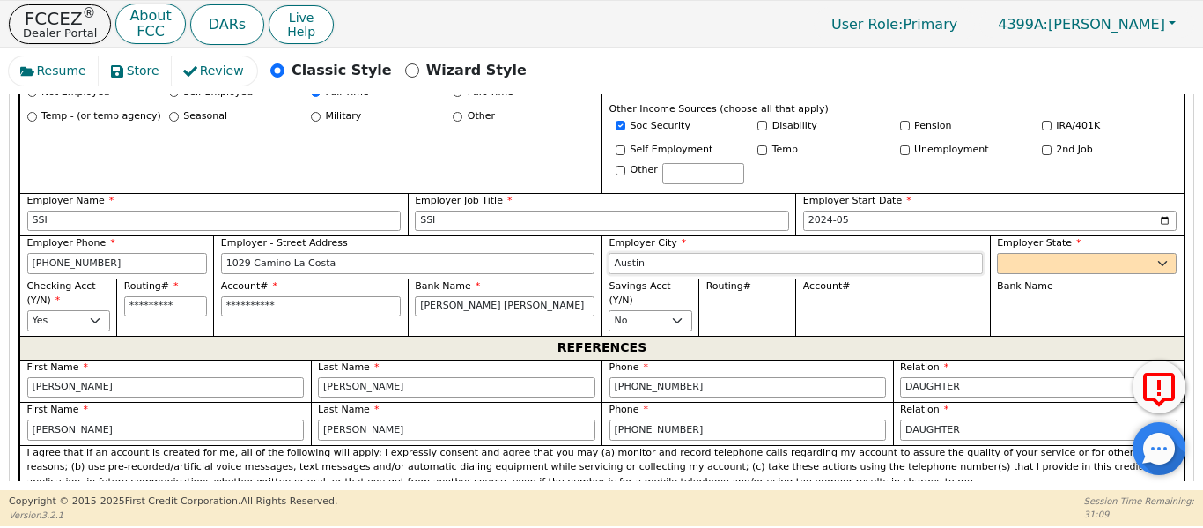
type input "Austin"
drag, startPoint x: 1014, startPoint y: 241, endPoint x: 1003, endPoint y: 240, distance: 10.7
click at [1014, 253] on select "AK AL AR AZ CA CO CT DC DE FL [GEOGRAPHIC_DATA] HI IA ID [GEOGRAPHIC_DATA] IN K…" at bounding box center [1087, 263] width 180 height 21
select select "[GEOGRAPHIC_DATA]"
click at [997, 253] on select "AK AL AR AZ CA CO CT DC DE FL [GEOGRAPHIC_DATA] HI IA ID [GEOGRAPHIC_DATA] IN K…" at bounding box center [1087, 263] width 180 height 21
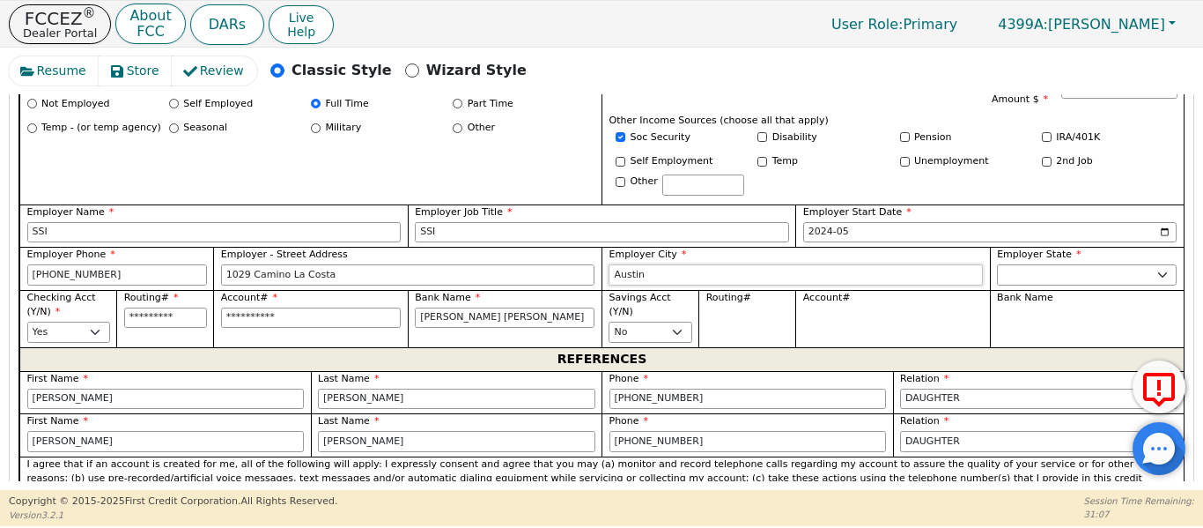
drag, startPoint x: 934, startPoint y: 236, endPoint x: 832, endPoint y: 246, distance: 101.8
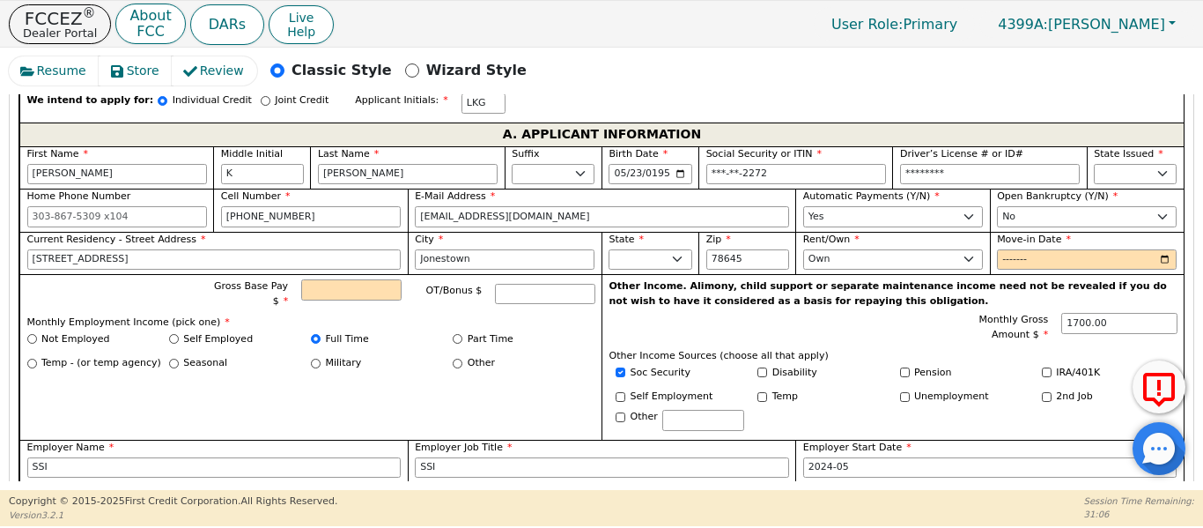
scroll to position [1024, 0]
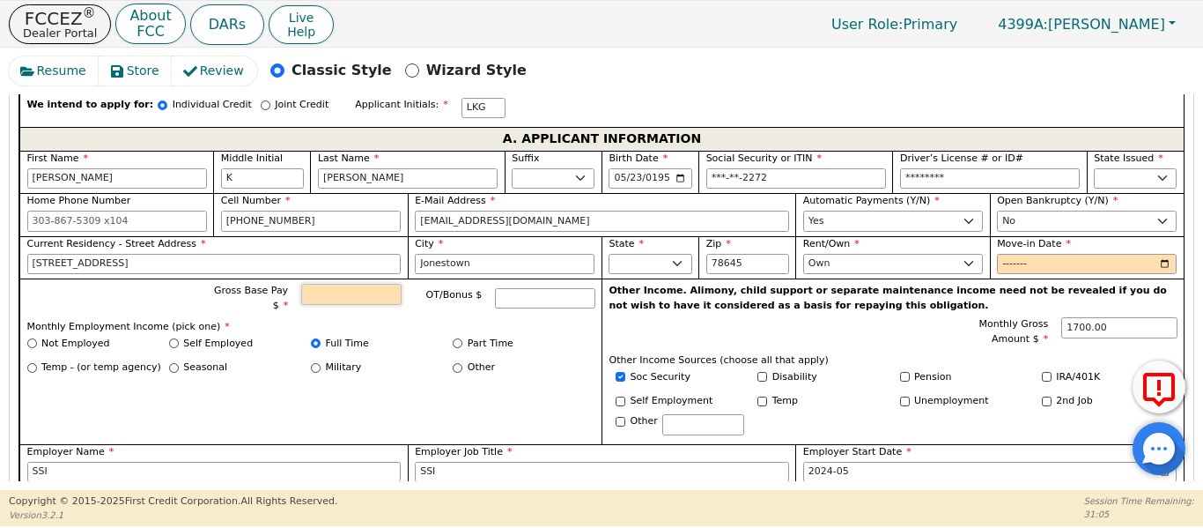
click at [341, 284] on input "Gross Base Pay $" at bounding box center [351, 294] width 100 height 21
type input "1"
click at [453, 363] on input "Other" at bounding box center [458, 368] width 10 height 10
radio input "true"
click at [1011, 254] on input "Move-in Date" at bounding box center [1087, 264] width 180 height 21
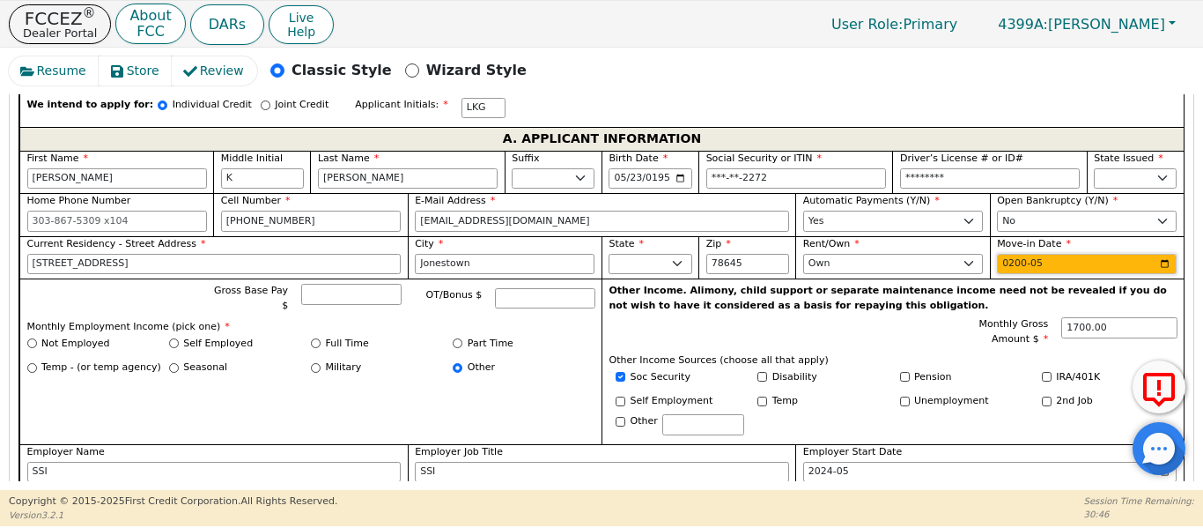
type input "2000-05"
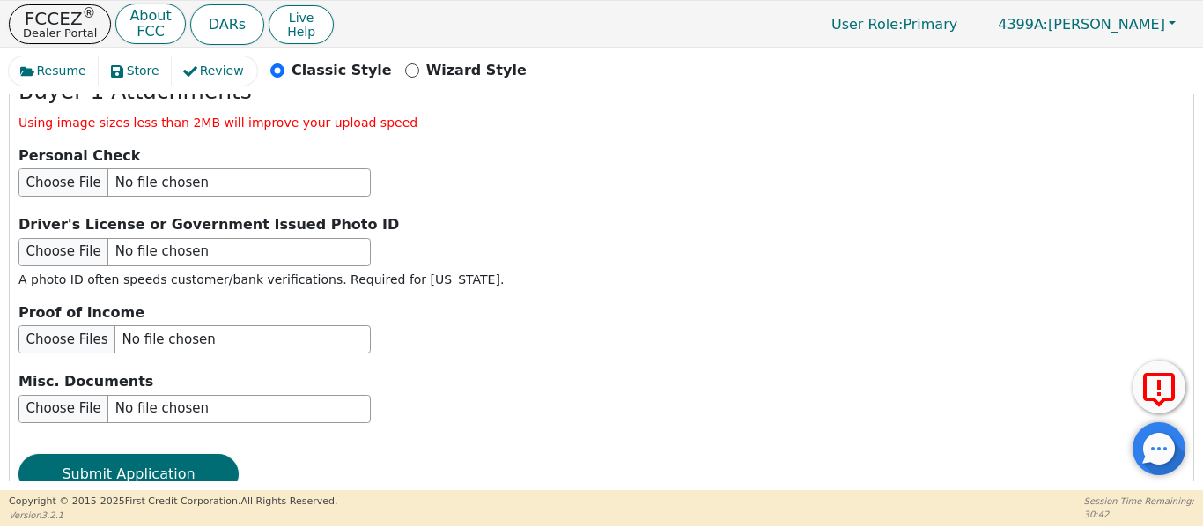
scroll to position [2212, 0]
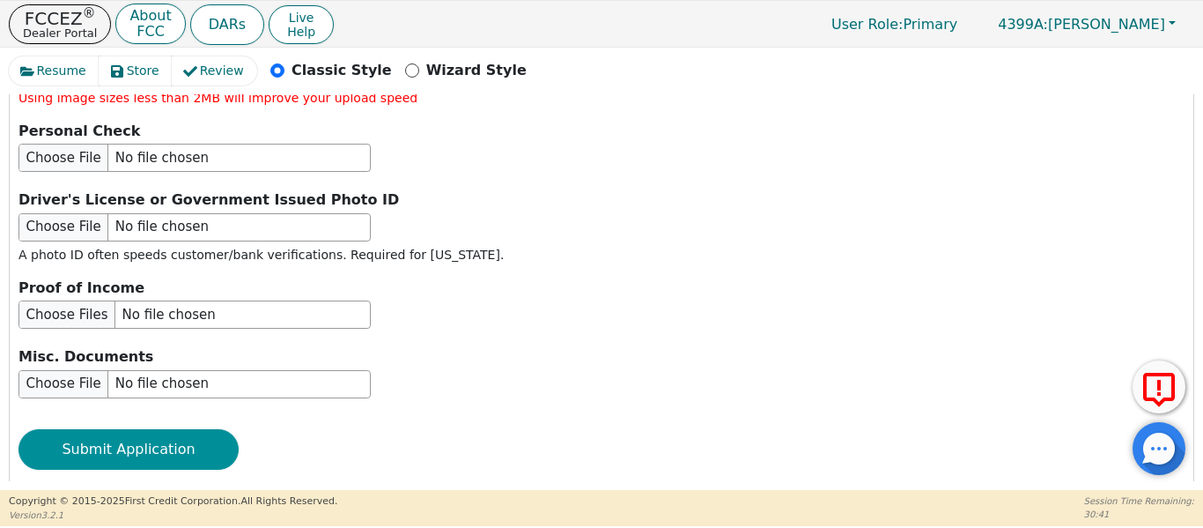
click at [97, 429] on button "Submit Application" at bounding box center [128, 449] width 220 height 41
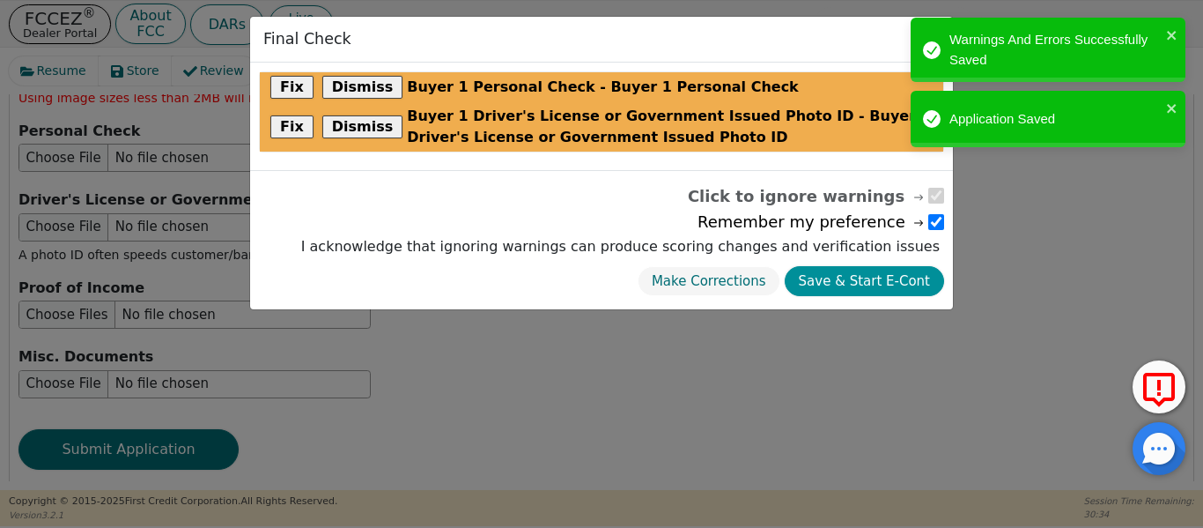
click at [848, 285] on button "Save & Start E-Cont" at bounding box center [864, 281] width 159 height 31
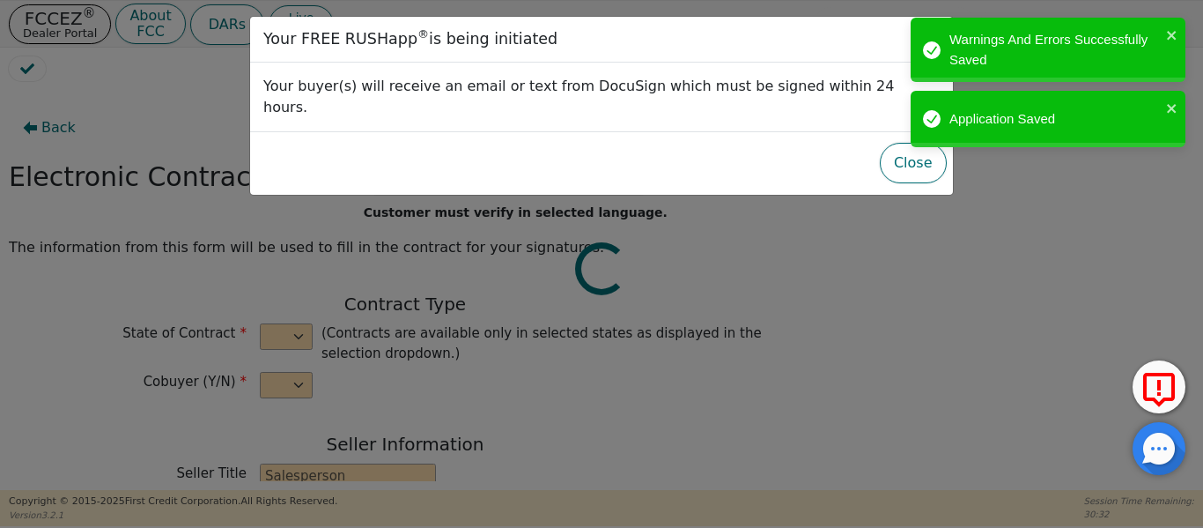
select select "n"
type input "CEO"
type input "[PERSON_NAME]"
type input "Knight"
type input "ENVY LUXE VACATIONS & ESCAPES"
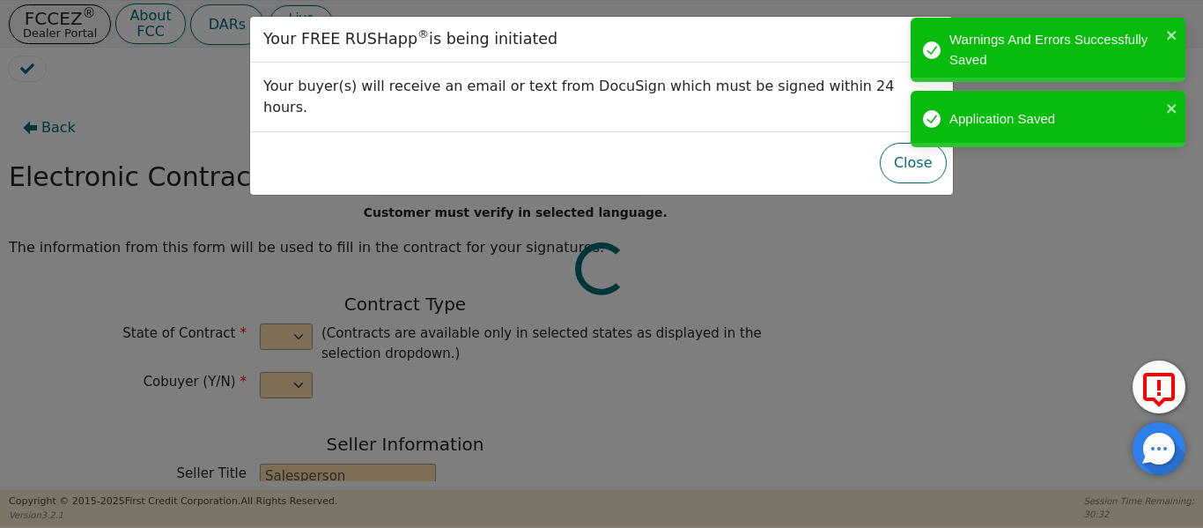
type input "[STREET_ADDRESS]"
type input "DALLAS"
select select "[GEOGRAPHIC_DATA]"
type input "75208"
type input "[PERSON_NAME]"
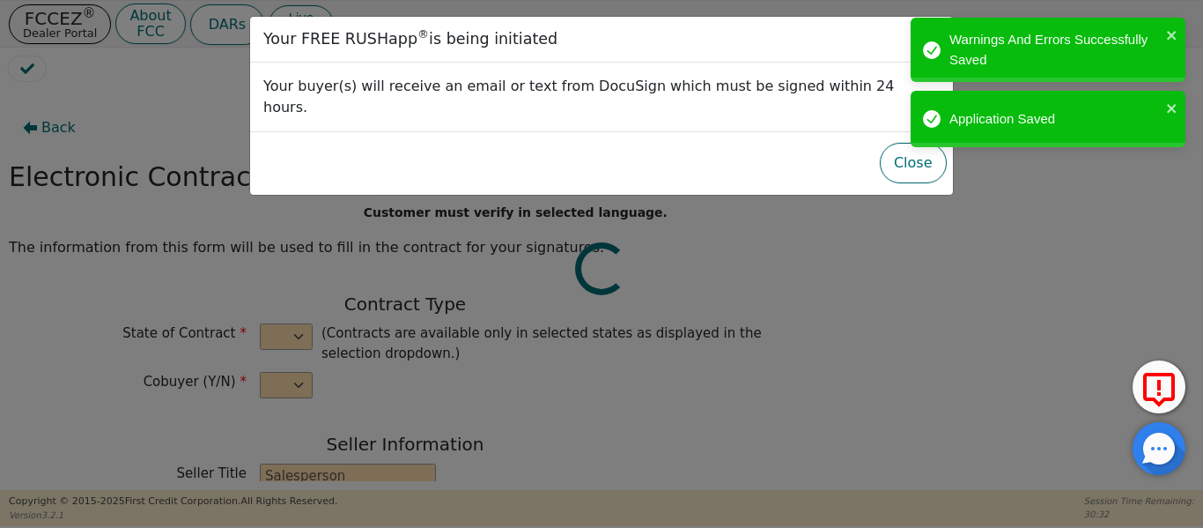
type input "[PERSON_NAME]"
type input "[EMAIL_ADDRESS][DOMAIN_NAME]"
type input "[STREET_ADDRESS]"
type input "Jonestown"
select select "[GEOGRAPHIC_DATA]"
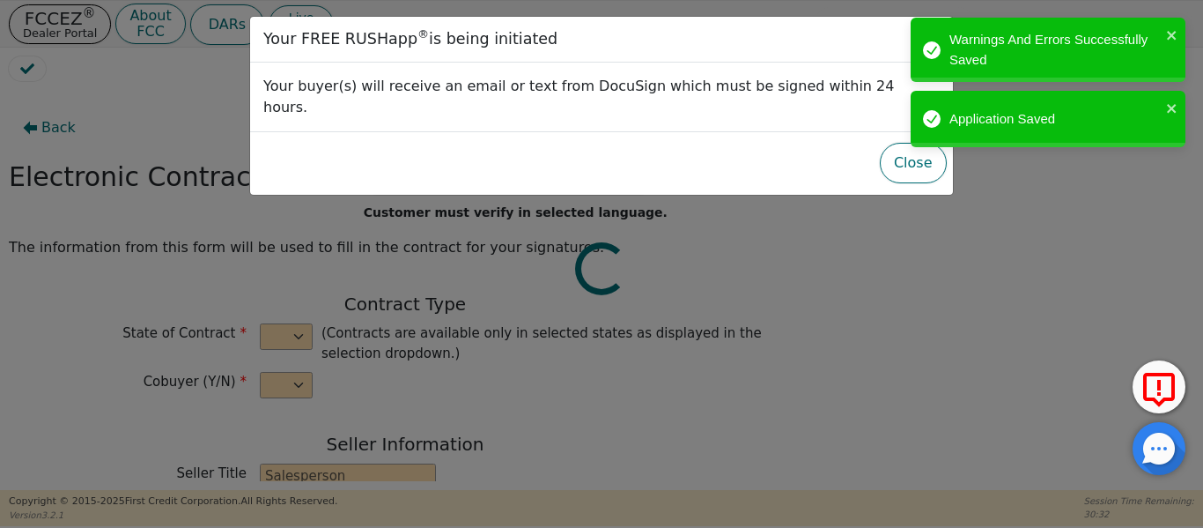
type input "78645"
type input "[DATE]"
type input "17.99"
type input "[DATE]"
type input "48"
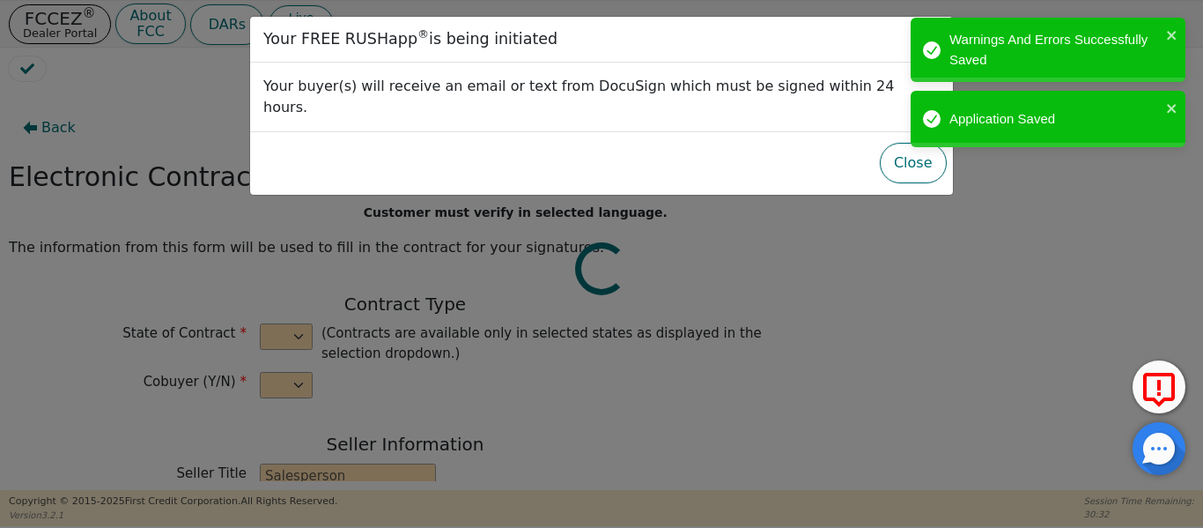
type input "6"
type input "4995.00"
type input "300.00"
type input "4695.00"
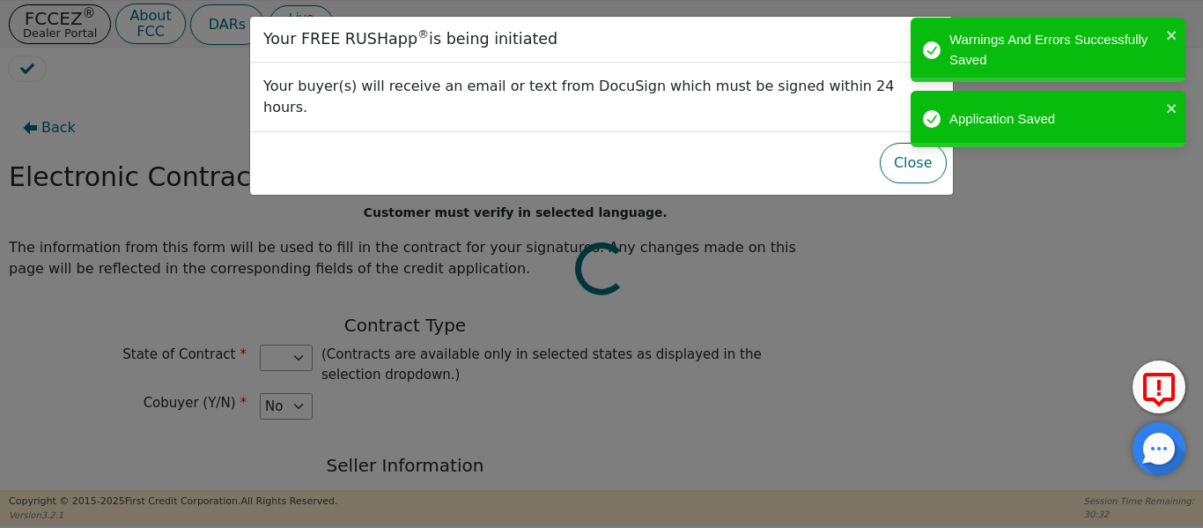
select select "[GEOGRAPHIC_DATA]"
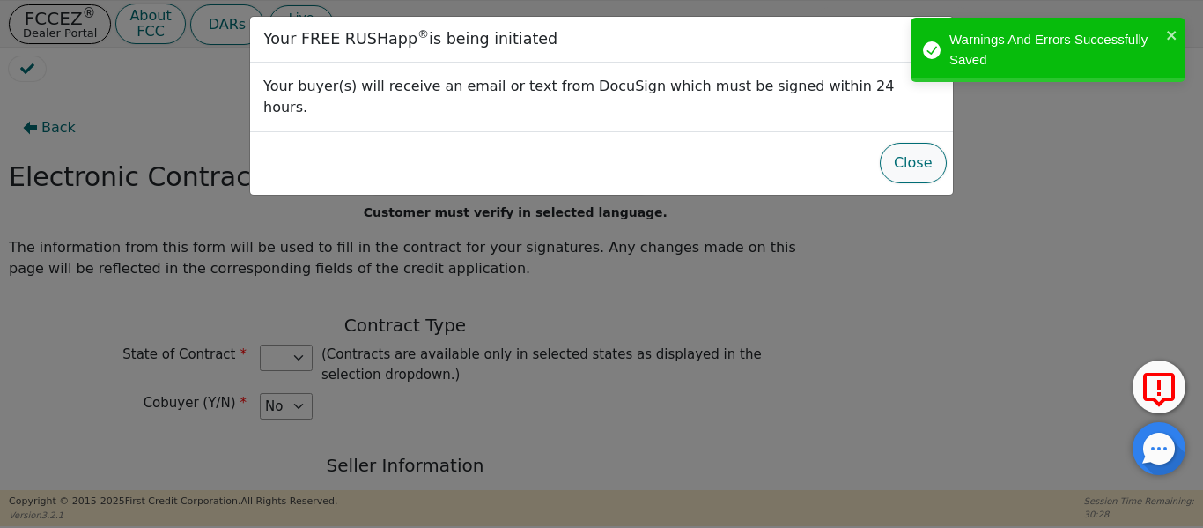
click at [941, 143] on button "Close" at bounding box center [913, 163] width 67 height 41
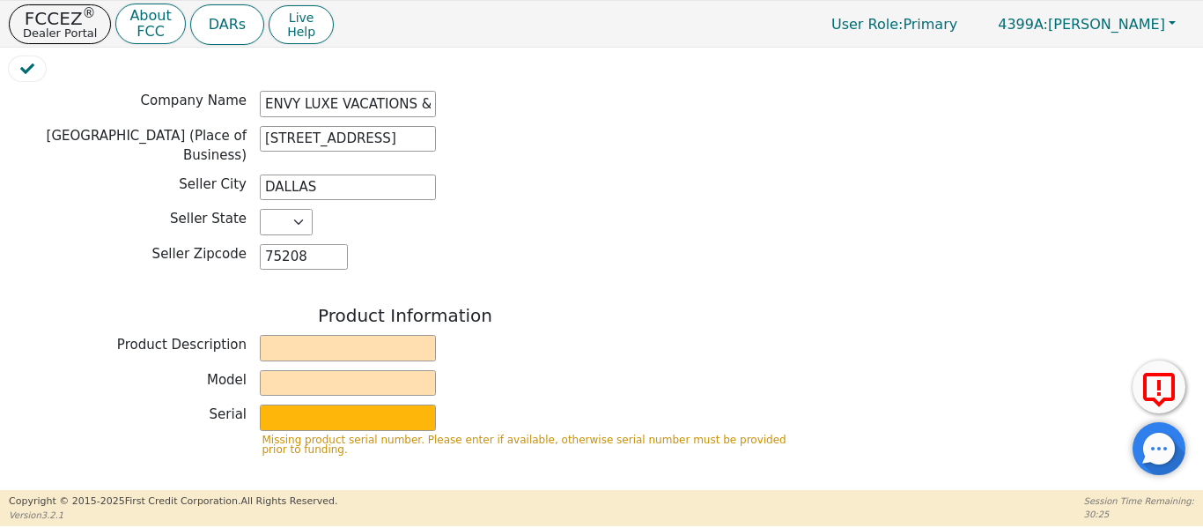
scroll to position [499, 0]
click at [343, 335] on input "text" at bounding box center [348, 346] width 176 height 26
click at [343, 336] on input "text" at bounding box center [348, 346] width 176 height 26
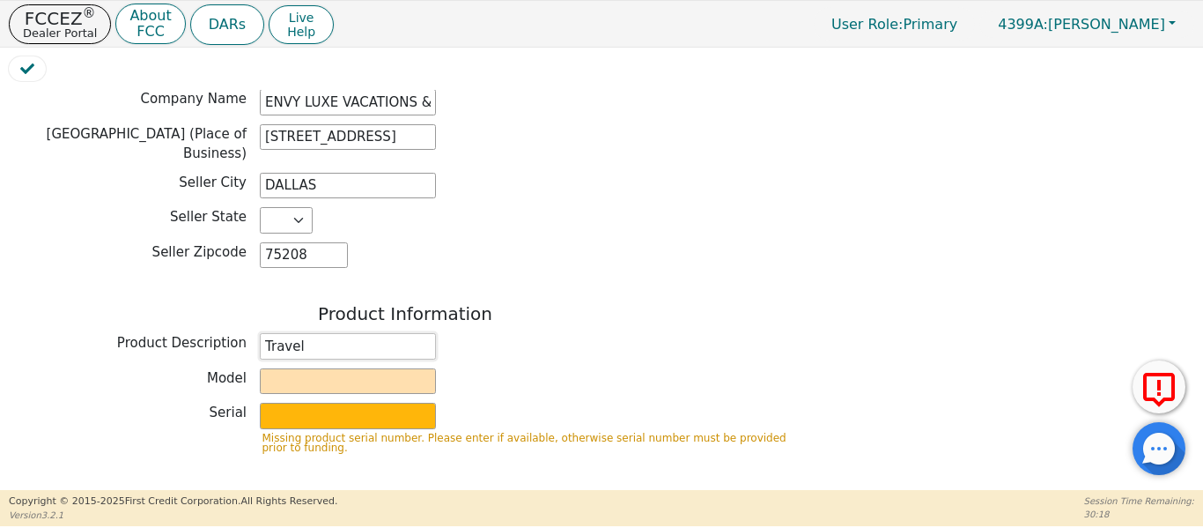
click at [343, 336] on input "Travel" at bounding box center [348, 346] width 176 height 26
type input "M"
click at [441, 340] on div "Product Description Travel Memebershup" at bounding box center [405, 346] width 793 height 26
click at [412, 333] on input "Travel Memebershup" at bounding box center [348, 346] width 176 height 26
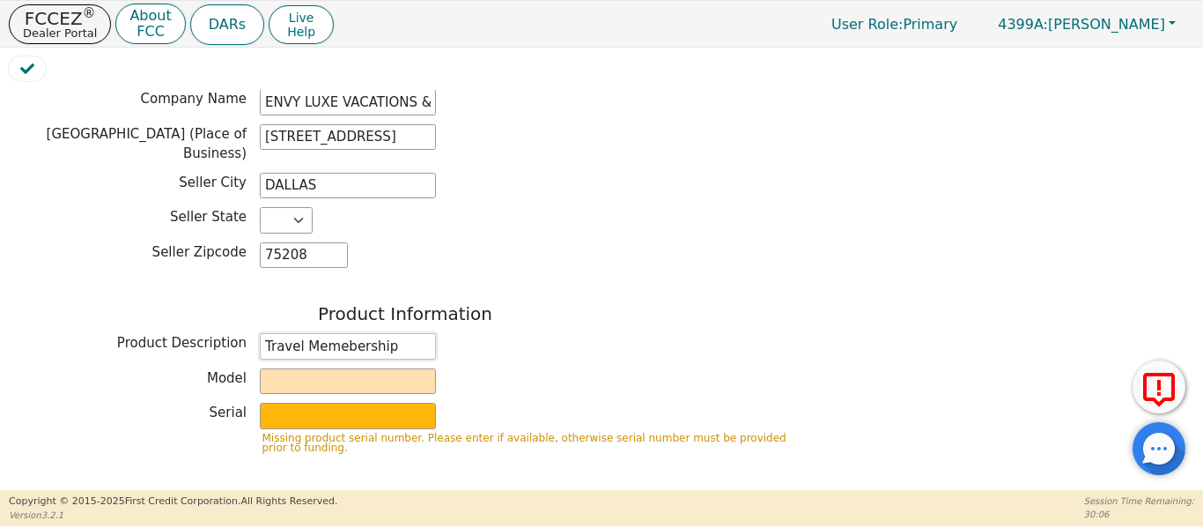
type input "Travel Memebership"
type input "D"
type input "Deluxe Membership"
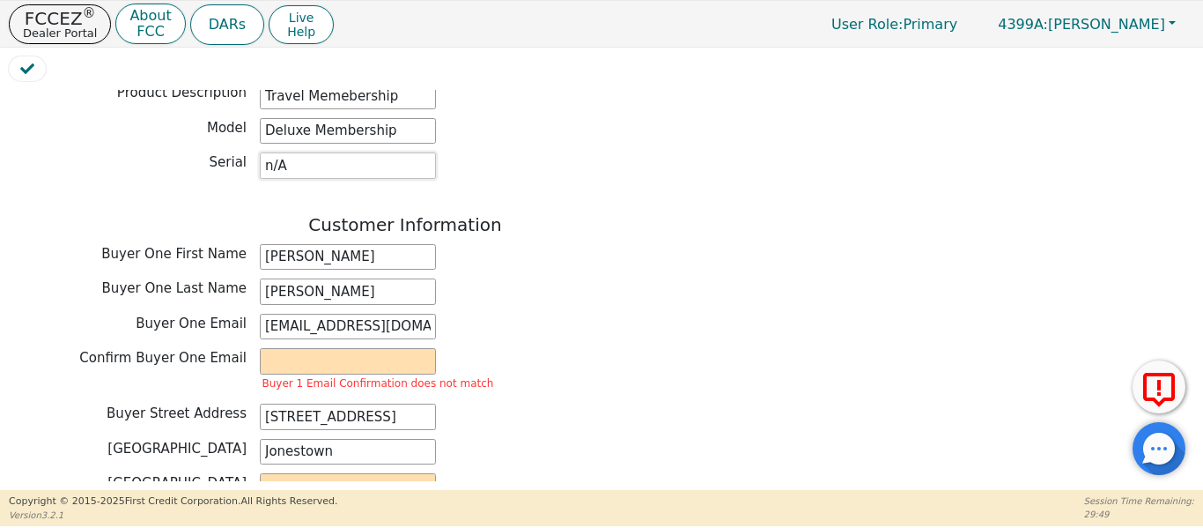
scroll to position [764, 0]
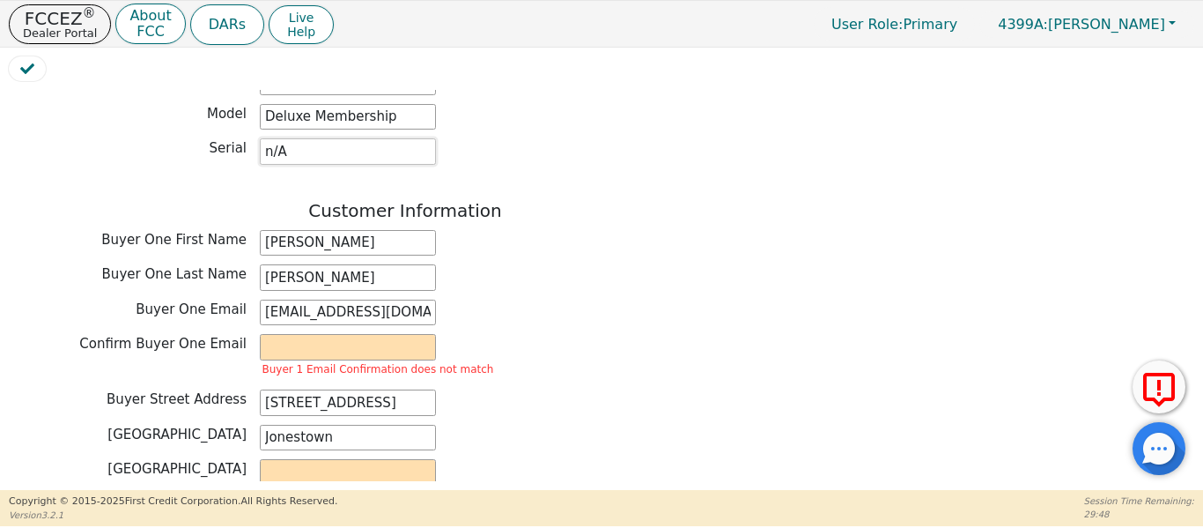
type input "n/A"
drag, startPoint x: 420, startPoint y: 297, endPoint x: 182, endPoint y: 297, distance: 237.8
click at [182, 299] on div "Buyer One Email [EMAIL_ADDRESS][DOMAIN_NAME]" at bounding box center [405, 312] width 793 height 26
paste input "[EMAIL_ADDRESS][DOMAIN_NAME]"
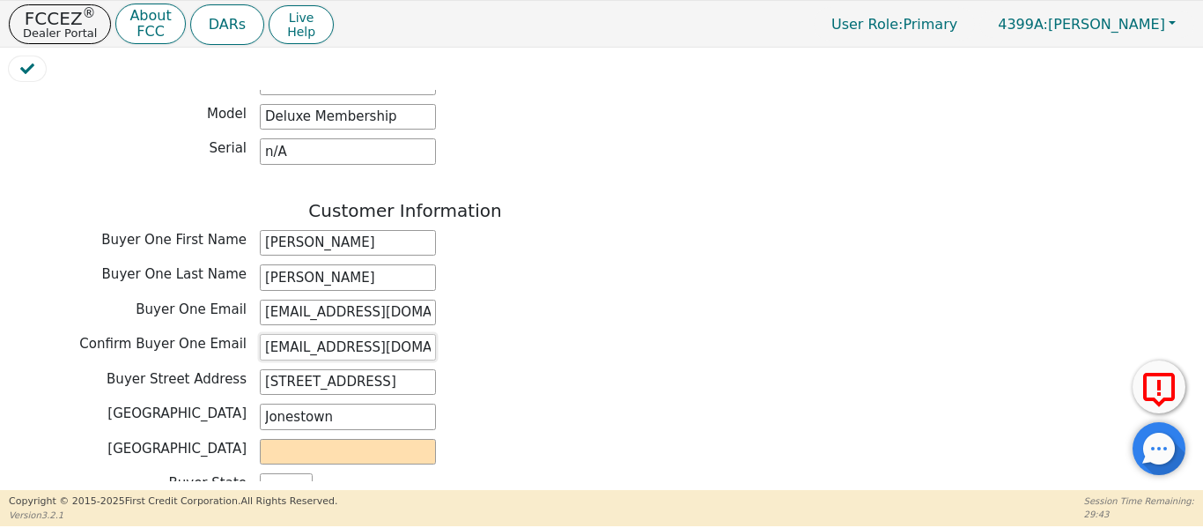
type input "[EMAIL_ADDRESS][DOMAIN_NAME]"
click at [307, 439] on input "text" at bounding box center [348, 452] width 176 height 26
type input "[PERSON_NAME]"
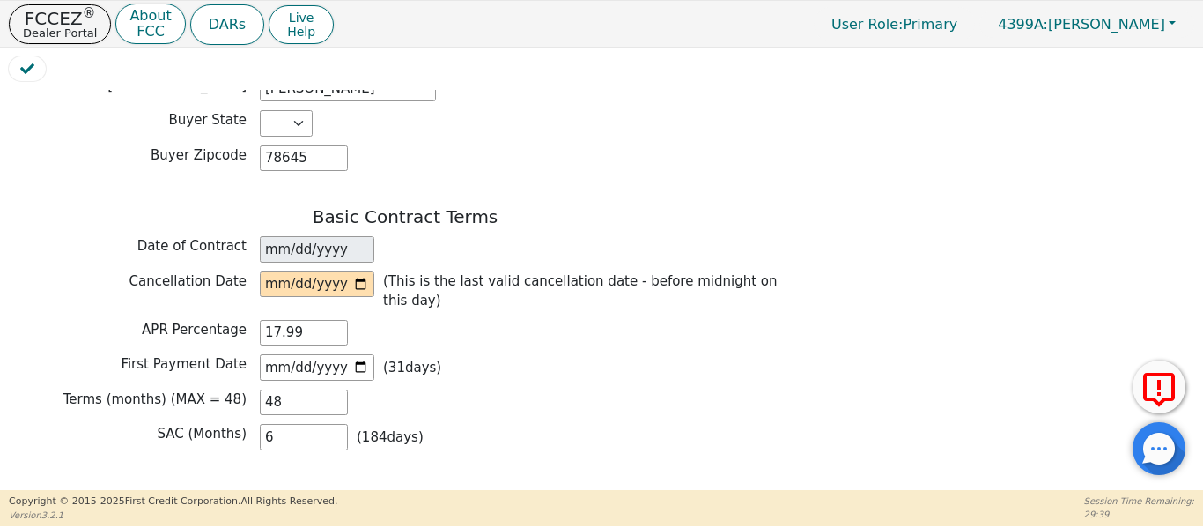
scroll to position [1135, 0]
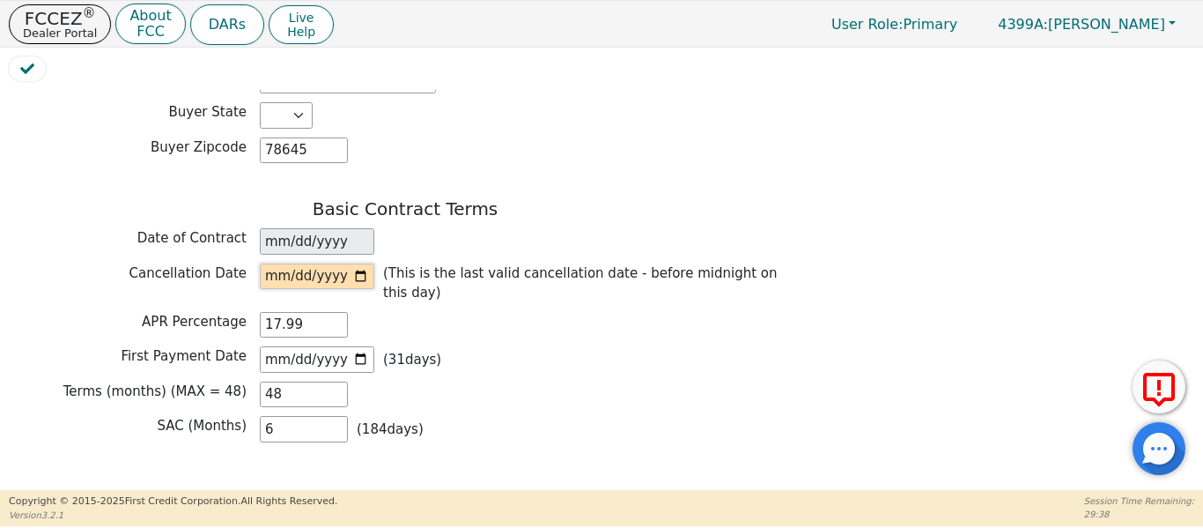
click at [361, 263] on input "date" at bounding box center [317, 276] width 115 height 26
type input "[DATE]"
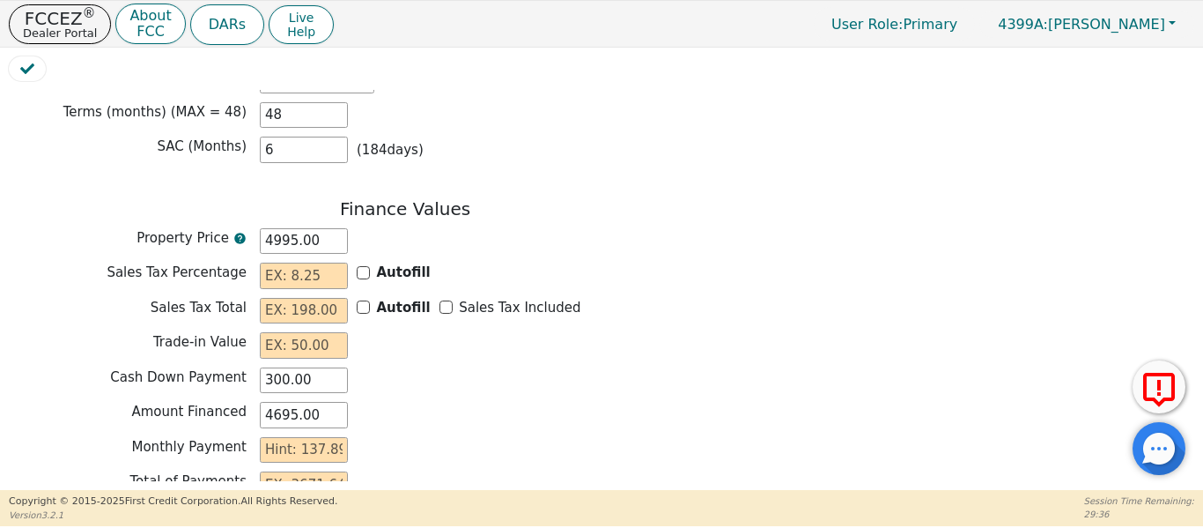
scroll to position [1428, 0]
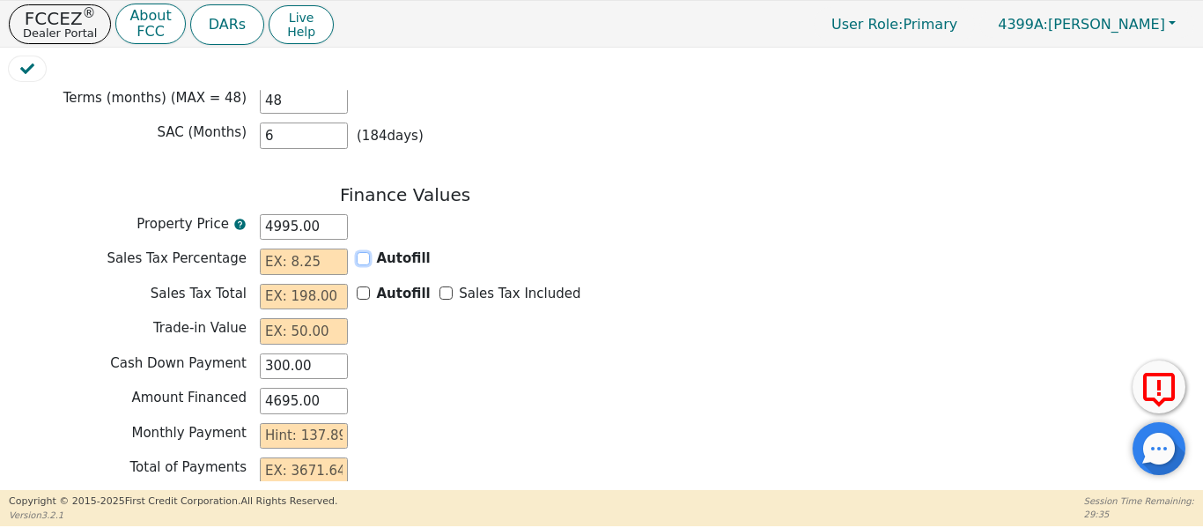
drag, startPoint x: 365, startPoint y: 229, endPoint x: 388, endPoint y: 240, distance: 25.2
click at [366, 252] on input "Autofill" at bounding box center [363, 258] width 13 height 13
click at [440, 286] on input "Sales Tax Included" at bounding box center [446, 292] width 13 height 13
click at [298, 318] on input "text" at bounding box center [304, 331] width 88 height 26
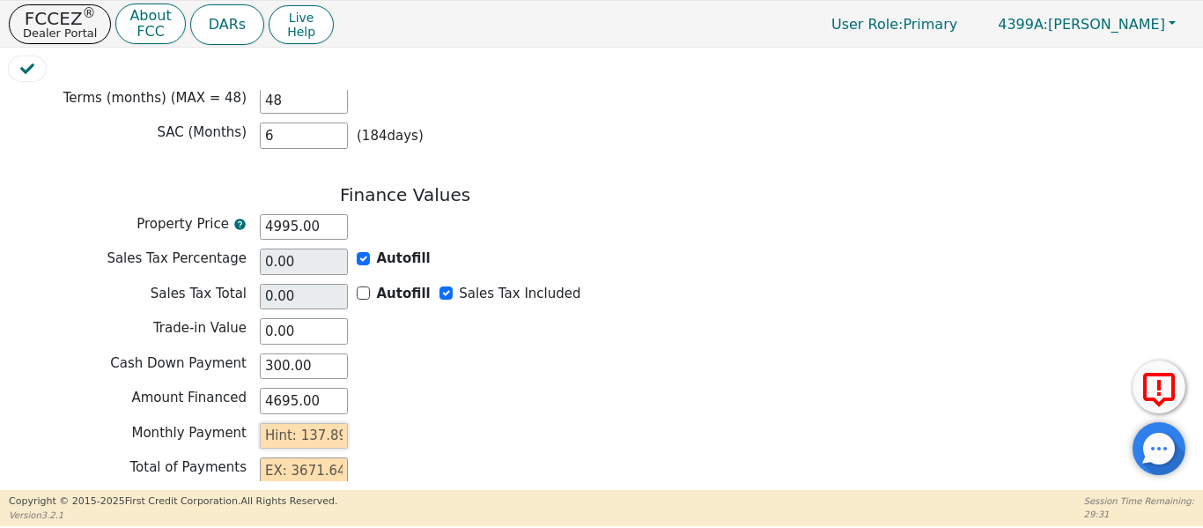
click at [285, 423] on input "text" at bounding box center [304, 436] width 88 height 26
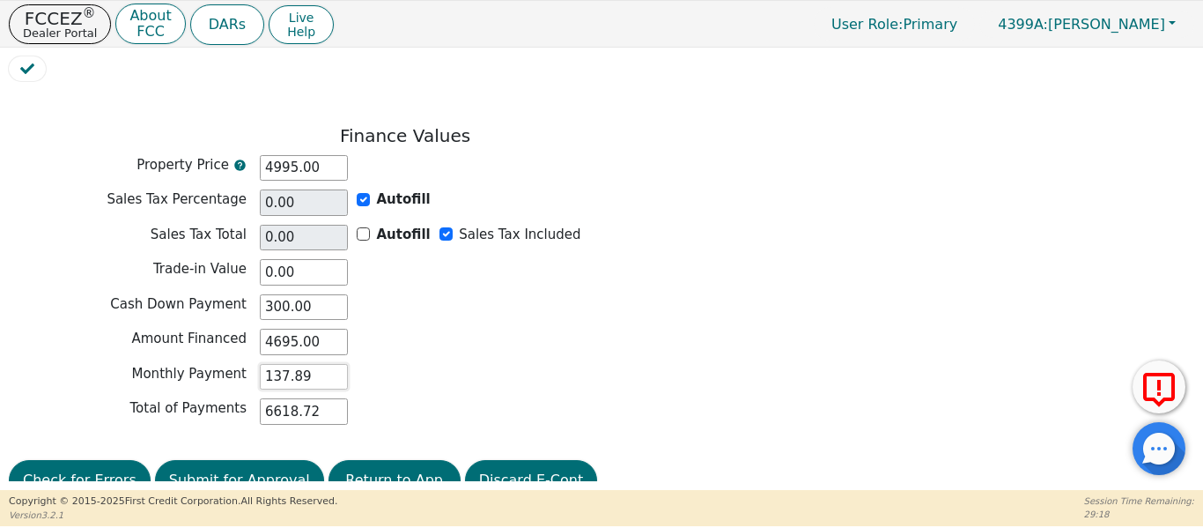
scroll to position [1492, 0]
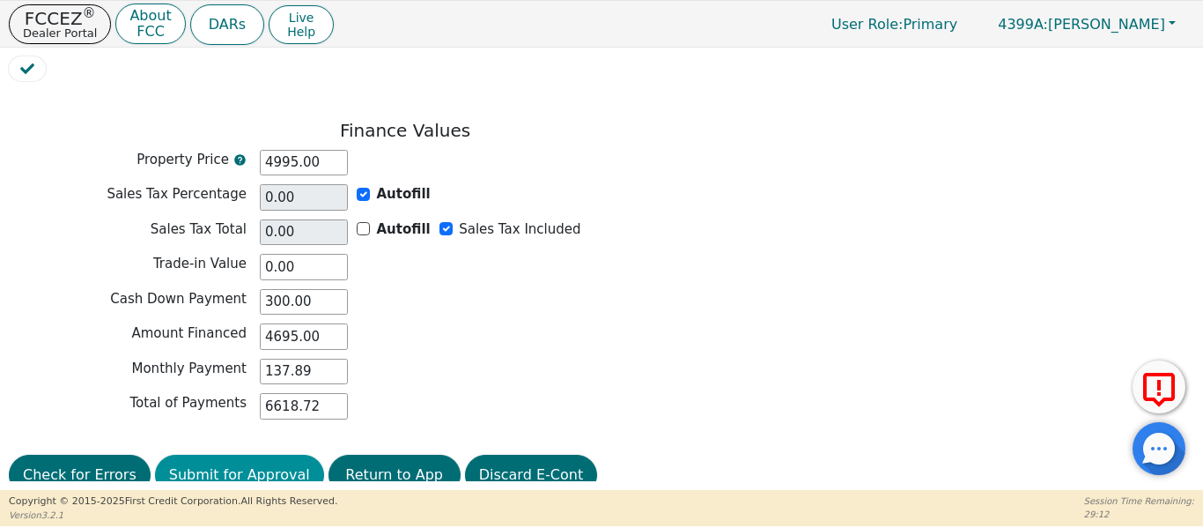
click at [209, 455] on button "Submit for Approval" at bounding box center [239, 475] width 169 height 41
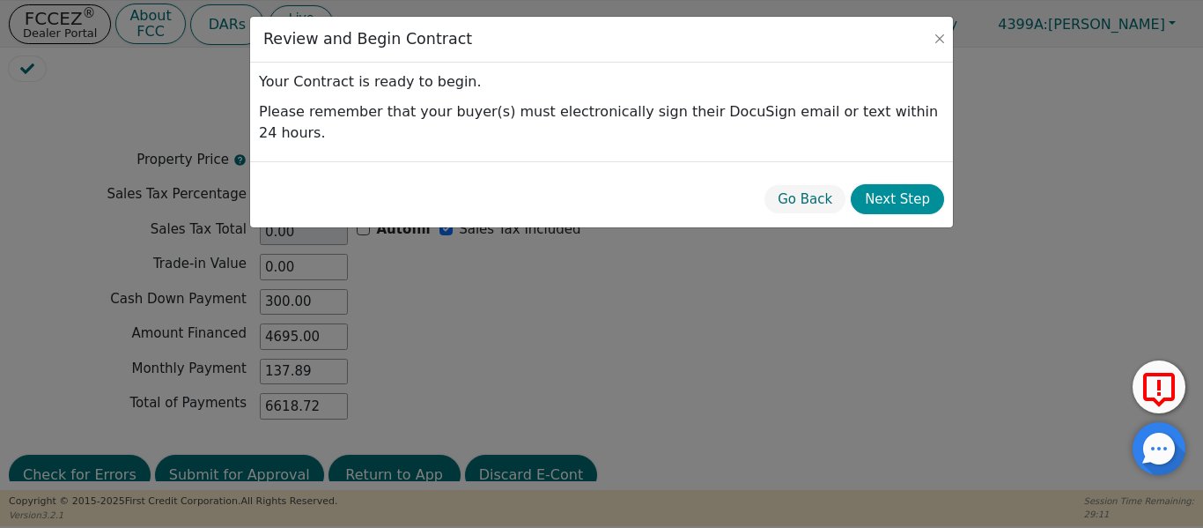
click at [924, 185] on button "Next Step" at bounding box center [897, 199] width 93 height 31
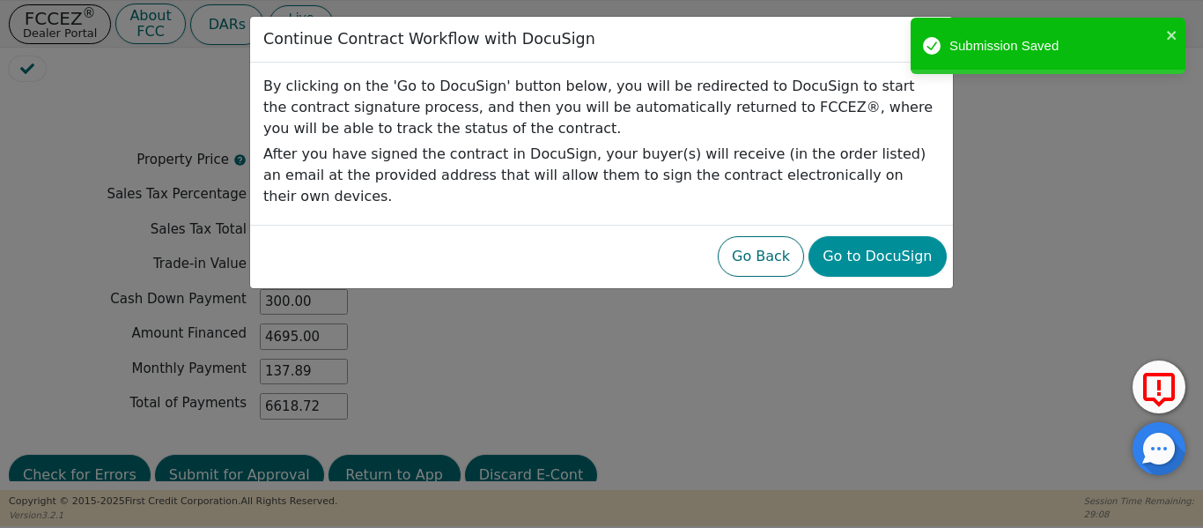
click at [900, 239] on button "Go to DocuSign" at bounding box center [877, 256] width 137 height 41
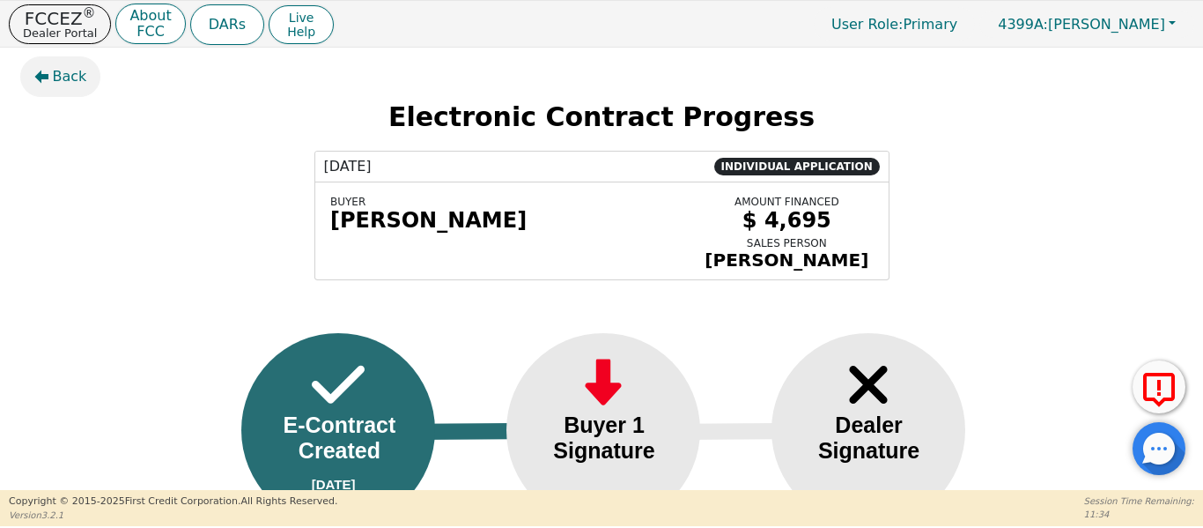
click at [70, 59] on button "Back" at bounding box center [60, 76] width 81 height 41
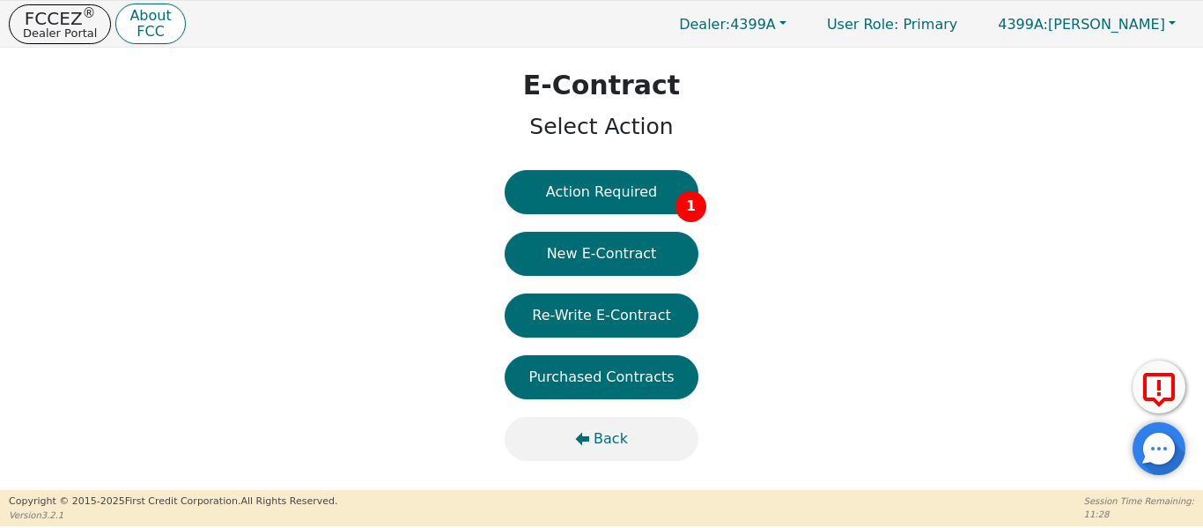
click at [598, 442] on span "Back" at bounding box center [611, 438] width 34 height 21
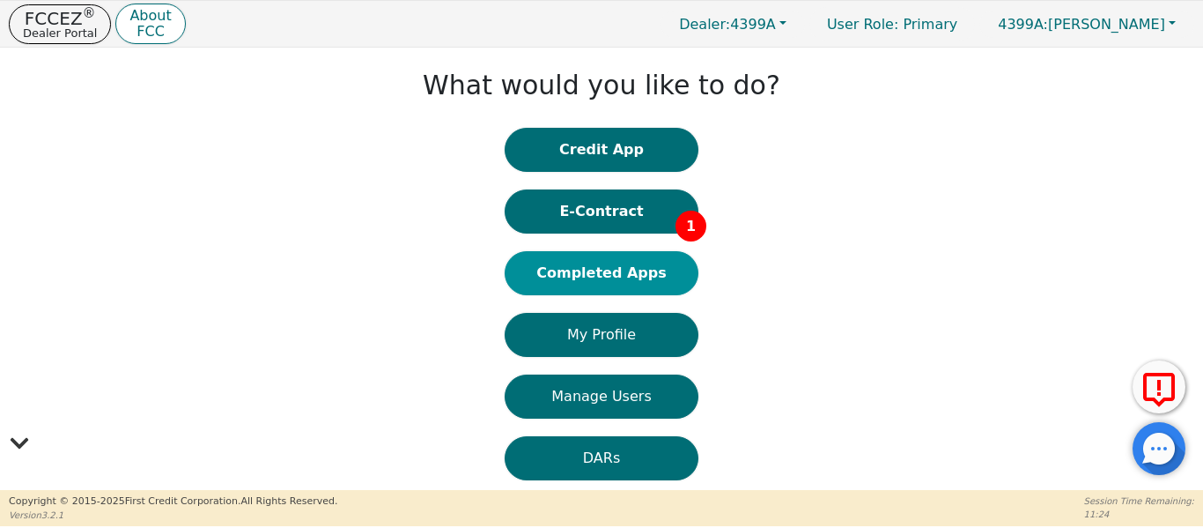
click at [598, 262] on button "Completed Apps" at bounding box center [602, 273] width 194 height 44
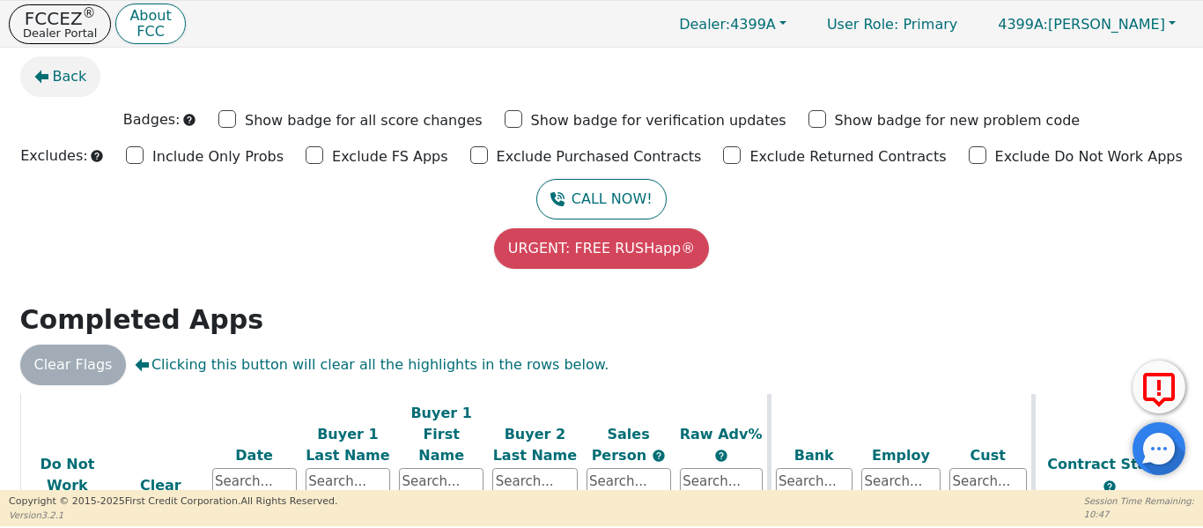
click at [61, 84] on span "Back" at bounding box center [70, 76] width 34 height 21
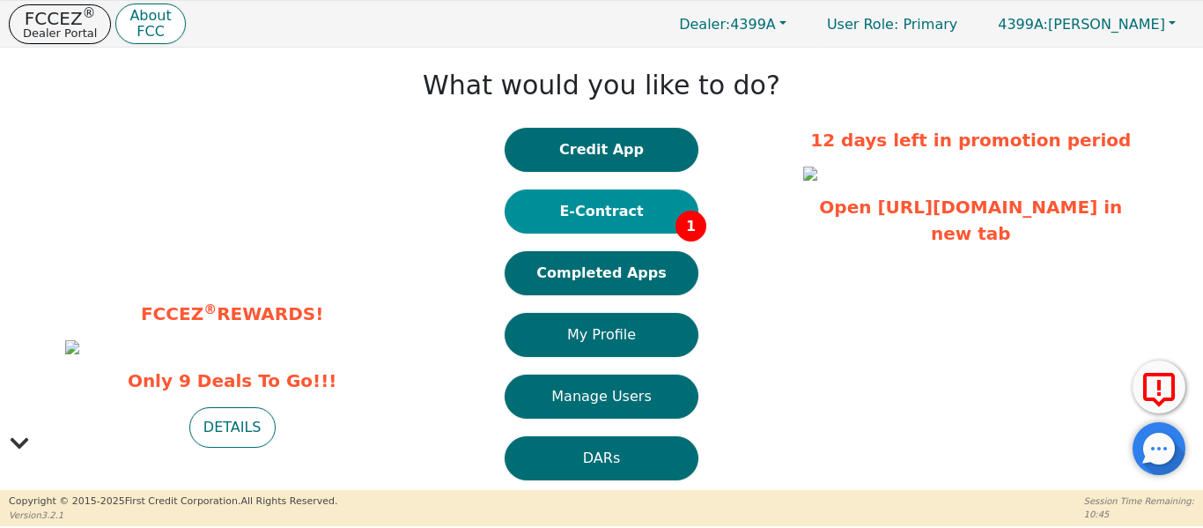
drag, startPoint x: 632, startPoint y: 228, endPoint x: 624, endPoint y: 227, distance: 8.9
click at [624, 227] on button "E-Contract 1" at bounding box center [602, 211] width 194 height 44
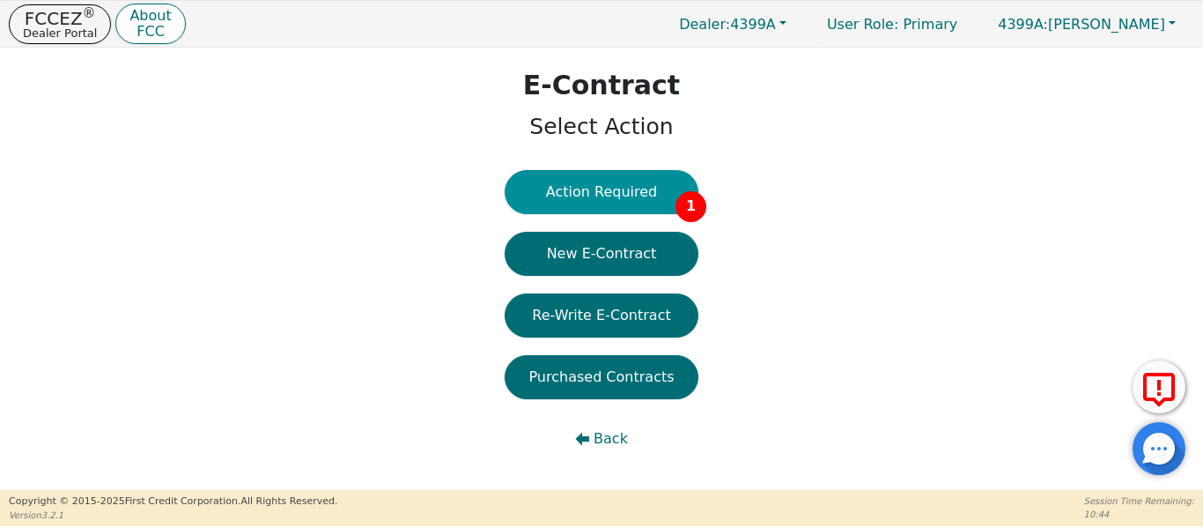
click at [603, 209] on button "Action Required 1" at bounding box center [602, 192] width 194 height 44
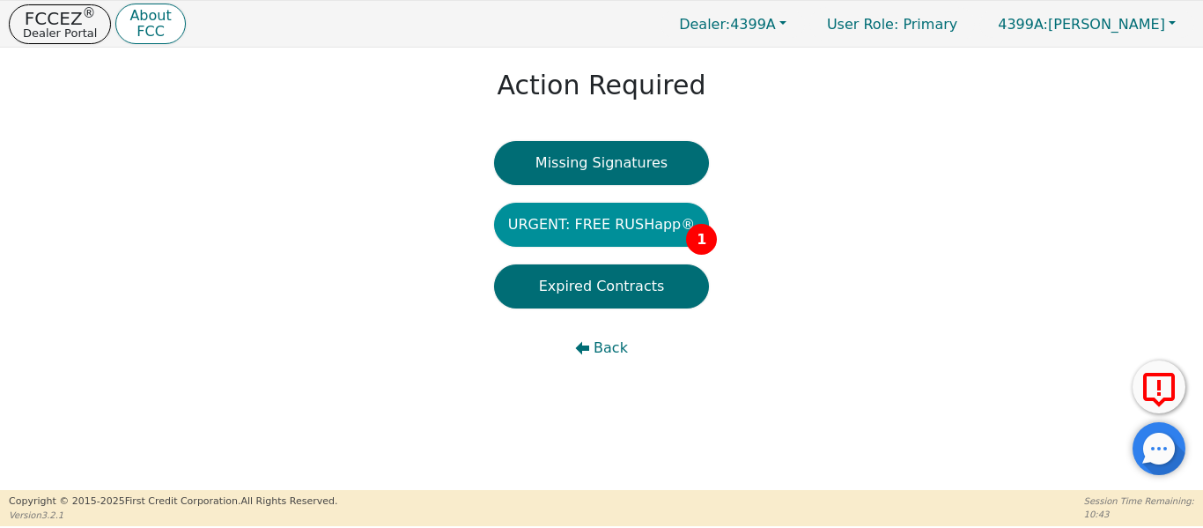
click at [603, 223] on button "URGENT: FREE RUSHapp® 1" at bounding box center [602, 225] width 216 height 44
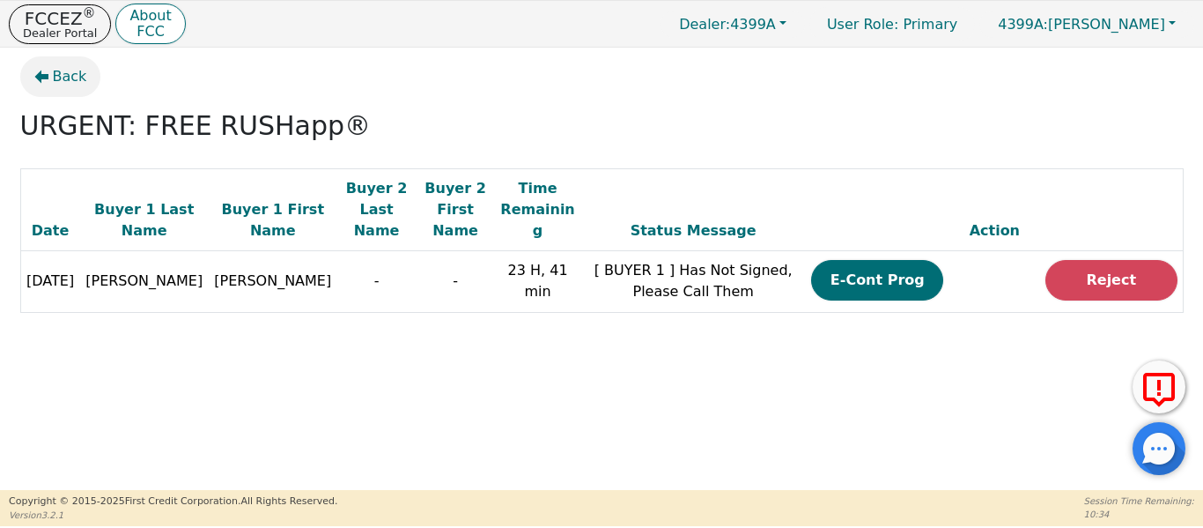
click at [64, 84] on span "Back" at bounding box center [70, 76] width 34 height 21
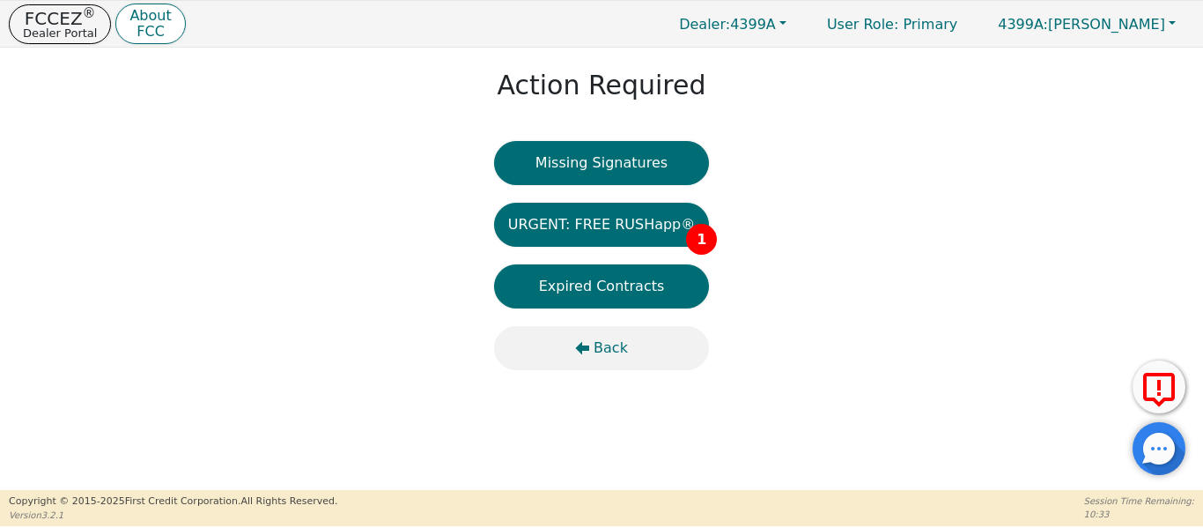
click at [611, 351] on span "Back" at bounding box center [611, 347] width 34 height 21
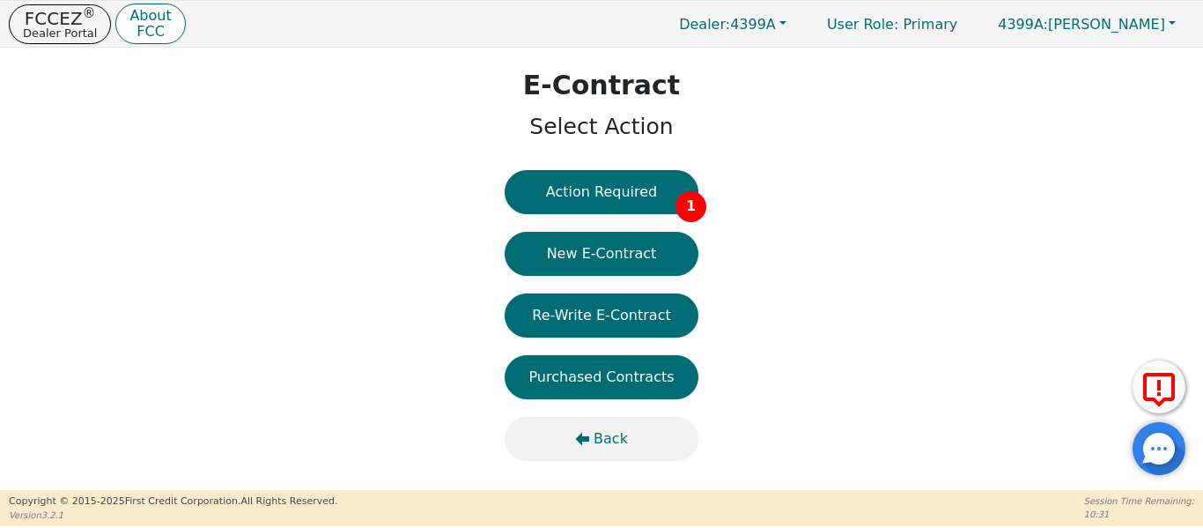
click at [585, 438] on icon "button" at bounding box center [583, 438] width 14 height 13
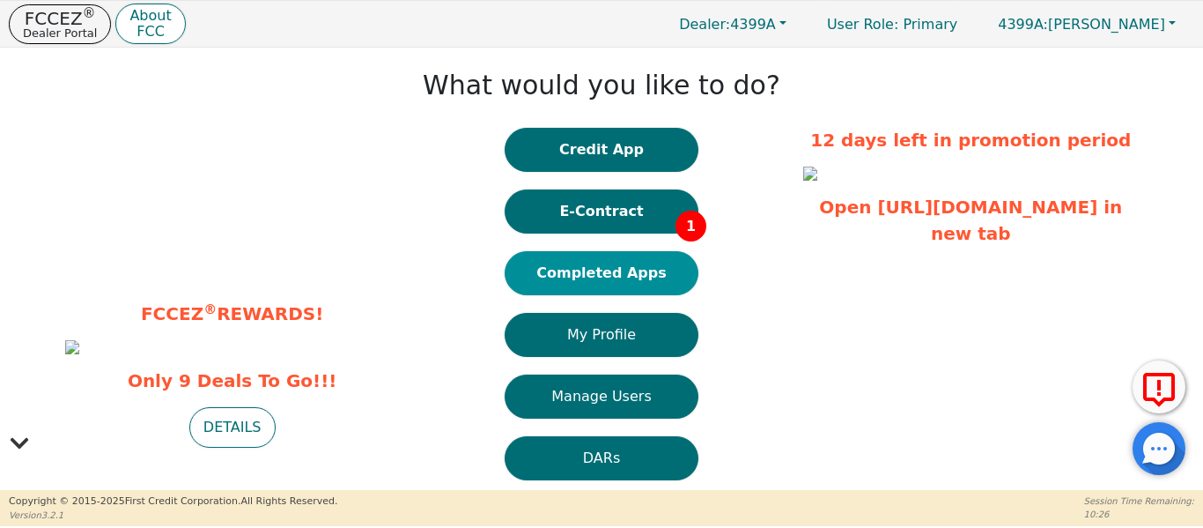
click at [558, 285] on button "Completed Apps" at bounding box center [602, 273] width 194 height 44
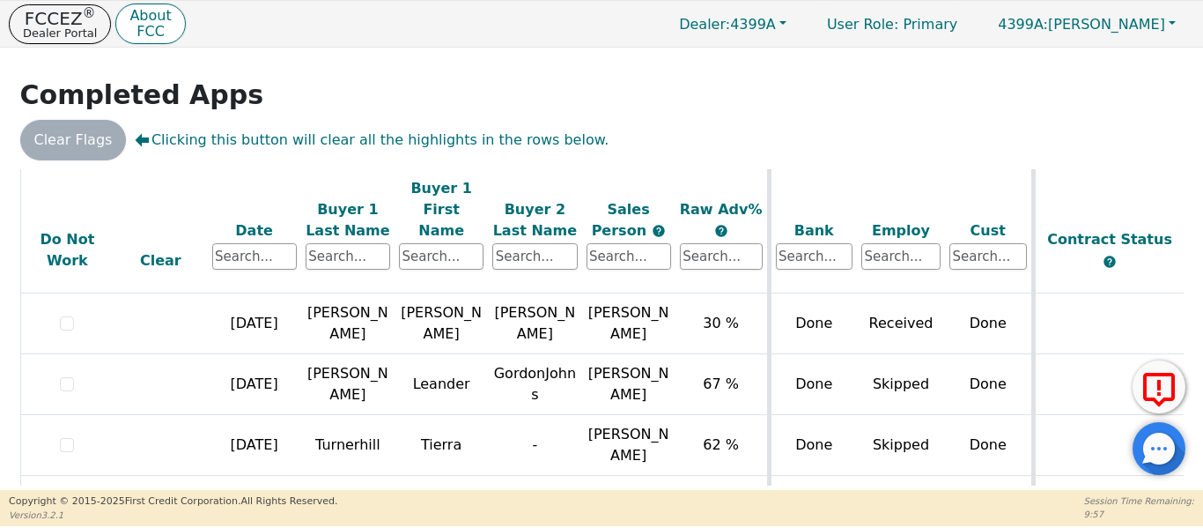
scroll to position [535, 0]
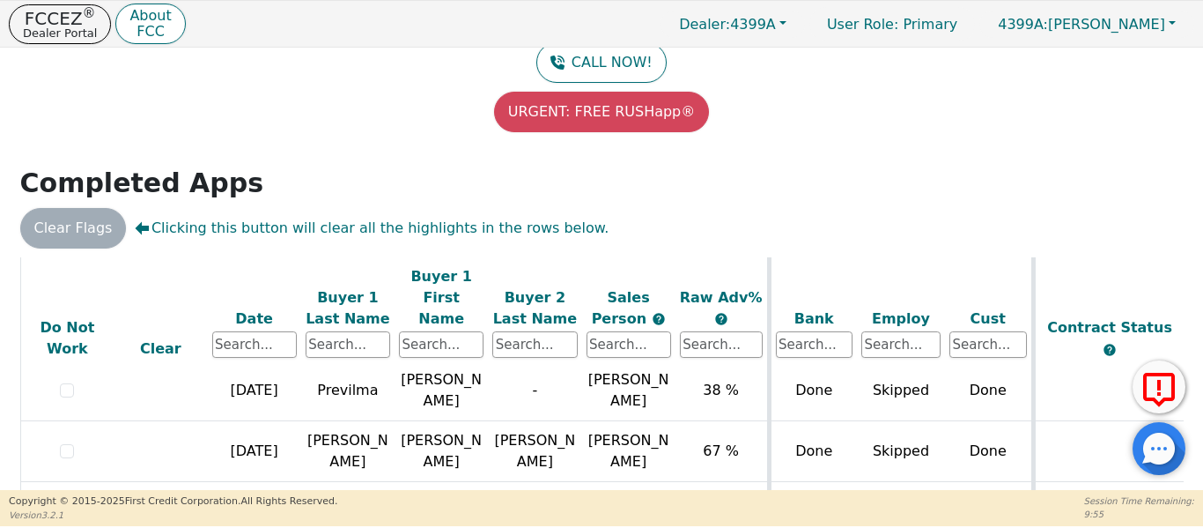
click at [116, 116] on div "URGENT: FREE RUSHapp®" at bounding box center [601, 112] width 1177 height 41
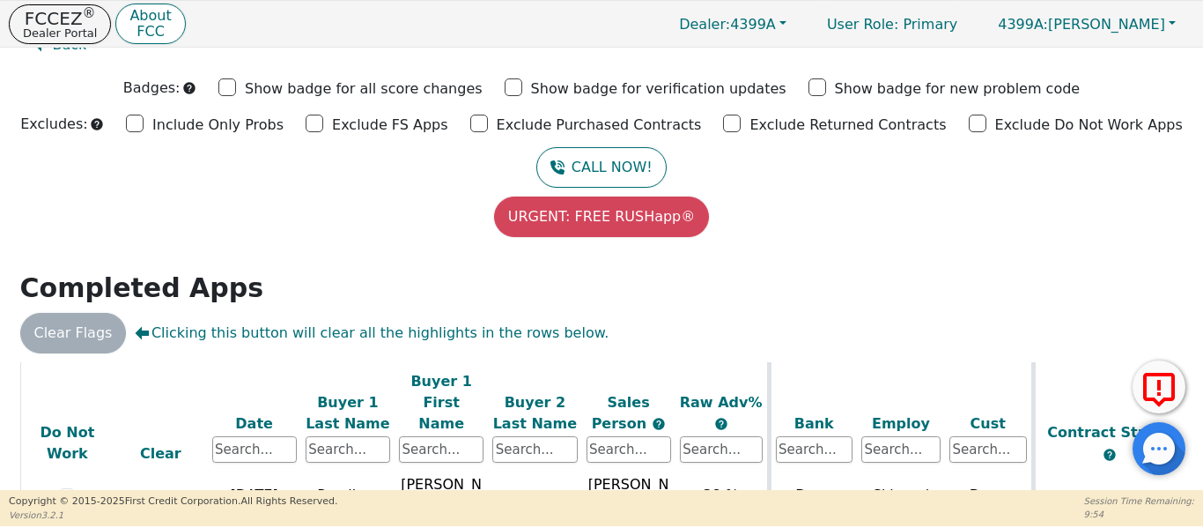
scroll to position [0, 0]
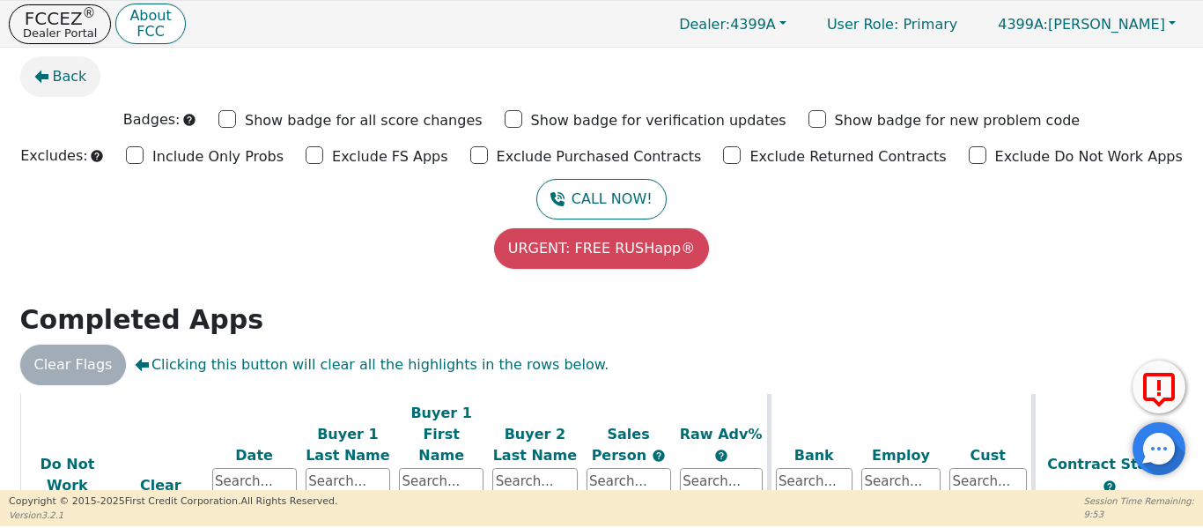
click at [58, 81] on span "Back" at bounding box center [70, 76] width 34 height 21
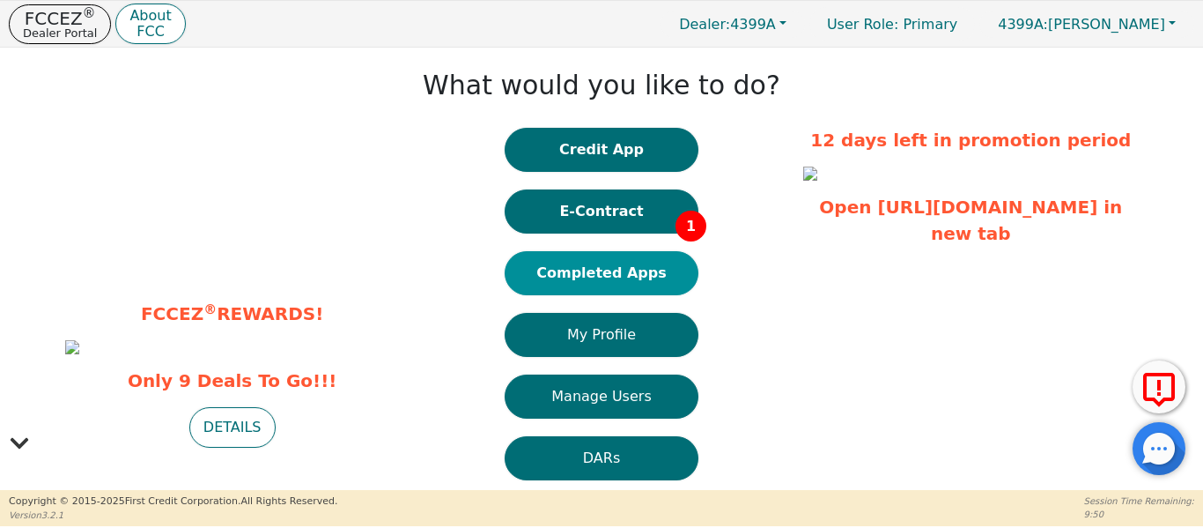
click at [572, 283] on button "Completed Apps" at bounding box center [602, 273] width 194 height 44
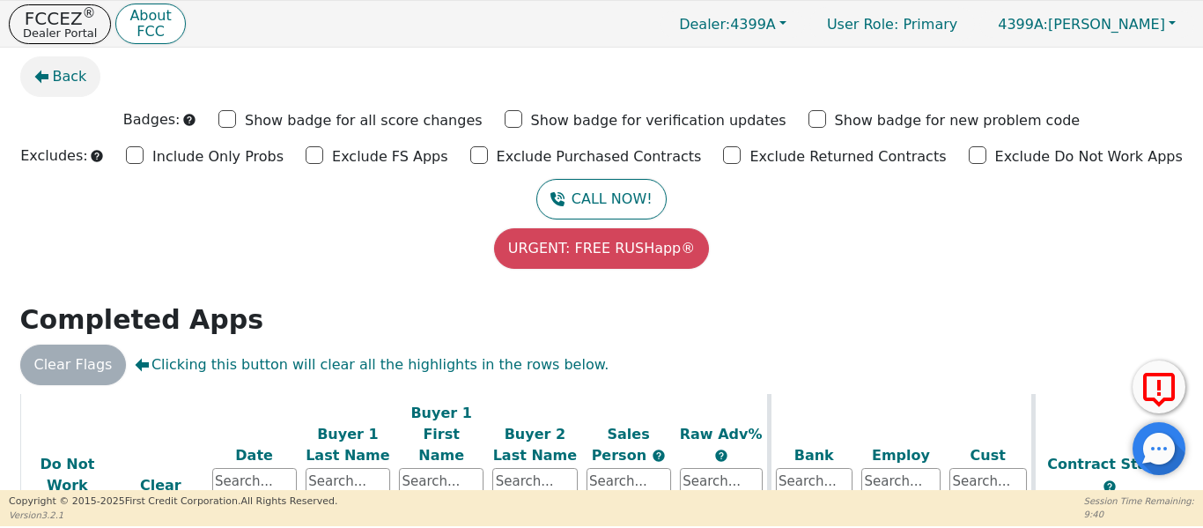
click at [55, 87] on button "Back" at bounding box center [60, 76] width 81 height 41
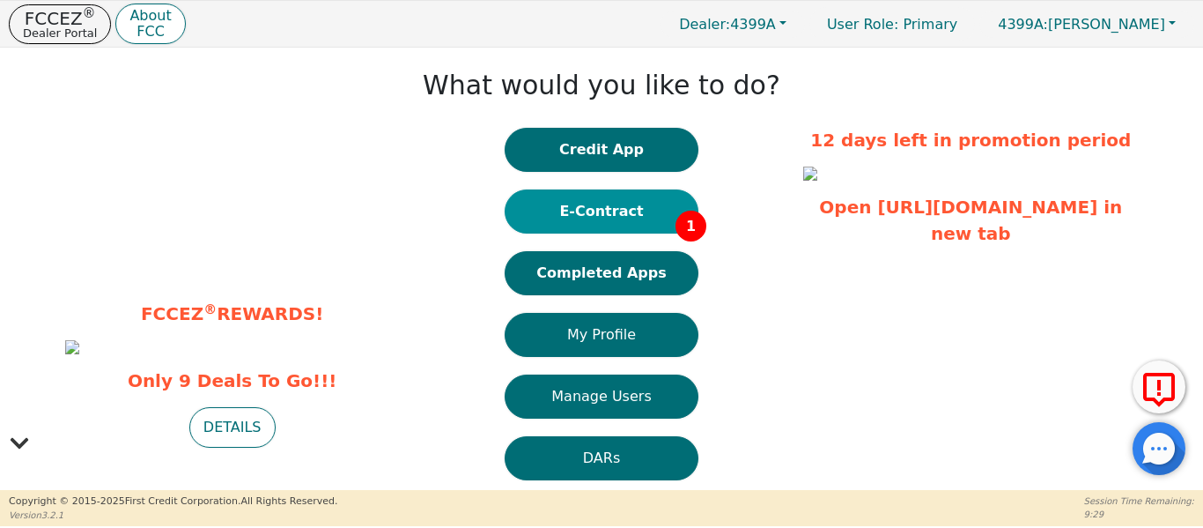
click at [558, 214] on button "E-Contract 1" at bounding box center [602, 211] width 194 height 44
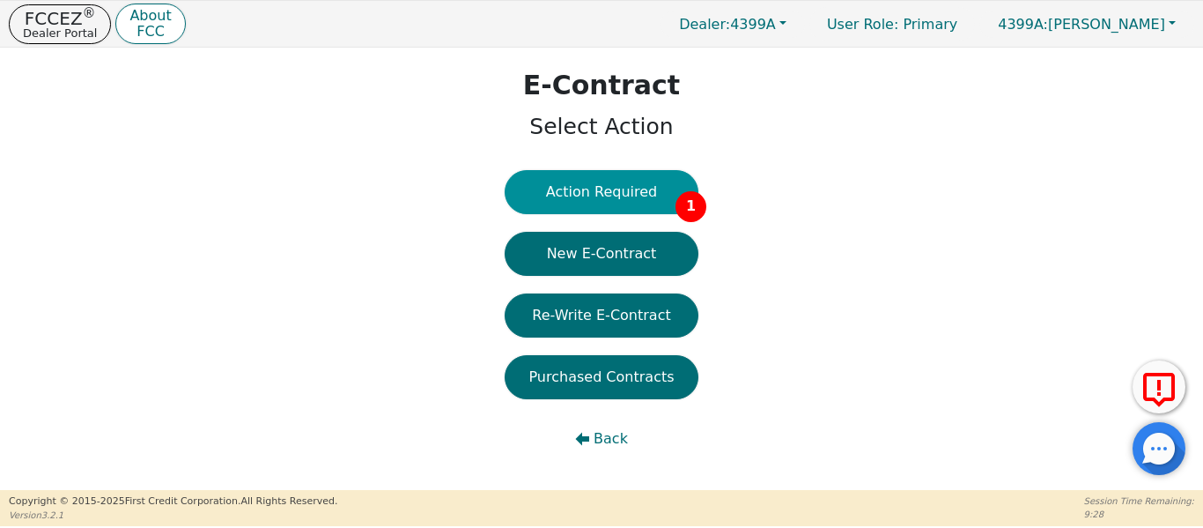
click at [615, 203] on button "Action Required 1" at bounding box center [602, 192] width 194 height 44
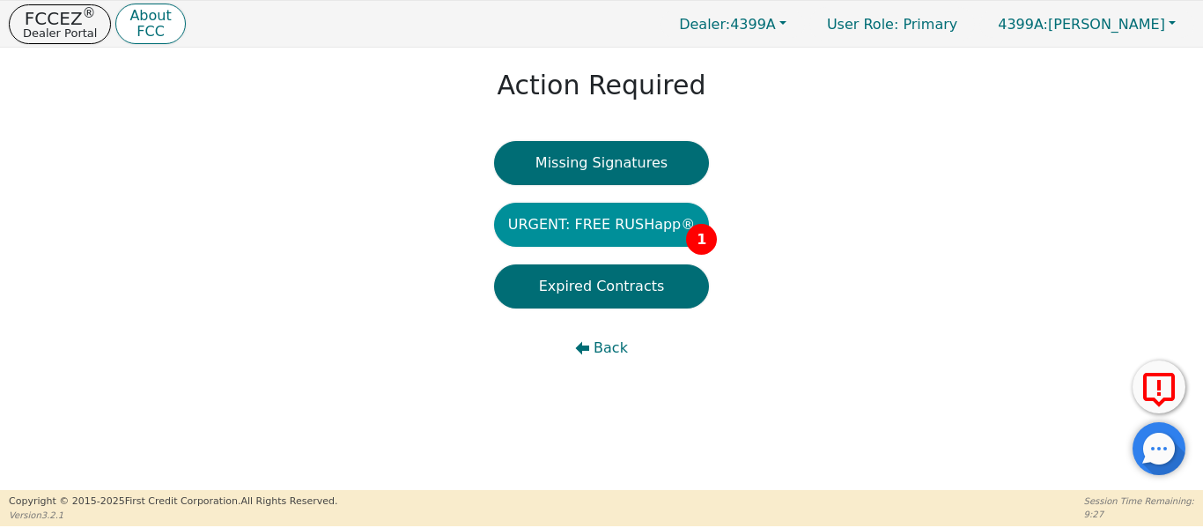
click at [613, 233] on button "URGENT: FREE RUSHapp® 1" at bounding box center [602, 225] width 216 height 44
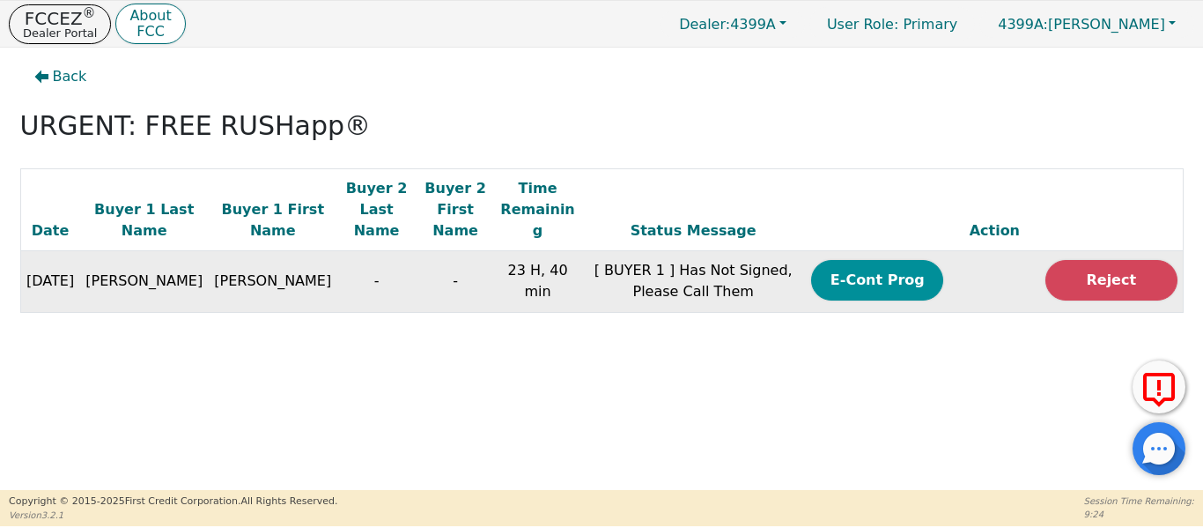
click at [874, 260] on button "E-Cont Prog" at bounding box center [877, 280] width 132 height 41
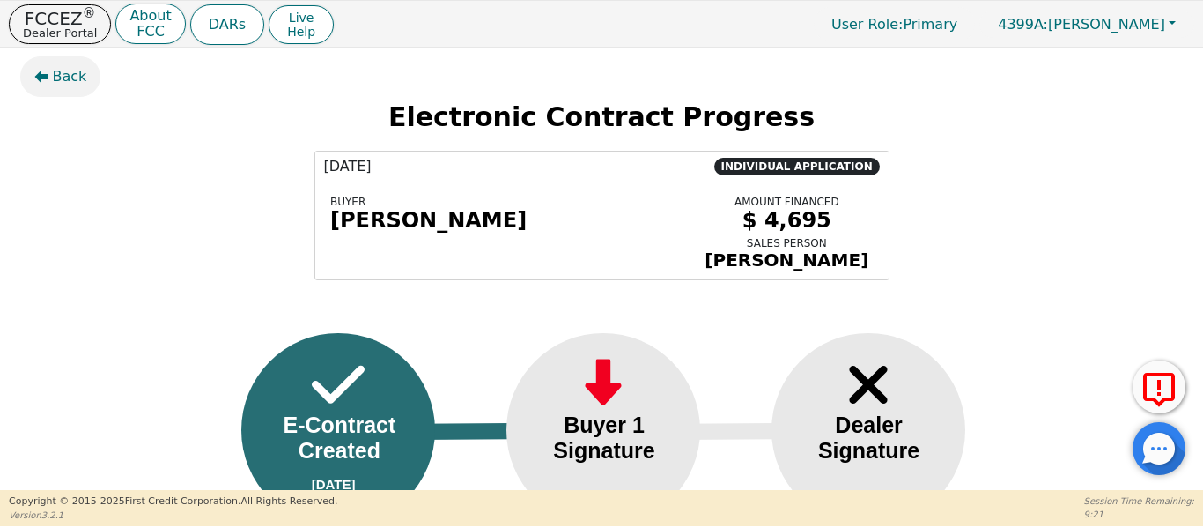
click at [33, 83] on button "Back" at bounding box center [60, 76] width 81 height 41
